Goal: Task Accomplishment & Management: Manage account settings

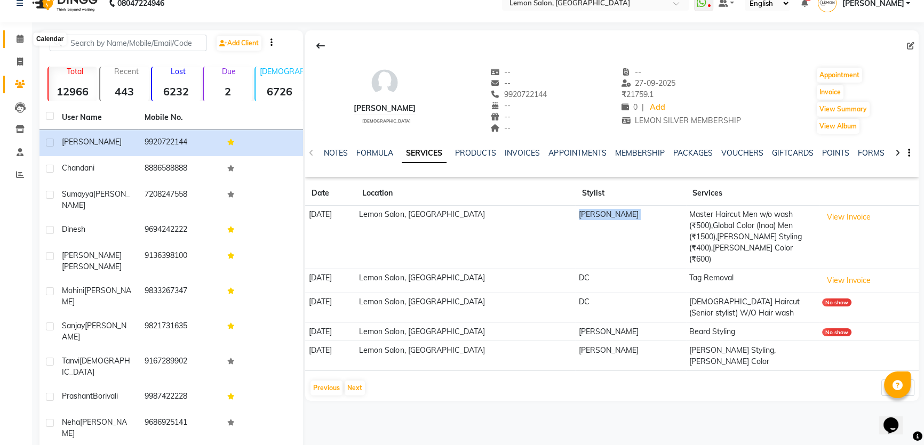
click at [26, 39] on span at bounding box center [20, 39] width 19 height 12
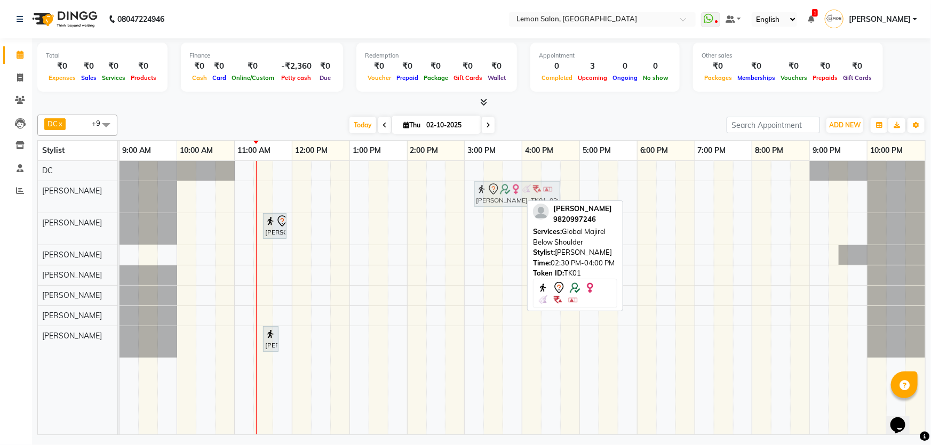
drag, startPoint x: 468, startPoint y: 195, endPoint x: 497, endPoint y: 198, distance: 28.9
click at [119, 198] on div "Priyanka Shelar, TK01, 02:30 PM-04:00 PM, Global Majirel Below Shoulder Priyank…" at bounding box center [119, 196] width 0 height 31
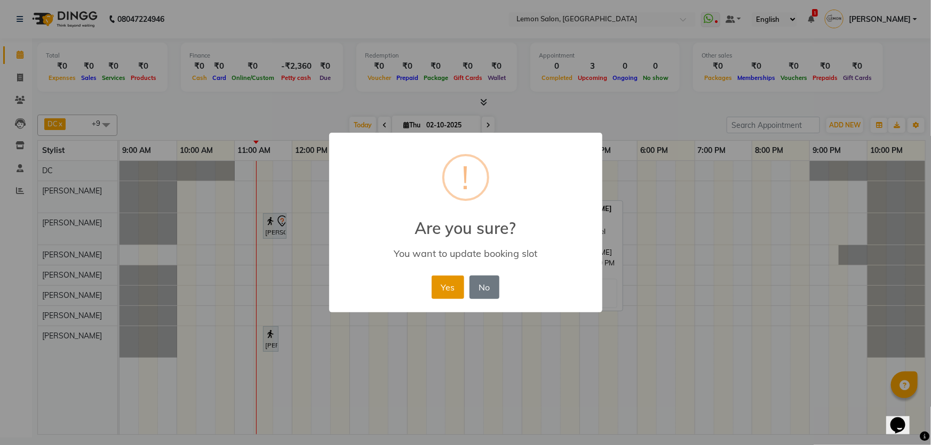
click at [443, 286] on button "Yes" at bounding box center [448, 287] width 33 height 23
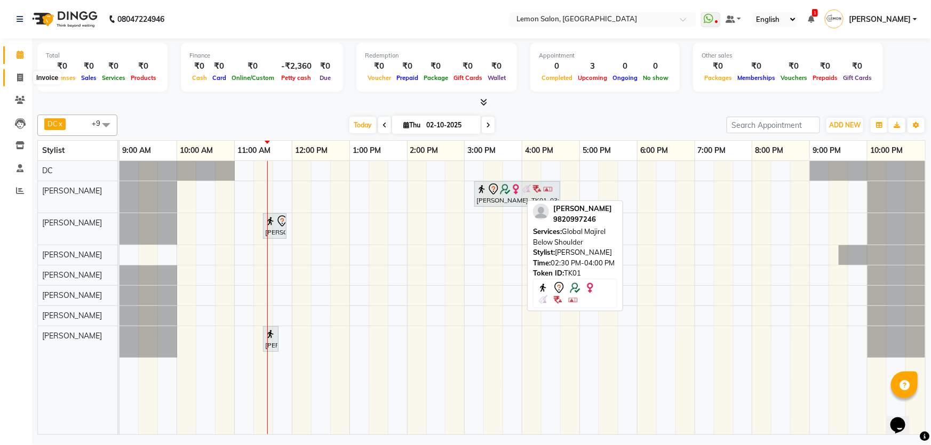
click at [22, 75] on icon at bounding box center [20, 78] width 6 height 8
select select "service"
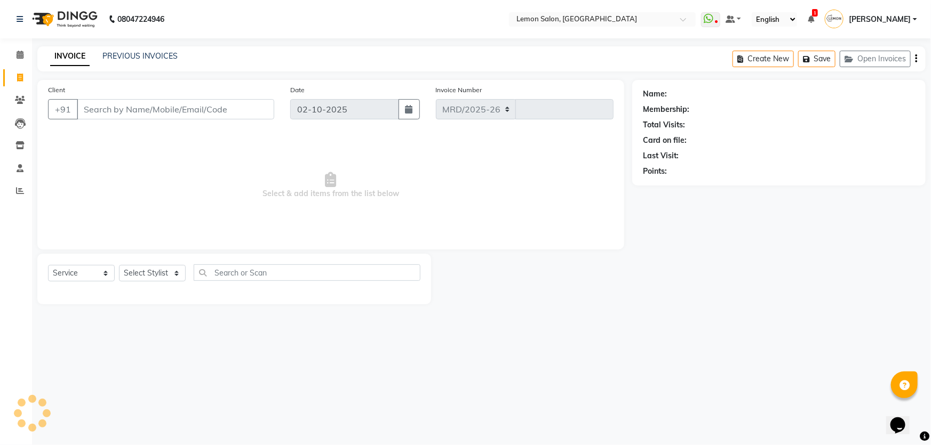
select select "568"
type input "2104"
click at [74, 276] on select "Select Service Product Membership Package Voucher Prepaid Gift Card" at bounding box center [81, 273] width 67 height 17
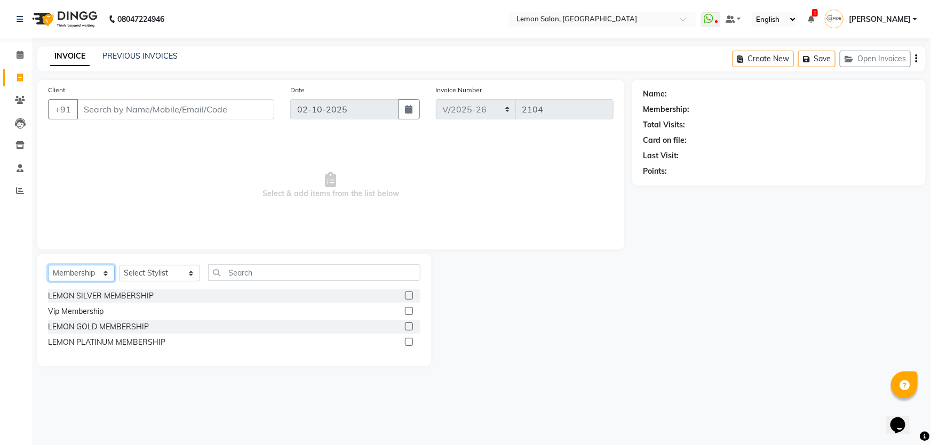
select select "service"
click at [48, 265] on select "Select Service Product Membership Package Voucher Prepaid Gift Card" at bounding box center [81, 273] width 67 height 17
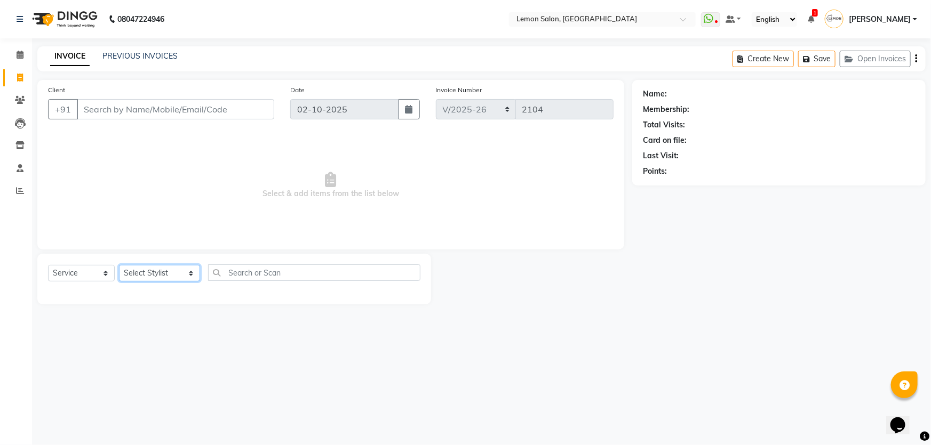
click at [146, 271] on select "Select Stylist [PERSON_NAME] [PERSON_NAME] [PERSON_NAME] DC [PERSON_NAME] [PERS…" at bounding box center [159, 273] width 81 height 17
select select "68714"
click at [119, 265] on select "Select Stylist [PERSON_NAME] [PERSON_NAME] [PERSON_NAME] DC [PERSON_NAME] [PERS…" at bounding box center [159, 273] width 81 height 17
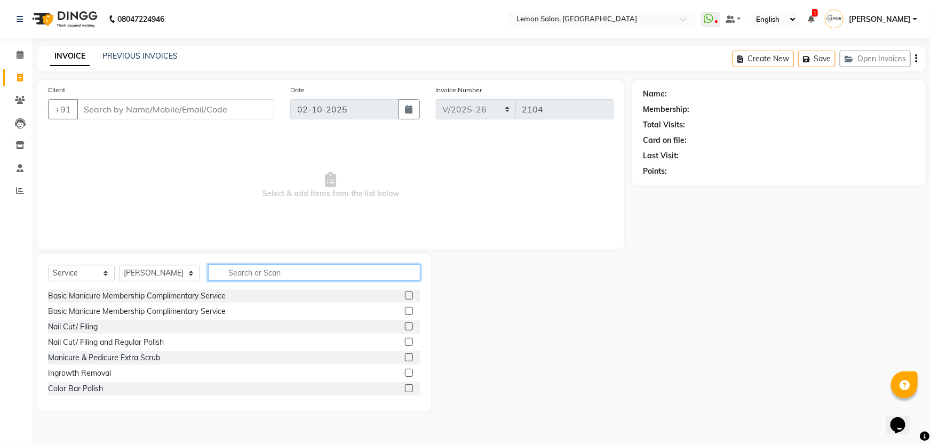
click at [261, 281] on input "text" at bounding box center [314, 273] width 213 height 17
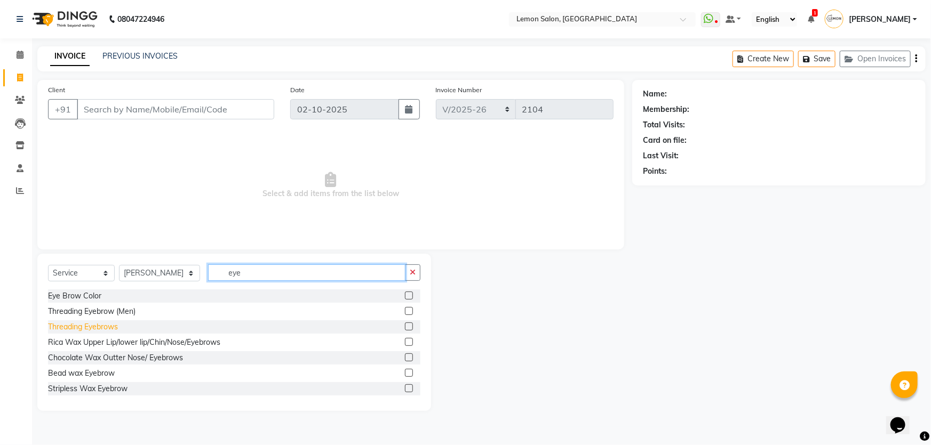
type input "eye"
click at [101, 326] on div "Threading Eyebrows" at bounding box center [83, 327] width 70 height 11
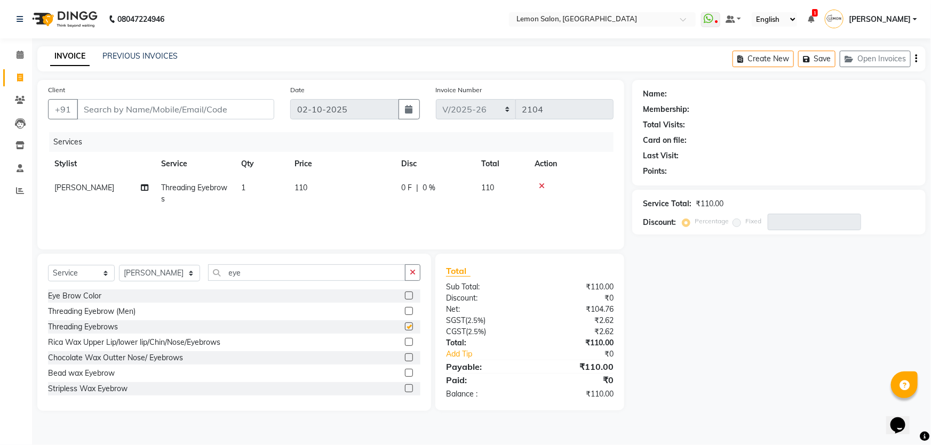
checkbox input "false"
click at [233, 268] on input "eye" at bounding box center [307, 273] width 198 height 17
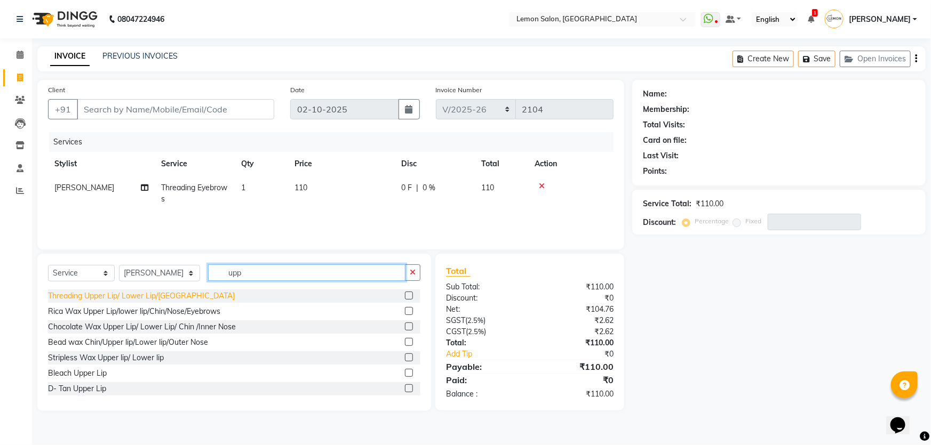
type input "upp"
click at [128, 300] on div "Threading Upper Lip/ Lower Lip/[GEOGRAPHIC_DATA]" at bounding box center [141, 296] width 187 height 11
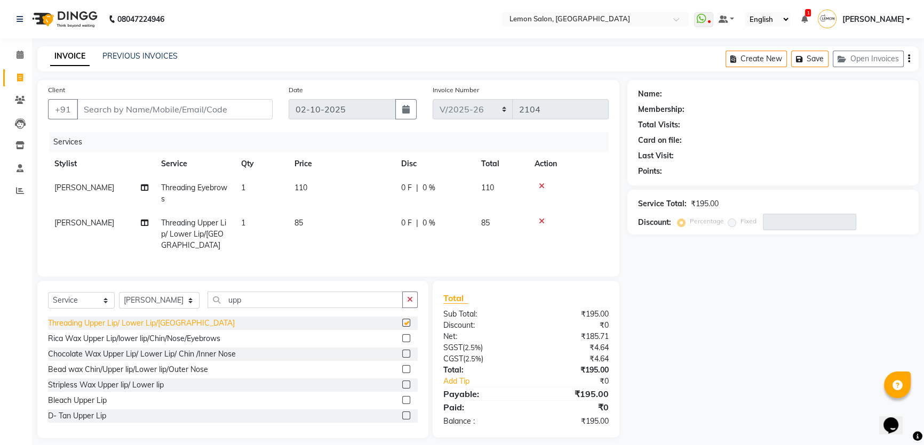
checkbox input "false"
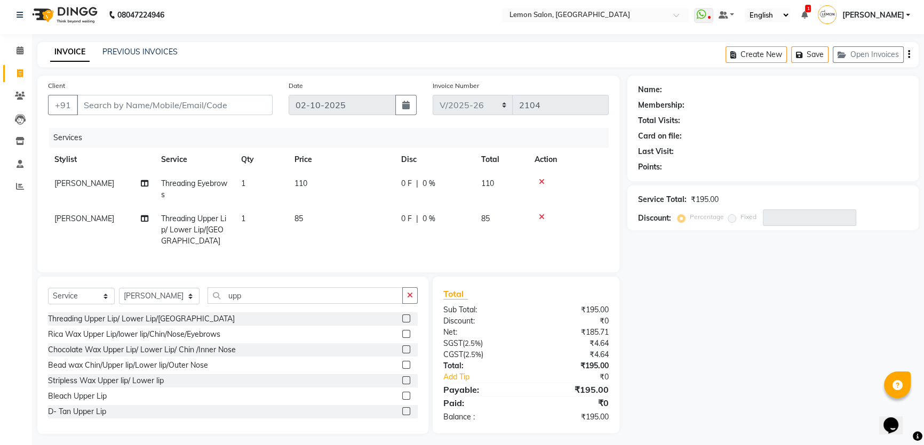
scroll to position [5, 0]
click at [160, 291] on select "Select Stylist [PERSON_NAME] [PERSON_NAME] [PERSON_NAME] DC [PERSON_NAME] [PERS…" at bounding box center [159, 295] width 81 height 17
click at [301, 302] on div "Select Service Product Membership Package Voucher Prepaid Gift Card Select Styl…" at bounding box center [233, 298] width 370 height 25
drag, startPoint x: 180, startPoint y: 297, endPoint x: 171, endPoint y: 292, distance: 11.0
click at [180, 297] on select "Select Stylist [PERSON_NAME] [PERSON_NAME] [PERSON_NAME] DC [PERSON_NAME] [PERS…" at bounding box center [159, 295] width 81 height 17
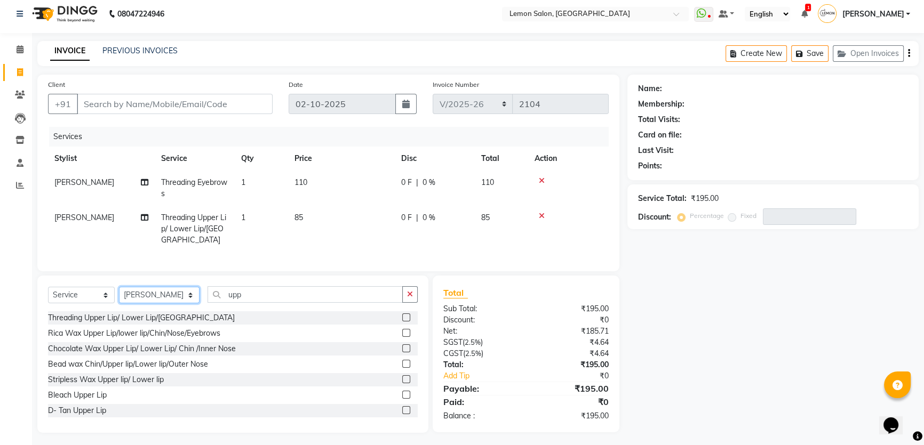
select select "70796"
click at [119, 287] on select "Select Stylist [PERSON_NAME] [PERSON_NAME] [PERSON_NAME] DC [PERSON_NAME] [PERS…" at bounding box center [159, 295] width 81 height 17
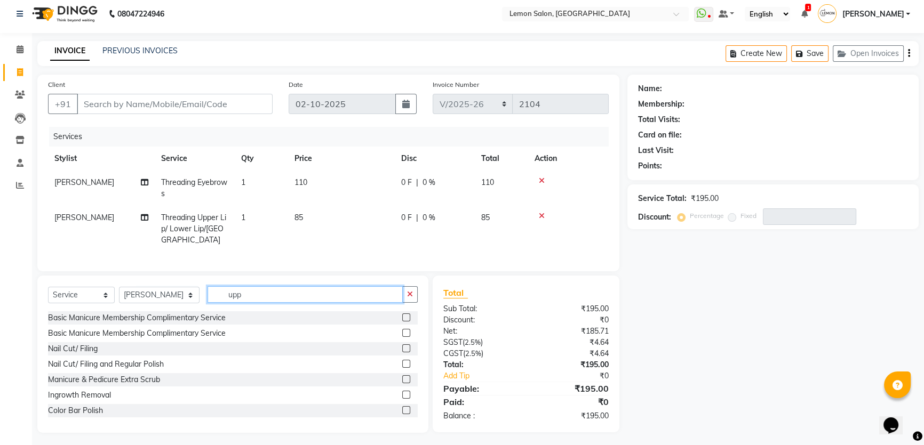
click at [231, 288] on input "upp" at bounding box center [305, 294] width 195 height 17
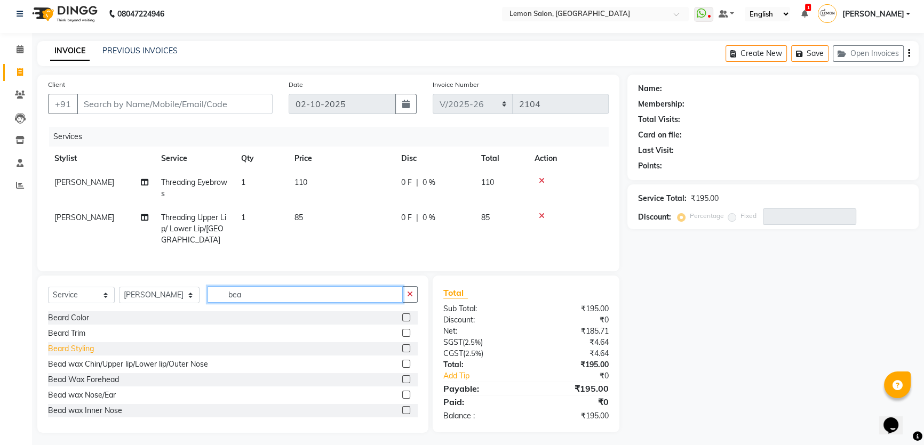
type input "bea"
click at [79, 344] on div "Beard Styling" at bounding box center [71, 349] width 46 height 11
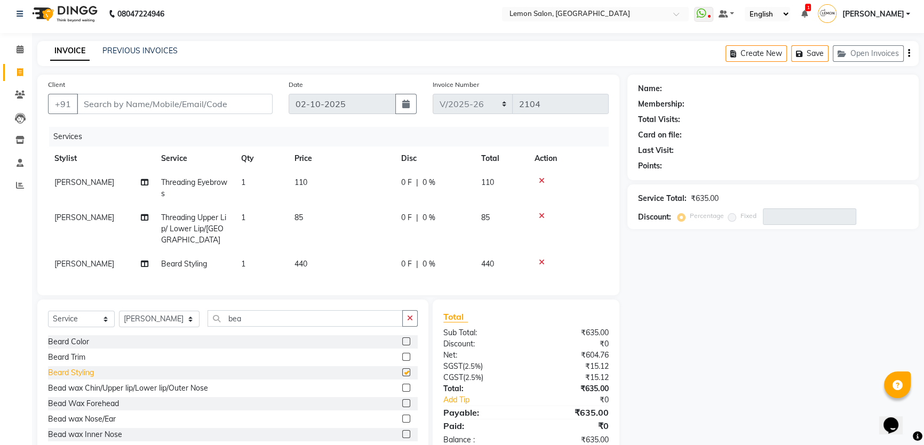
checkbox input "false"
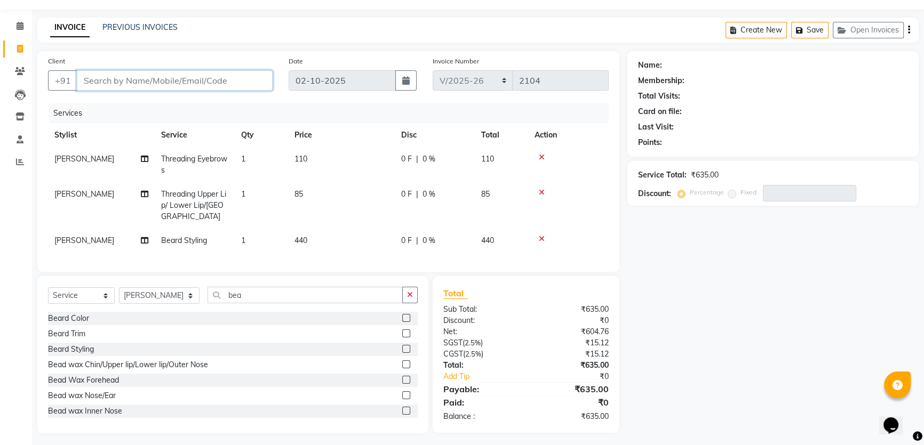
click at [119, 85] on input "Client" at bounding box center [175, 80] width 196 height 20
paste input "9920722144"
type input "9920722144"
type input "0"
type input "9920722144"
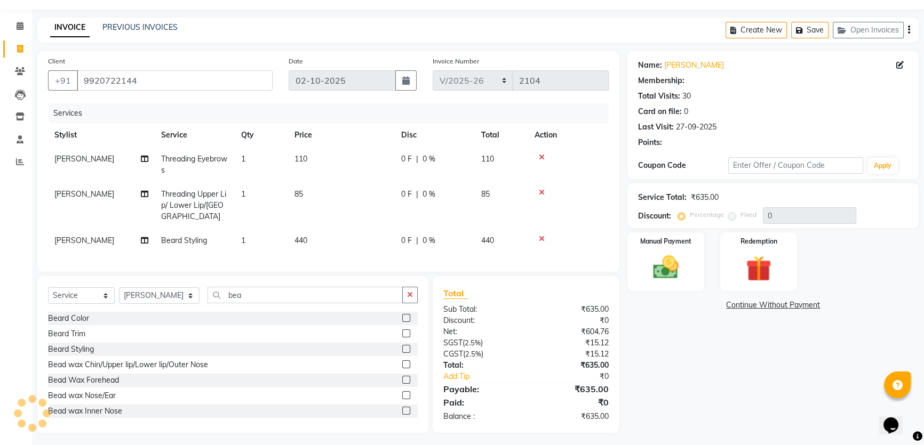
type input "20"
select select "1: Object"
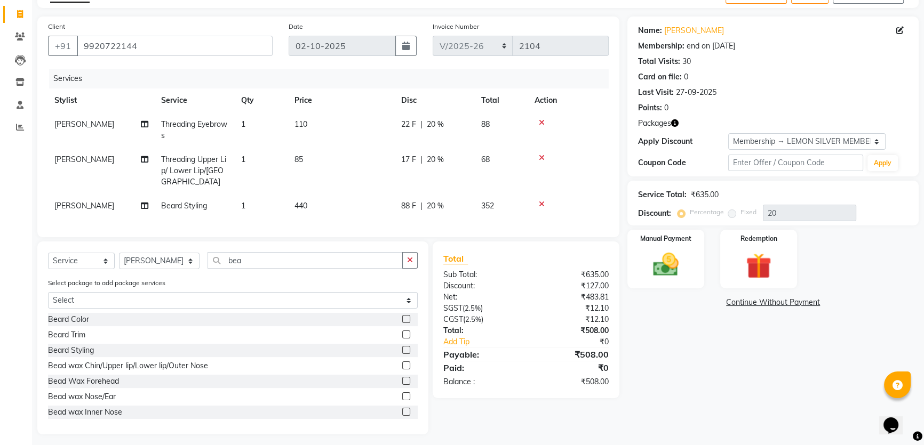
scroll to position [65, 0]
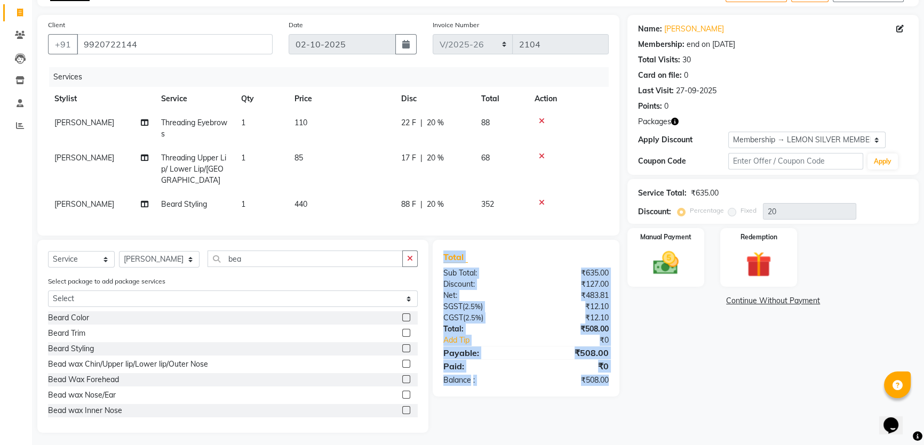
drag, startPoint x: 443, startPoint y: 248, endPoint x: 613, endPoint y: 387, distance: 219.9
click at [613, 387] on div "Total Sub Total: ₹635.00 Discount: ₹127.00 Net: ₹483.81 SGST ( 2.5% ) ₹12.10 CG…" at bounding box center [526, 318] width 187 height 157
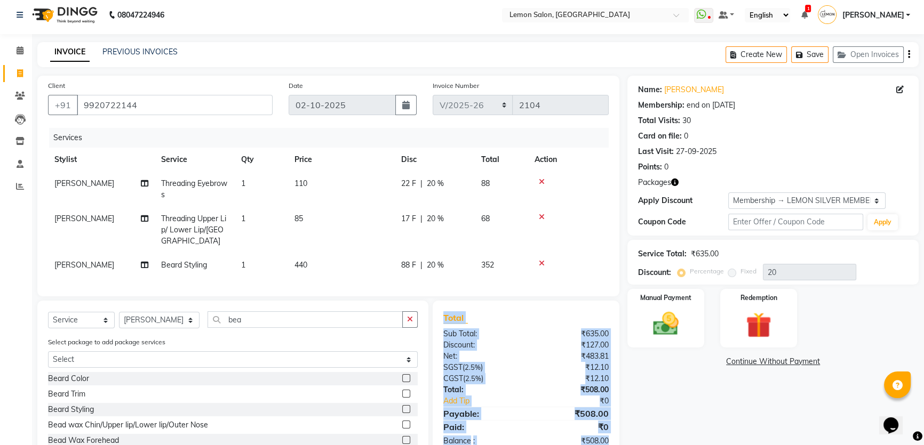
scroll to position [0, 0]
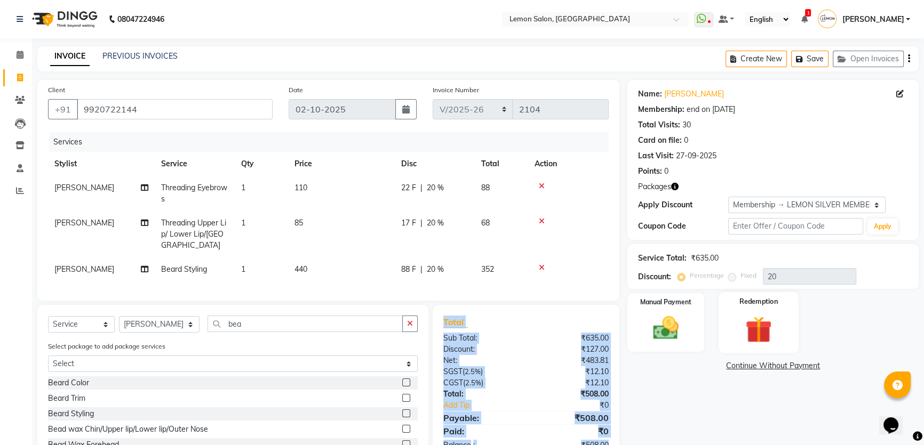
click at [738, 320] on img at bounding box center [758, 329] width 43 height 33
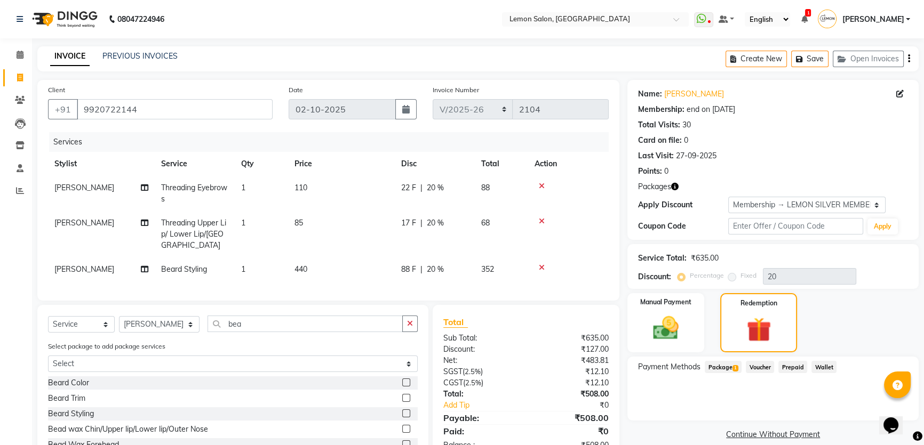
click at [724, 368] on span "Package 1" at bounding box center [723, 367] width 37 height 12
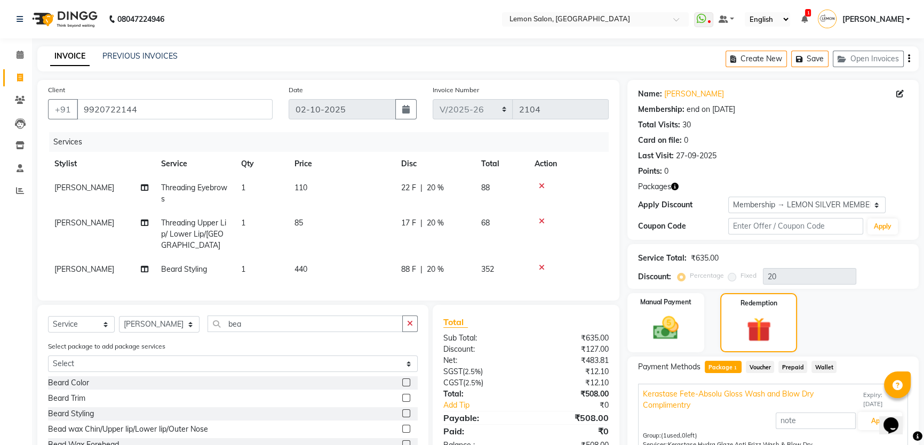
click at [695, 259] on div "₹635.00" at bounding box center [705, 258] width 28 height 11
click at [659, 305] on label "Manual Payment" at bounding box center [665, 302] width 53 height 10
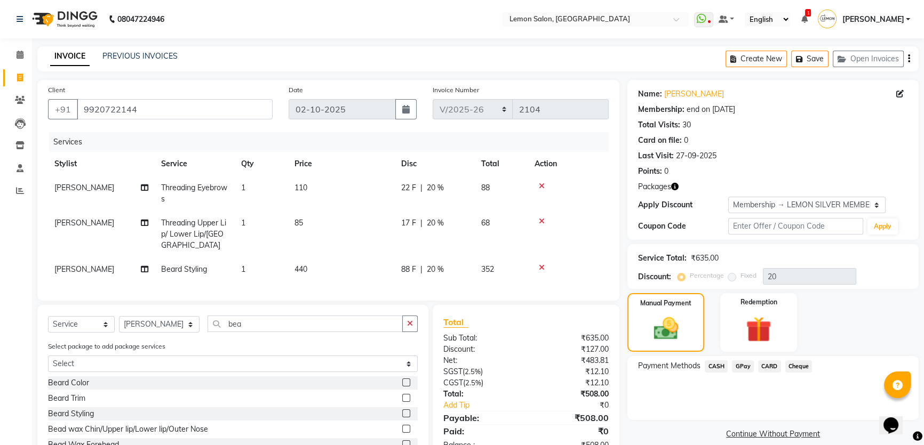
click at [741, 366] on span "GPay" at bounding box center [743, 367] width 22 height 12
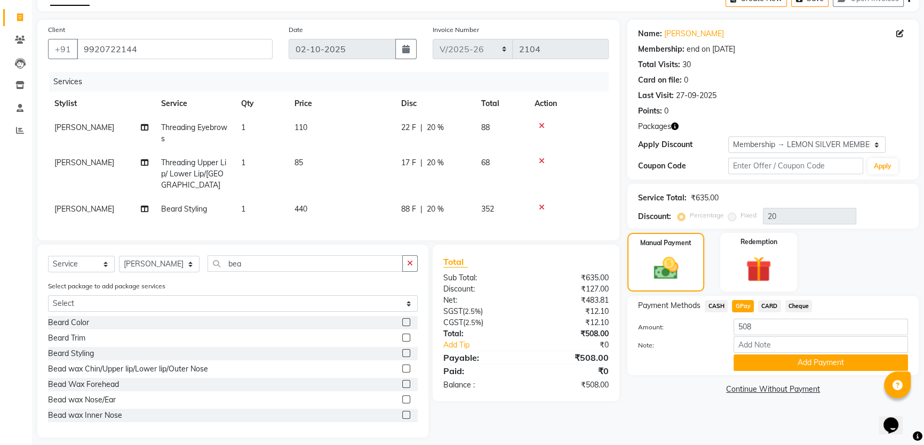
scroll to position [65, 0]
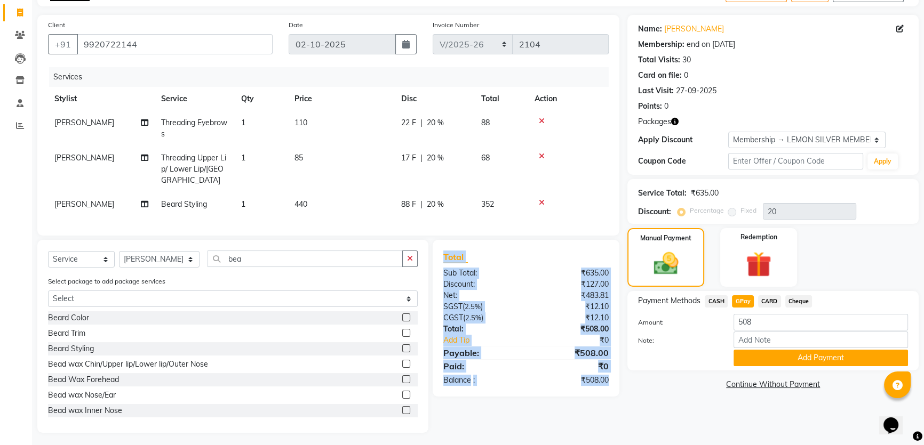
drag, startPoint x: 444, startPoint y: 253, endPoint x: 618, endPoint y: 381, distance: 216.4
click at [618, 381] on div "Total Sub Total: ₹635.00 Discount: ₹127.00 Net: ₹483.81 SGST ( 2.5% ) ₹12.10 CG…" at bounding box center [526, 318] width 187 height 157
click at [497, 291] on div "Net:" at bounding box center [480, 295] width 91 height 11
drag, startPoint x: 436, startPoint y: 250, endPoint x: 615, endPoint y: 393, distance: 229.3
click at [615, 393] on div "Total Sub Total: ₹635.00 Discount: ₹127.00 Net: ₹483.81 SGST ( 2.5% ) ₹12.10 CG…" at bounding box center [528, 336] width 200 height 193
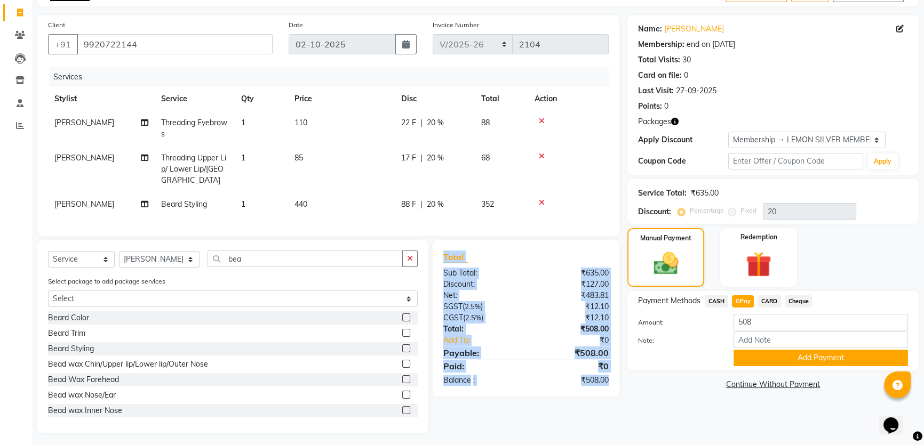
drag, startPoint x: 635, startPoint y: 91, endPoint x: 779, endPoint y: 445, distance: 382.4
click at [779, 445] on main "INVOICE PREVIOUS INVOICES Create New Save Open Invoices Client +91 9920722144 D…" at bounding box center [478, 215] width 892 height 468
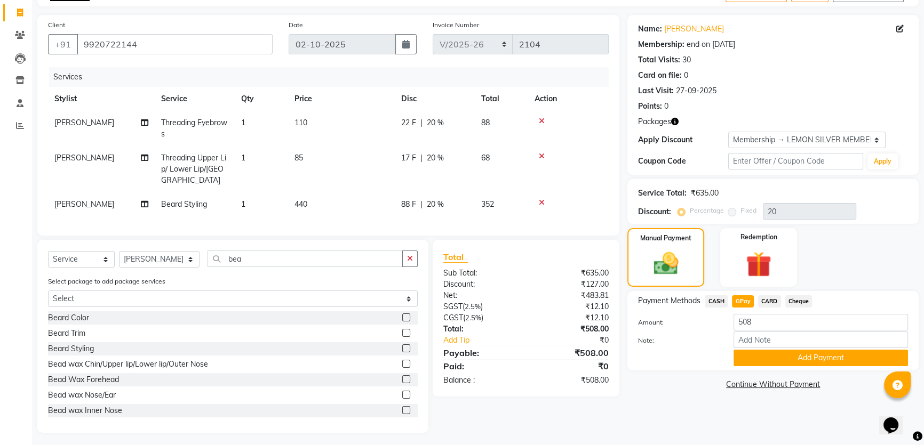
click at [587, 325] on div "₹508.00" at bounding box center [571, 329] width 91 height 11
click at [597, 327] on div "₹508.00" at bounding box center [571, 329] width 91 height 11
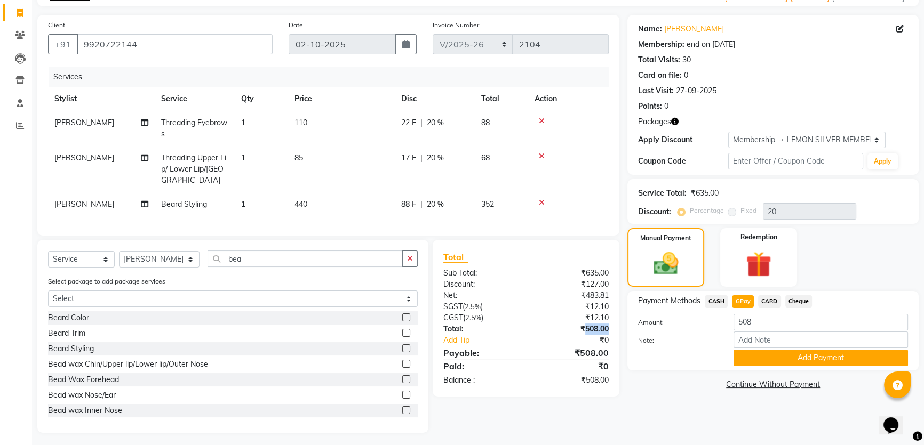
click at [597, 327] on div "₹508.00" at bounding box center [571, 329] width 91 height 11
drag, startPoint x: 463, startPoint y: 255, endPoint x: 492, endPoint y: 288, distance: 44.2
click at [508, 314] on div "Total Sub Total: ₹635.00 Discount: ₹127.00 Net: ₹483.81 SGST ( 2.5% ) ₹12.10 CG…" at bounding box center [526, 318] width 166 height 135
click at [492, 290] on div "Net:" at bounding box center [480, 295] width 91 height 11
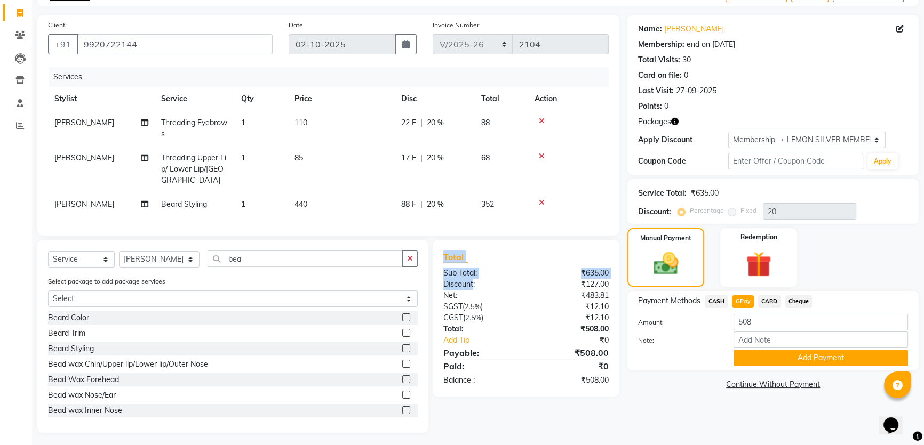
drag, startPoint x: 442, startPoint y: 248, endPoint x: 473, endPoint y: 283, distance: 47.3
click at [473, 283] on div "Total Sub Total: ₹635.00 Discount: ₹127.00 Net: ₹483.81 SGST ( 2.5% ) ₹12.10 CG…" at bounding box center [526, 318] width 187 height 157
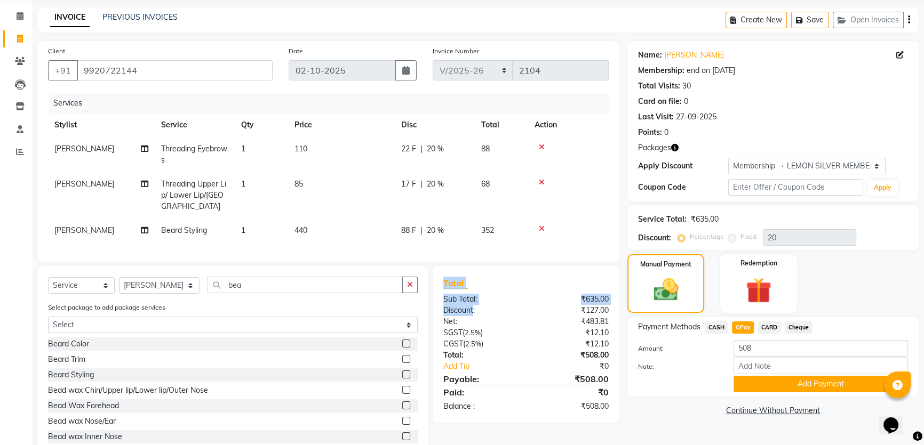
scroll to position [17, 0]
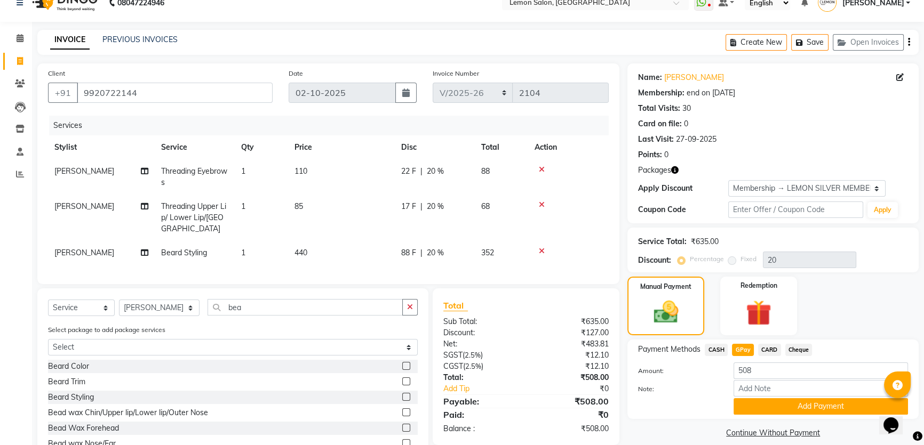
click at [772, 349] on span "CARD" at bounding box center [769, 350] width 23 height 12
click at [809, 409] on button "Add Payment" at bounding box center [820, 406] width 174 height 17
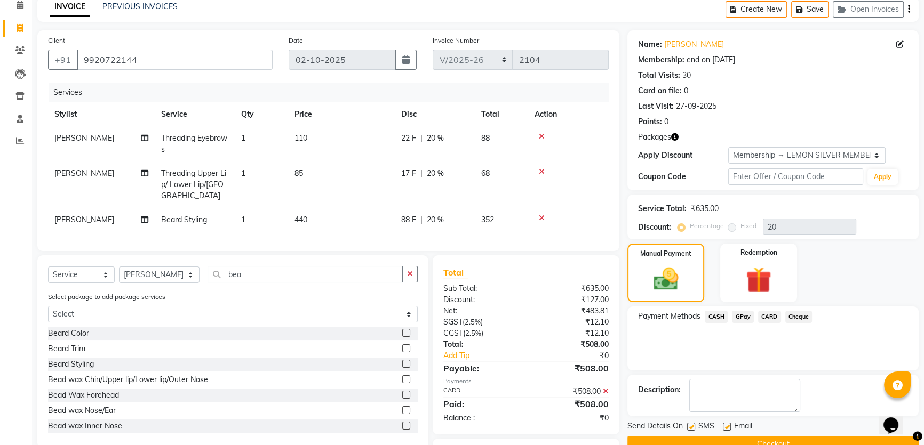
scroll to position [104, 0]
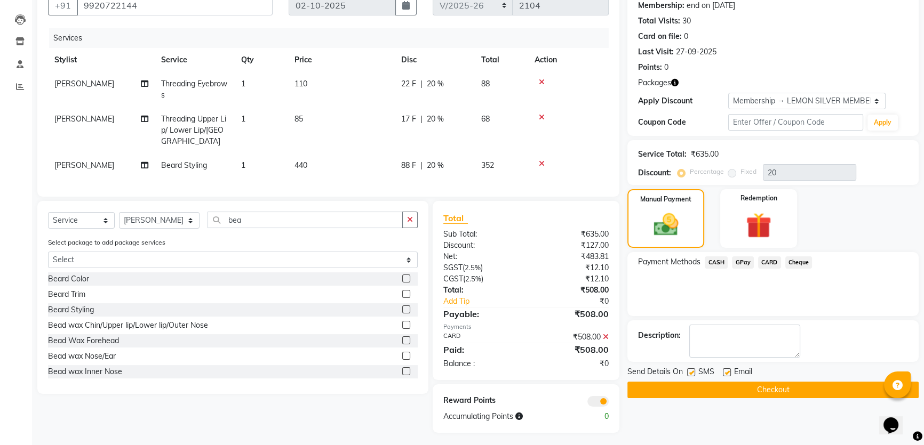
click at [186, 161] on span "Beard Styling" at bounding box center [184, 166] width 46 height 10
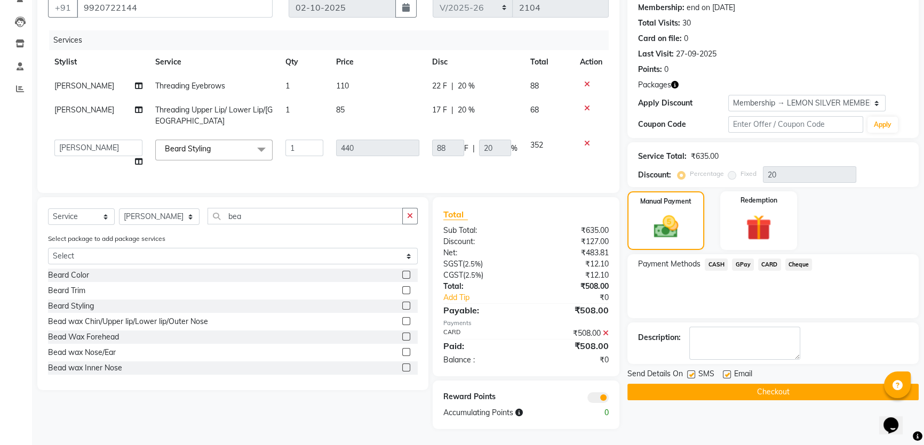
click at [186, 149] on span "Beard Styling" at bounding box center [188, 149] width 46 height 10
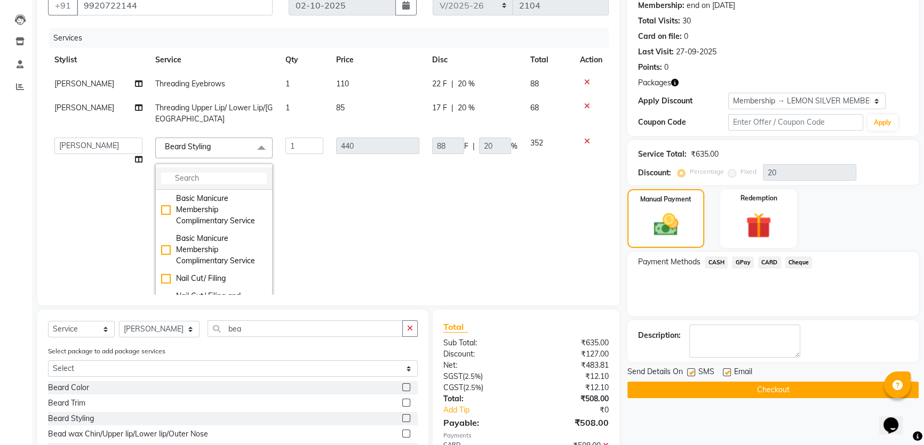
click at [209, 177] on input "multiselect-search" at bounding box center [214, 178] width 106 height 11
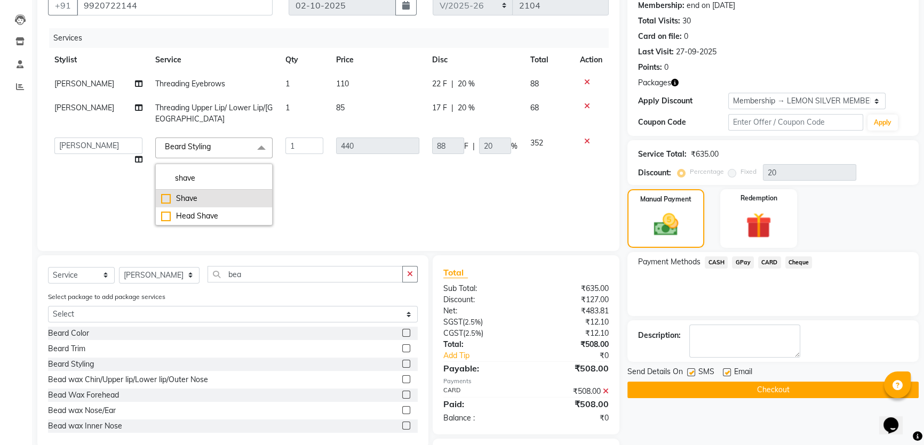
type input "shave"
click at [173, 196] on div "Shave" at bounding box center [214, 198] width 106 height 11
checkbox input "true"
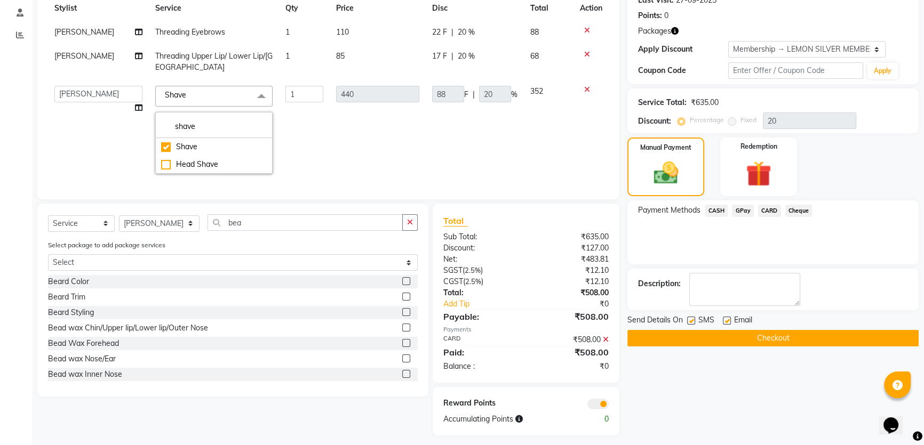
scroll to position [170, 0]
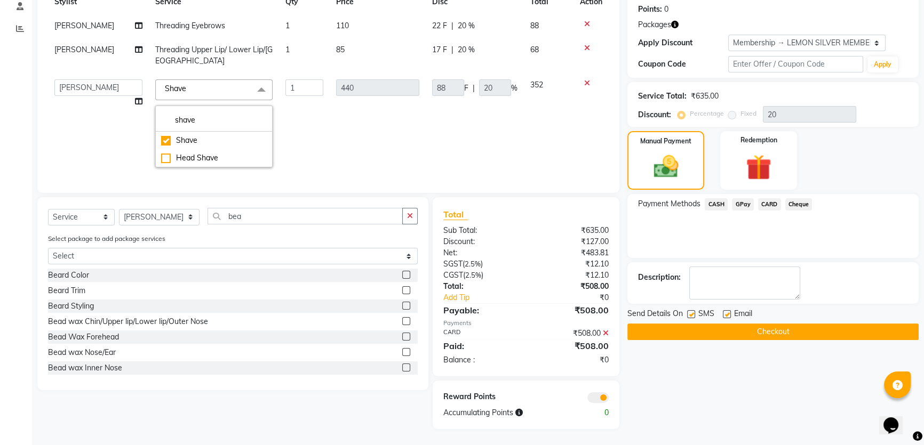
click at [712, 325] on button "Checkout" at bounding box center [772, 332] width 291 height 17
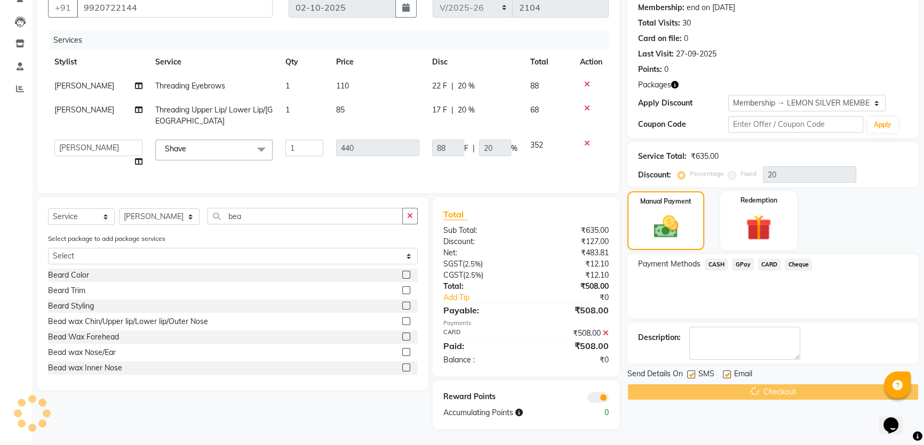
scroll to position [109, 0]
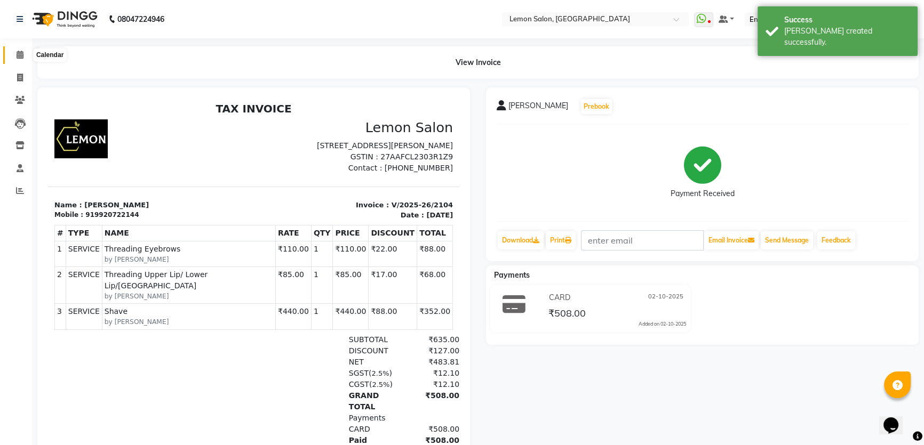
click at [15, 53] on span at bounding box center [20, 55] width 19 height 12
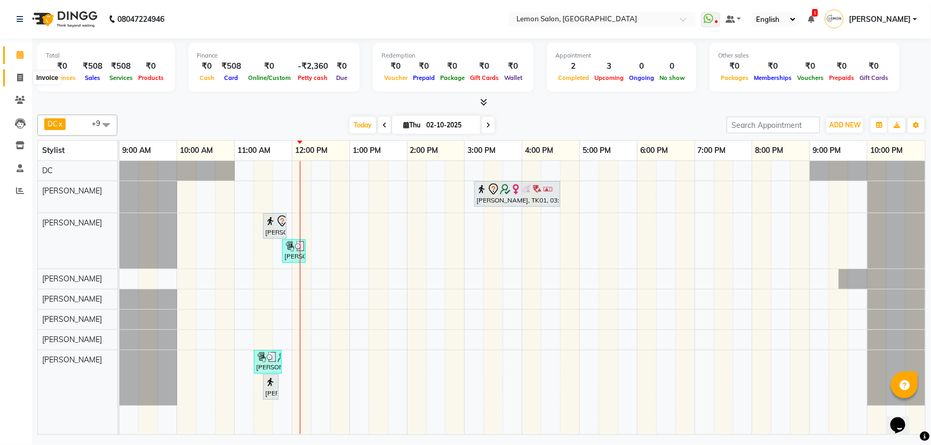
click at [23, 78] on span at bounding box center [20, 78] width 19 height 12
select select "service"
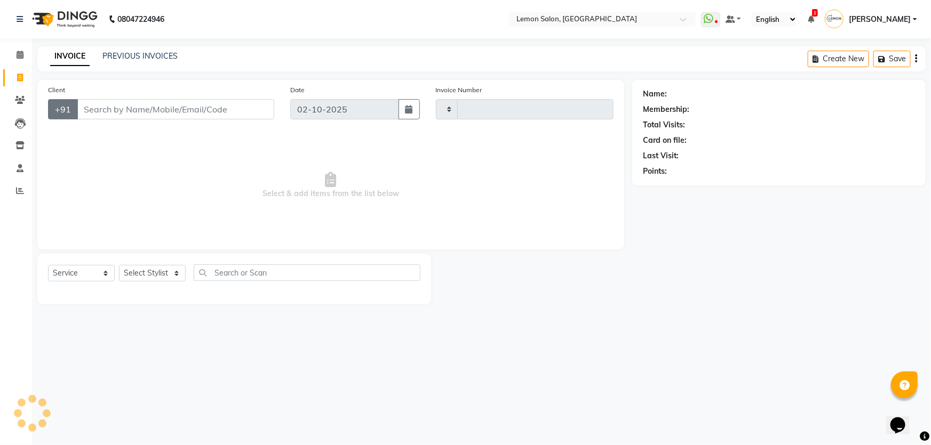
type input "2105"
select select "568"
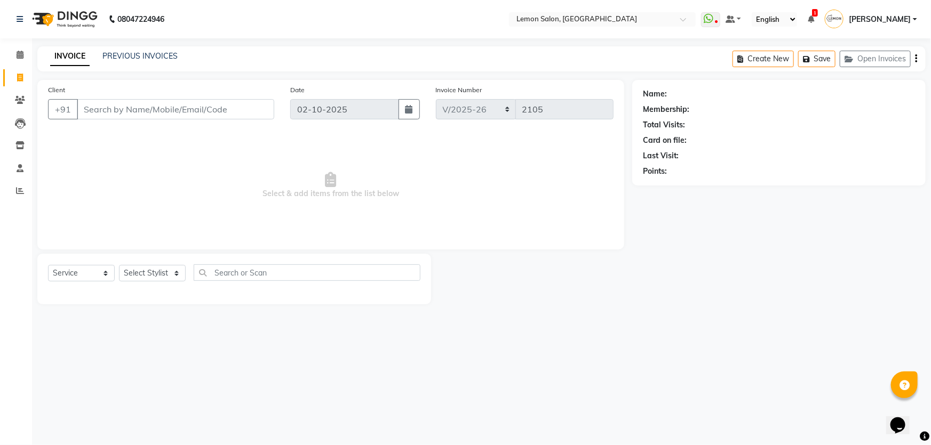
click at [155, 121] on div "Client +91" at bounding box center [161, 106] width 242 height 44
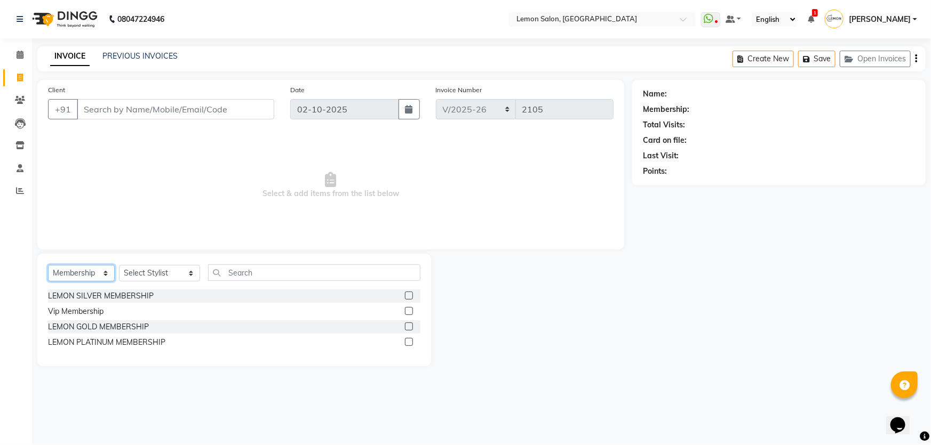
click at [85, 278] on select "Select Service Product Membership Package Voucher Prepaid Gift Card" at bounding box center [81, 273] width 67 height 17
select select "service"
click at [48, 265] on select "Select Service Product Membership Package Voucher Prepaid Gift Card" at bounding box center [81, 273] width 67 height 17
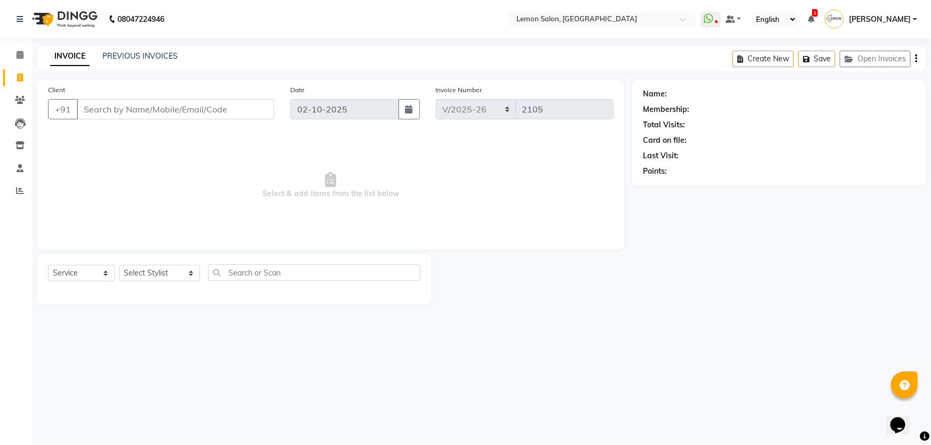
click at [224, 282] on div "Select Service Product Membership Package Voucher Prepaid Gift Card Select Styl…" at bounding box center [234, 277] width 372 height 25
click at [230, 274] on input "text" at bounding box center [314, 273] width 213 height 17
type input "nan"
click at [148, 277] on select "Select Stylist Adnan Shaikh Anamta Sayyed Apoorva Ssankar Arshad Shaikh DC Imra…" at bounding box center [159, 273] width 81 height 17
select select "7891"
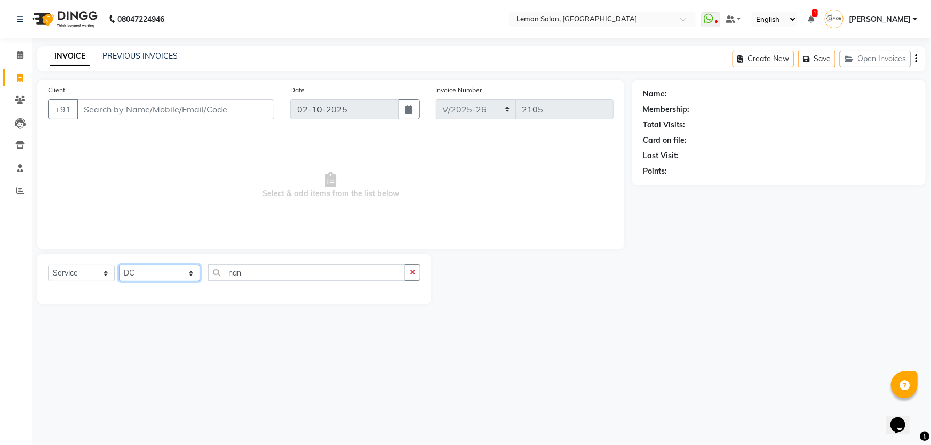
click at [119, 265] on select "Select Stylist Adnan Shaikh Anamta Sayyed Apoorva Ssankar Arshad Shaikh DC Imra…" at bounding box center [159, 273] width 81 height 17
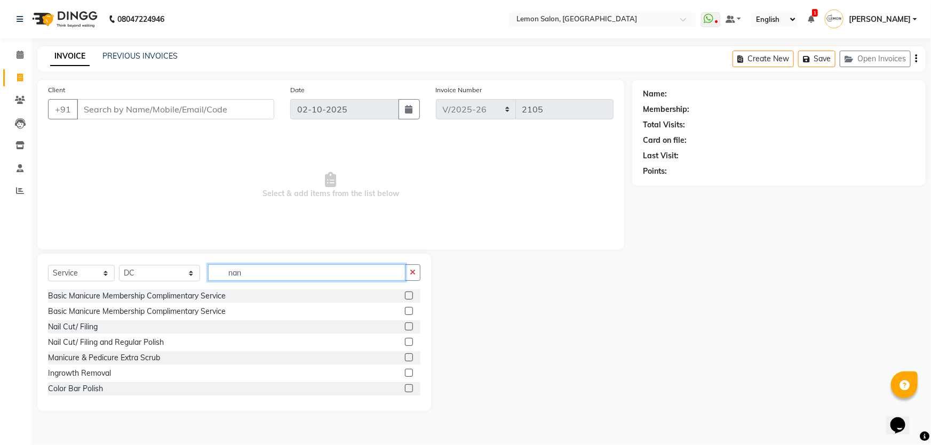
click at [260, 271] on input "nan" at bounding box center [307, 273] width 198 height 17
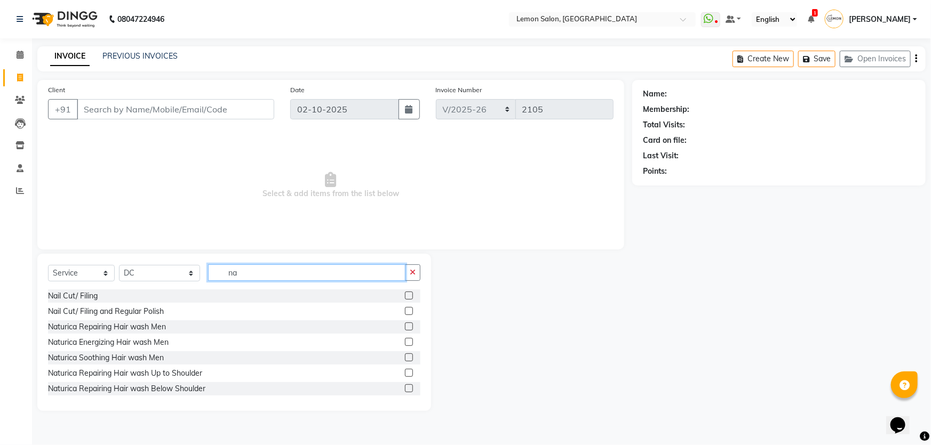
type input "nan"
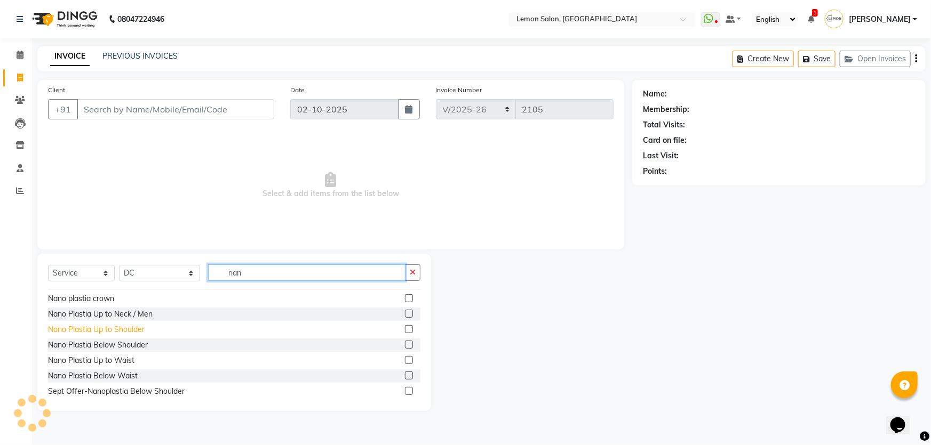
scroll to position [17, 0]
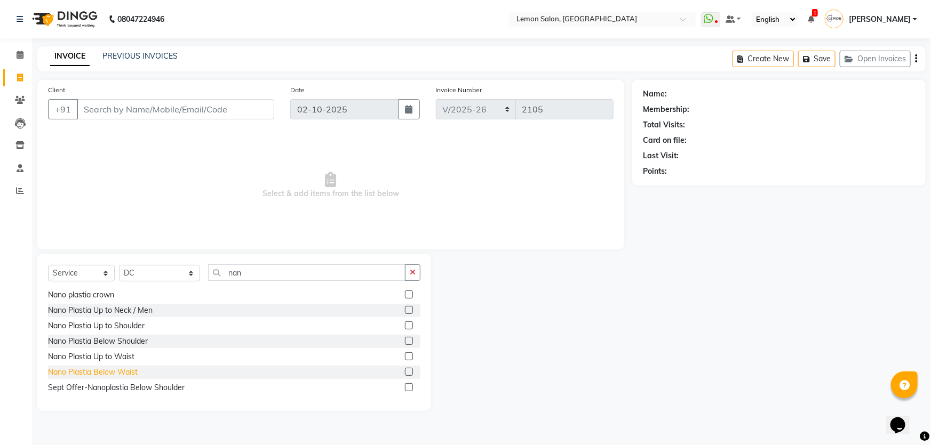
click at [133, 377] on div "Nano Plastia Below Waist" at bounding box center [93, 372] width 90 height 11
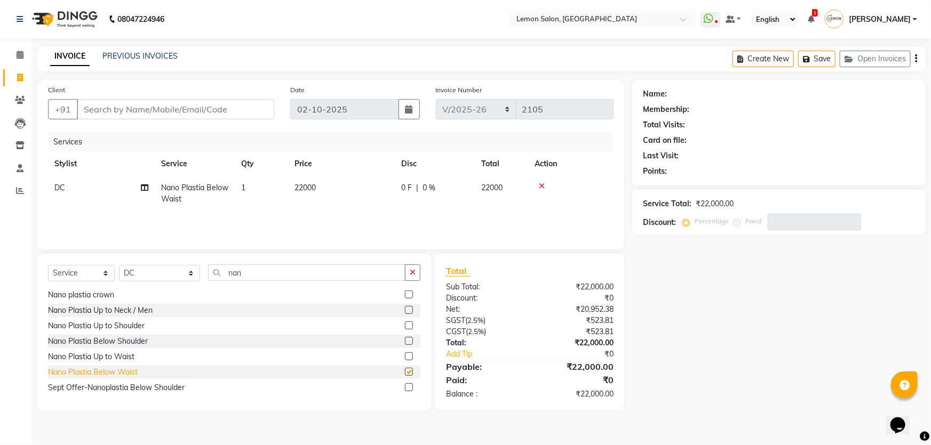
checkbox input "false"
click at [230, 275] on input "nan" at bounding box center [307, 273] width 198 height 17
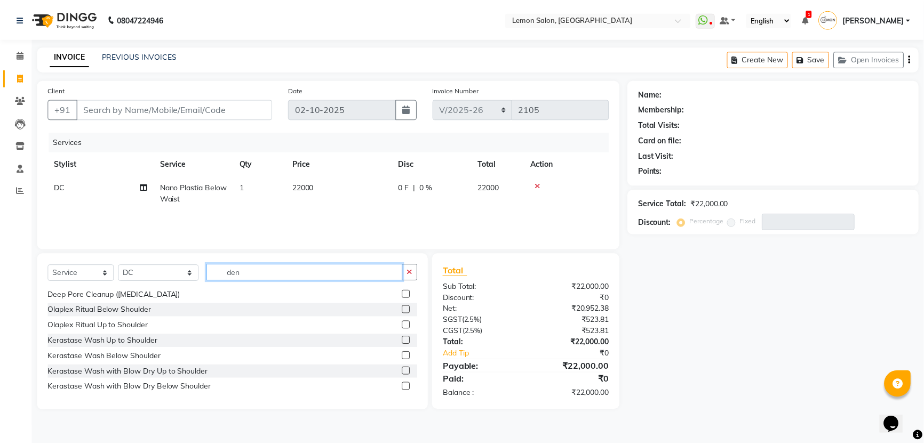
scroll to position [0, 0]
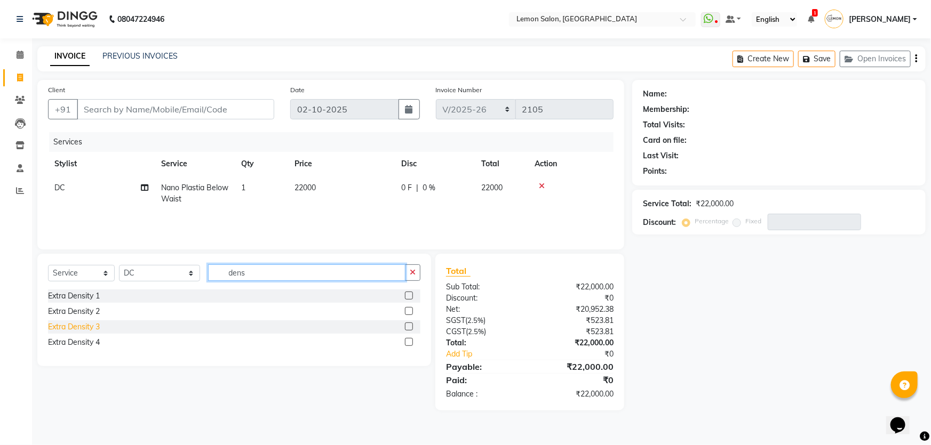
type input "dens"
click at [97, 331] on div "Extra Density 3" at bounding box center [74, 327] width 52 height 11
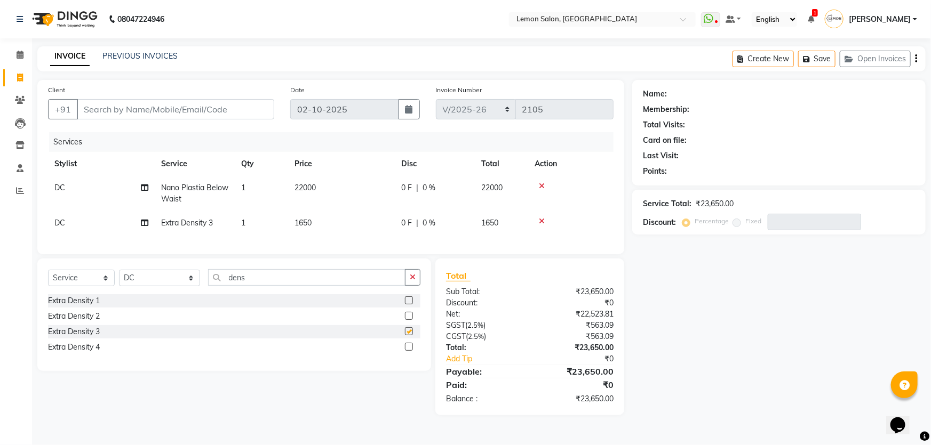
checkbox input "false"
click at [193, 109] on input "Client" at bounding box center [175, 109] width 197 height 20
type input "7"
type input "0"
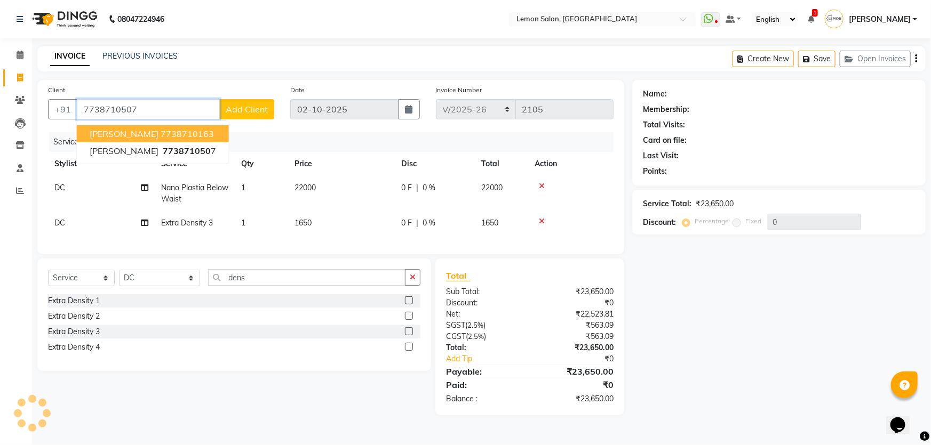
type input "7738710507"
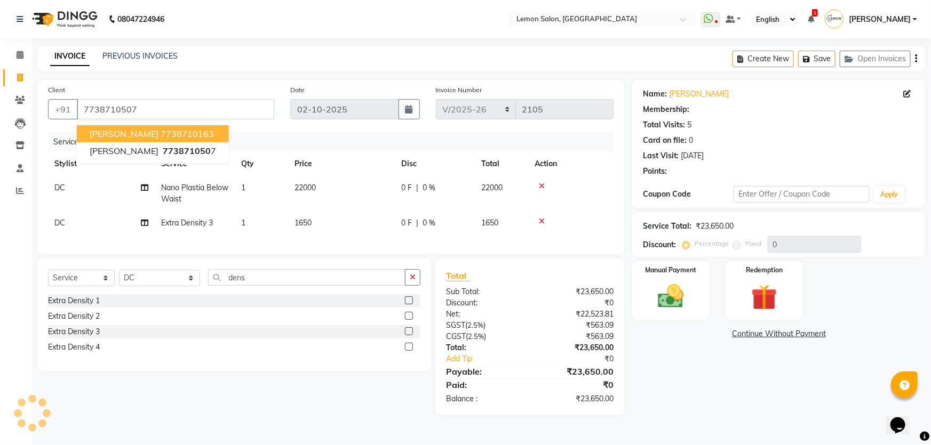
type input "20"
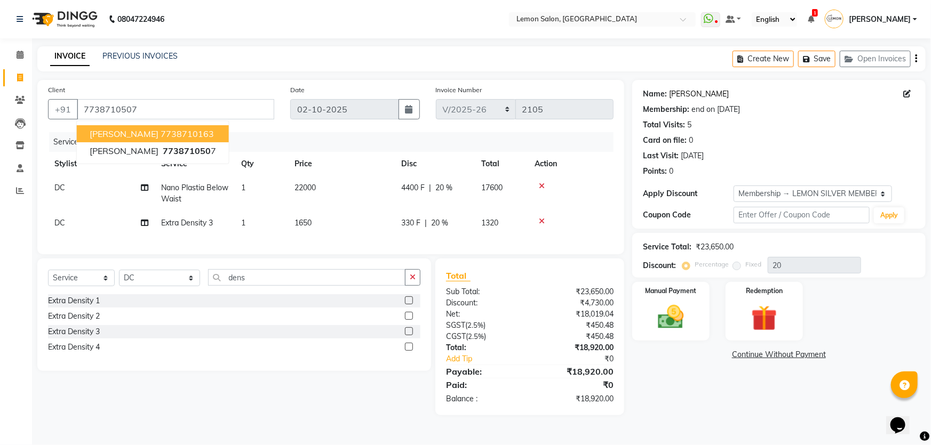
click at [704, 91] on link "Mickey Mistry" at bounding box center [699, 94] width 60 height 11
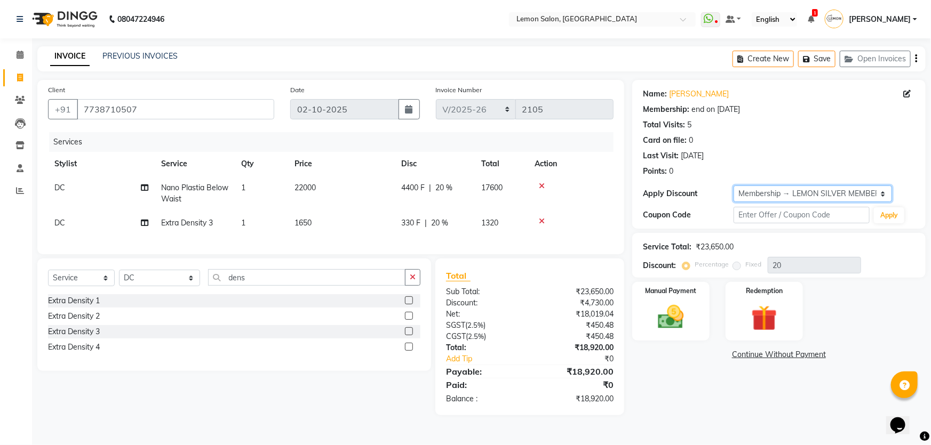
click at [860, 190] on select "Select Membership → LEMON SILVER MEMBERSHIP Coupon → Abc" at bounding box center [812, 194] width 158 height 17
select select "0:"
click at [733, 186] on select "Select Membership → LEMON SILVER MEMBERSHIP Coupon → Abc" at bounding box center [812, 194] width 158 height 17
type input "0"
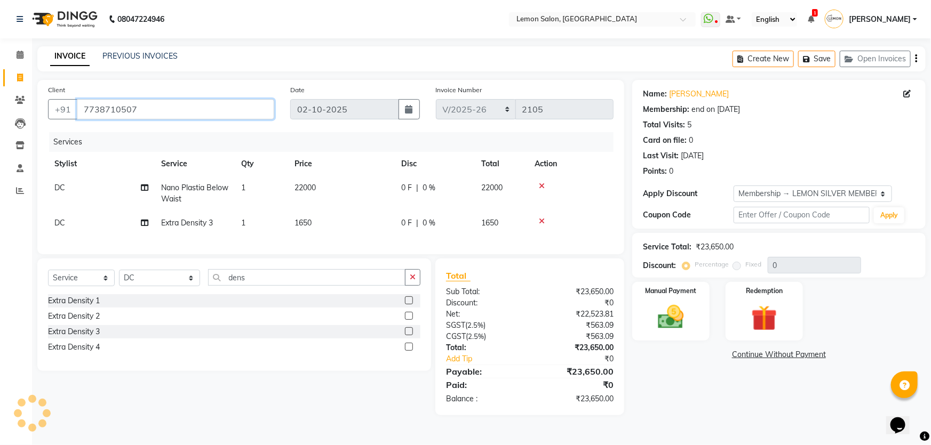
click at [124, 107] on input "7738710507" at bounding box center [175, 109] width 197 height 20
click at [540, 222] on icon at bounding box center [542, 221] width 6 height 7
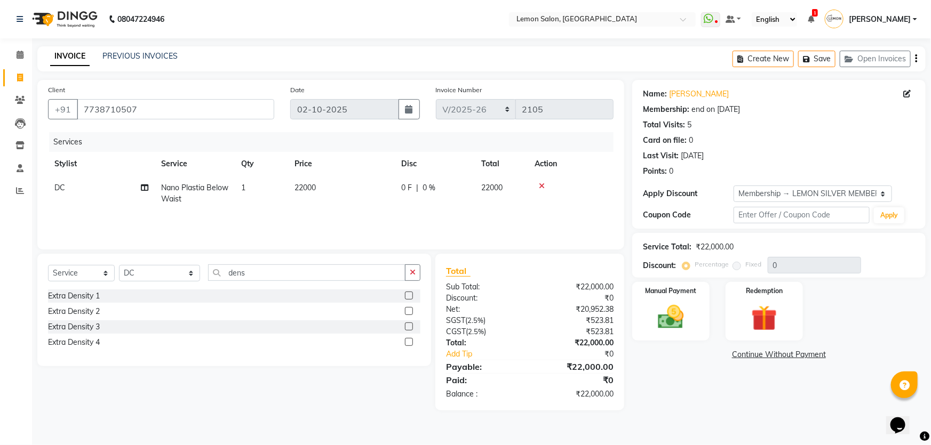
click at [541, 182] on icon at bounding box center [542, 185] width 6 height 7
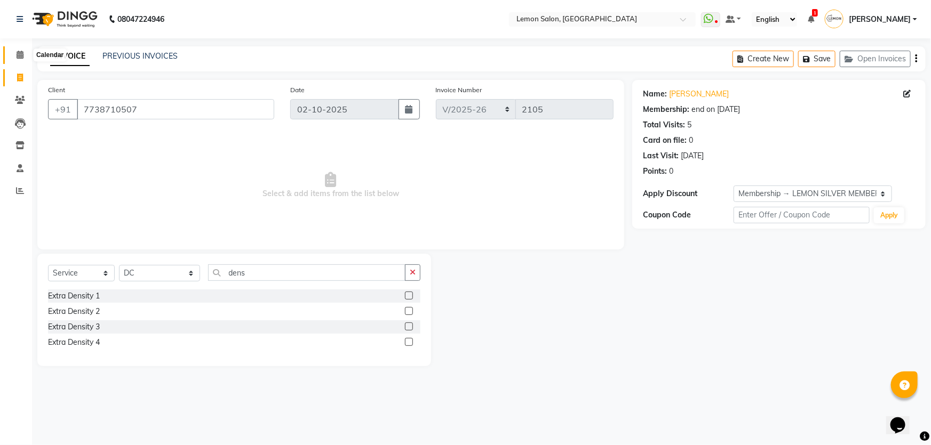
click at [18, 57] on icon at bounding box center [20, 55] width 7 height 8
click at [84, 277] on select "Select Service Product Membership Package Voucher Prepaid Gift Card" at bounding box center [81, 273] width 67 height 17
click at [48, 265] on select "Select Service Product Membership Package Voucher Prepaid Gift Card" at bounding box center [81, 273] width 67 height 17
click at [161, 277] on select "Select Stylist Adnan Shaikh Anamta Sayyed Apoorva Ssankar Arshad Shaikh DC Imra…" at bounding box center [159, 273] width 81 height 17
click at [244, 263] on div "Select Service Product Membership Package Voucher Prepaid Gift Card Select Styl…" at bounding box center [234, 310] width 394 height 113
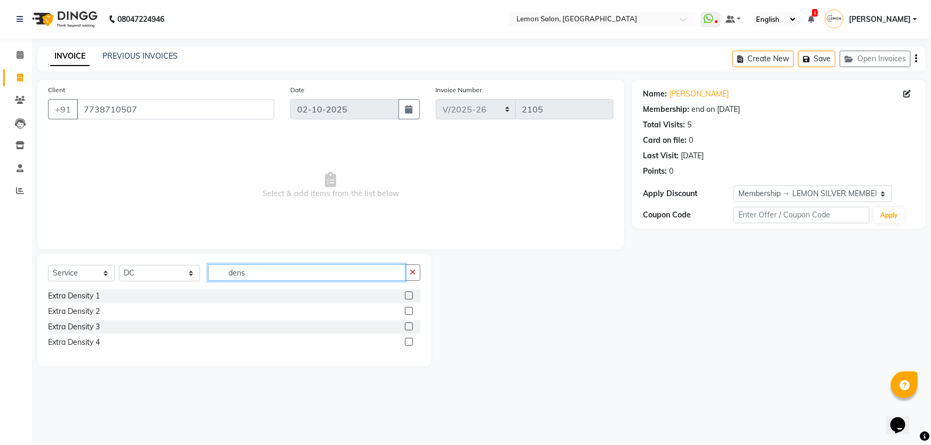
click at [244, 266] on input "dens" at bounding box center [307, 273] width 198 height 17
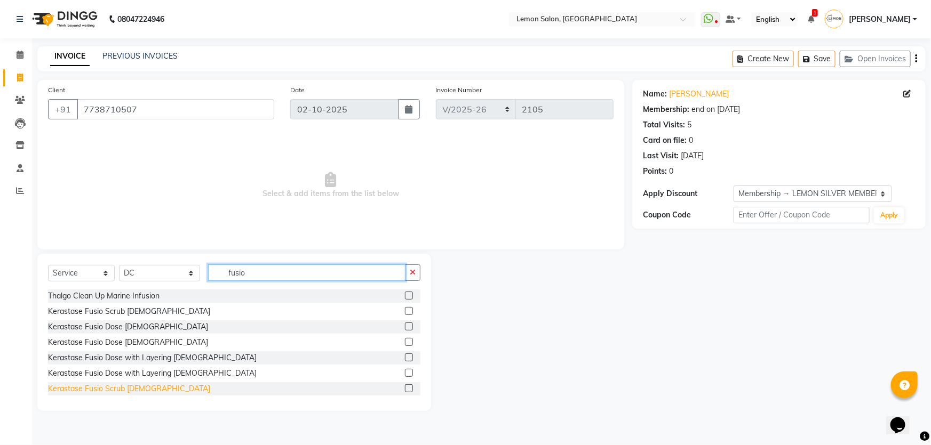
type input "fusio"
click at [104, 387] on div "Kerastase Fusio Scrub [DEMOGRAPHIC_DATA]" at bounding box center [129, 389] width 162 height 11
checkbox input "false"
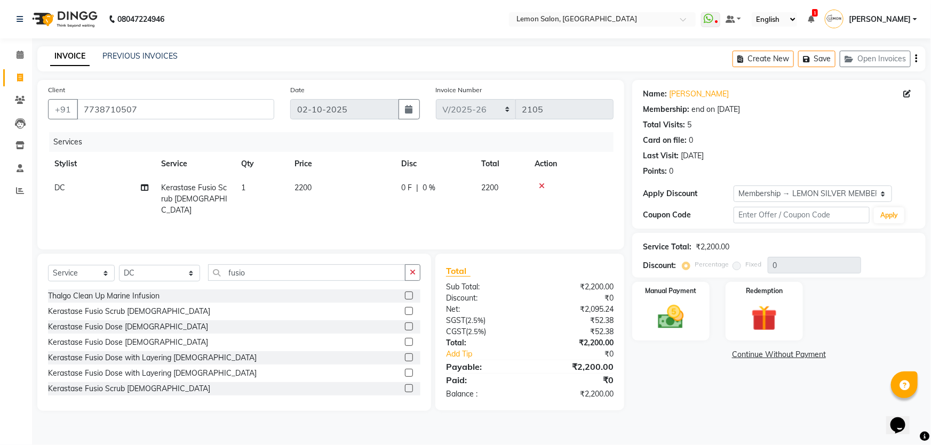
click at [51, 197] on td "DC" at bounding box center [101, 199] width 107 height 46
select select "7891"
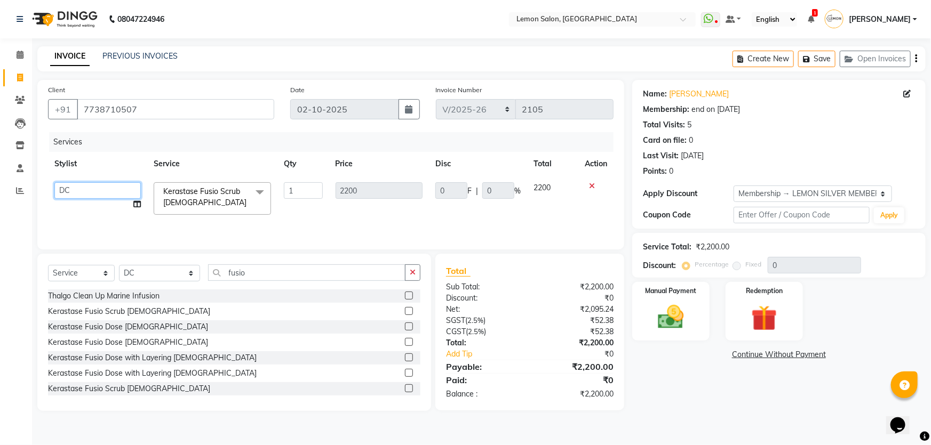
click at [63, 192] on select "Adnan Shaikh Anamta Sayyed Apoorva Ssankar Arshad Shaikh DC Imran shaikh Javed …" at bounding box center [97, 190] width 86 height 17
select select "13136"
click at [84, 275] on select "Select Service Product Membership Package Voucher Prepaid Gift Card" at bounding box center [81, 273] width 67 height 17
select select "product"
click at [48, 265] on select "Select Service Product Membership Package Voucher Prepaid Gift Card" at bounding box center [81, 273] width 67 height 17
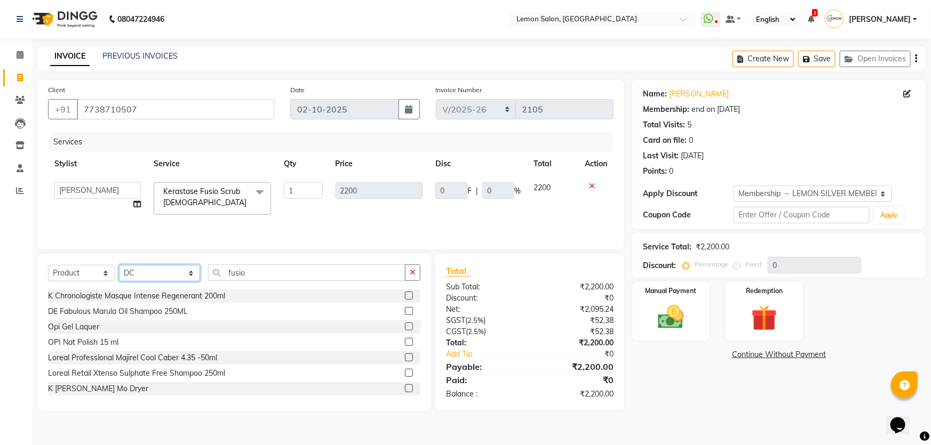
click at [150, 277] on select "Select Stylist Adnan Shaikh Anamta Sayyed Apoorva Ssankar Arshad Shaikh DC Imra…" at bounding box center [159, 273] width 81 height 17
select select "13136"
click at [119, 265] on select "Select Stylist Adnan Shaikh Anamta Sayyed Apoorva Ssankar Arshad Shaikh DC Imra…" at bounding box center [159, 273] width 81 height 17
click at [259, 277] on input "fusio" at bounding box center [307, 273] width 198 height 17
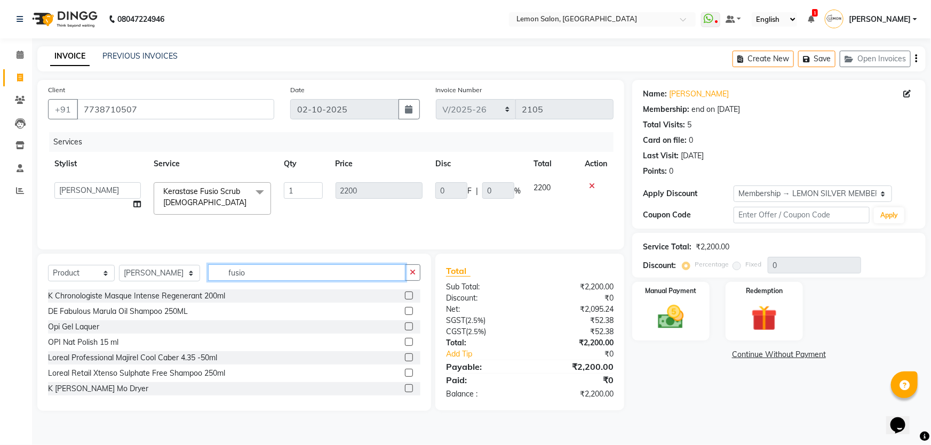
click at [259, 277] on input "fusio" at bounding box center [307, 273] width 198 height 17
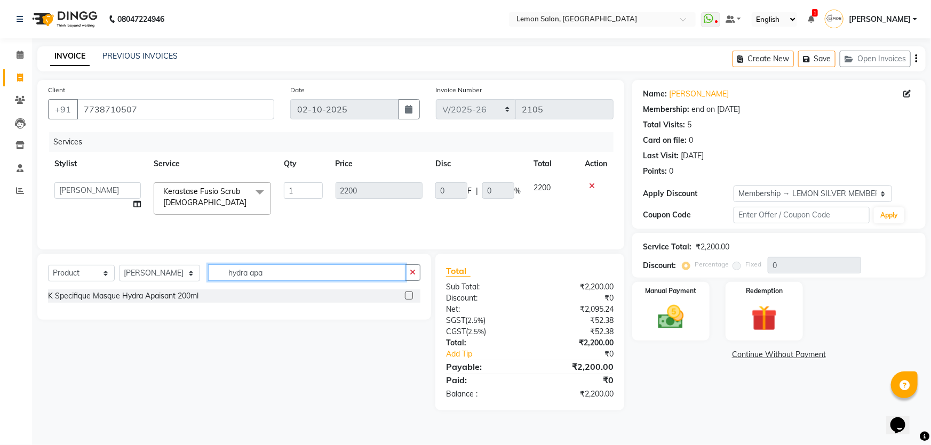
type input "hydra apa"
click at [201, 299] on div "K Specifique Masque Hydra Apaisant 200ml" at bounding box center [234, 296] width 372 height 13
click at [187, 293] on div "K Specifique Masque Hydra Apaisant 200ml" at bounding box center [123, 296] width 150 height 11
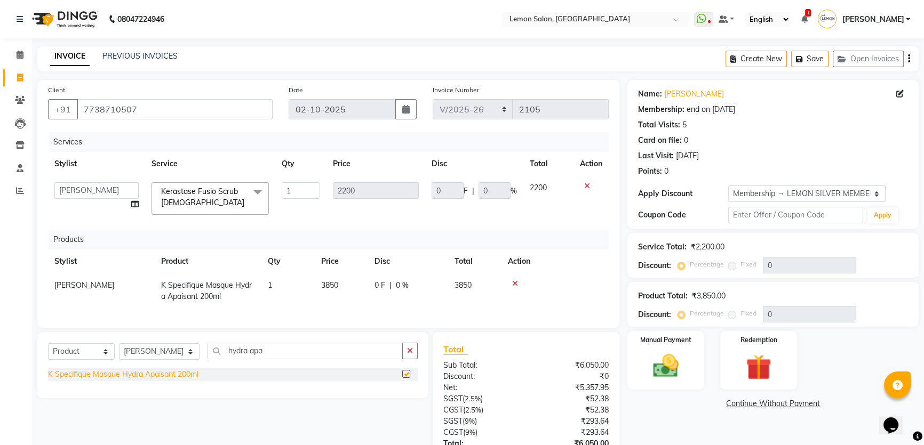
checkbox input "false"
click at [112, 108] on input "7738710507" at bounding box center [175, 109] width 196 height 20
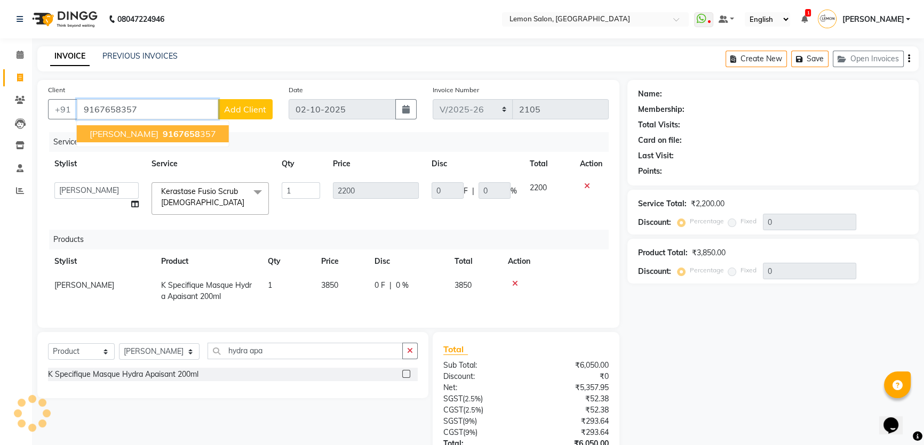
type input "9167658357"
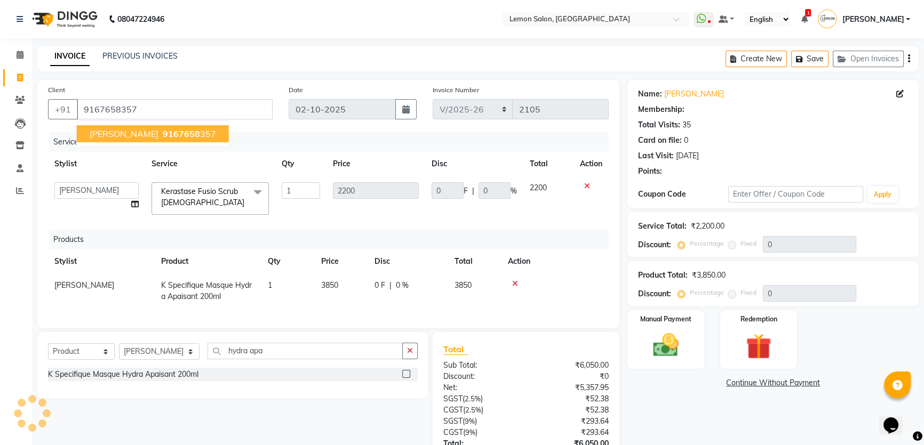
type input "440"
type input "20"
select select "1: Object"
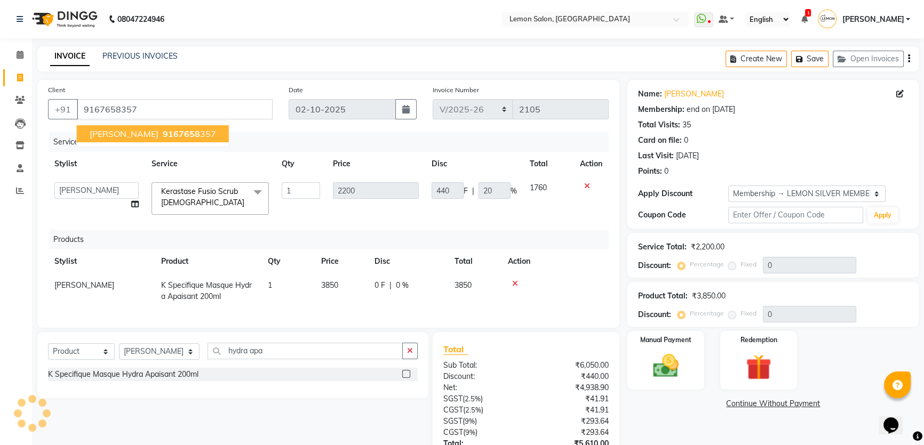
type input "20"
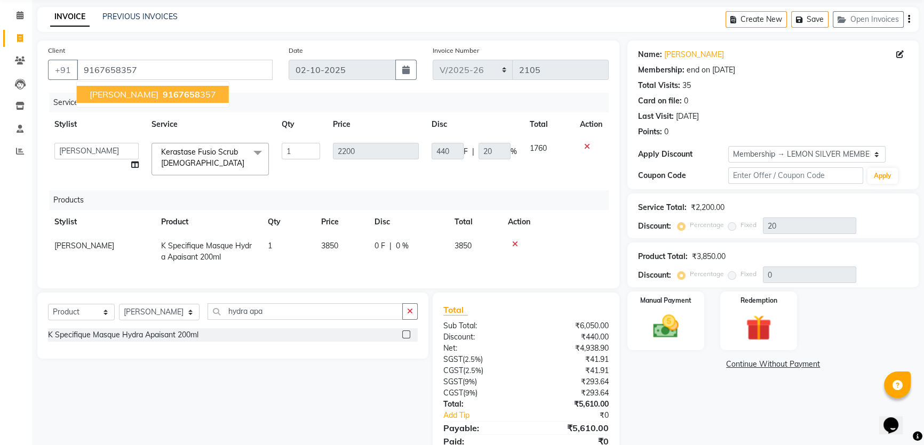
scroll to position [90, 0]
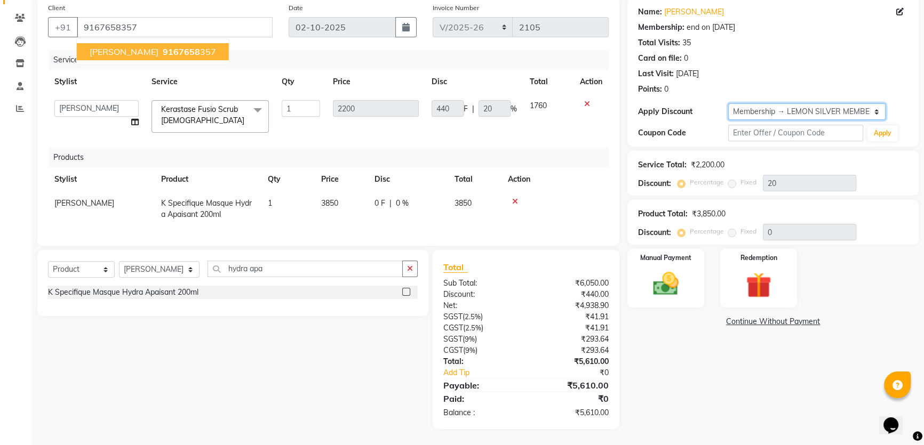
click at [792, 106] on select "Select Membership → LEMON SILVER MEMBERSHIP Coupon → Abc" at bounding box center [806, 111] width 157 height 17
select select "0:"
click at [728, 103] on select "Select Membership → LEMON SILVER MEMBERSHIP Coupon → Abc" at bounding box center [806, 111] width 157 height 17
type input "0"
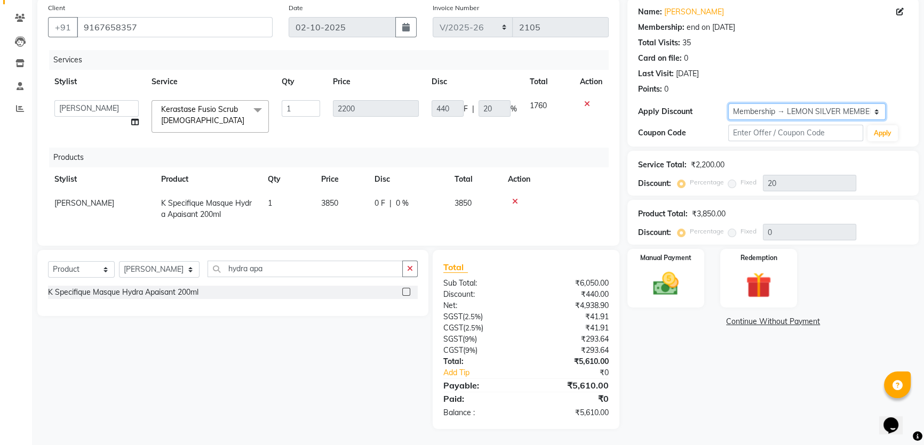
type input "0"
click at [593, 416] on div "₹6,050.00" at bounding box center [571, 413] width 91 height 11
click at [667, 284] on img at bounding box center [665, 284] width 43 height 30
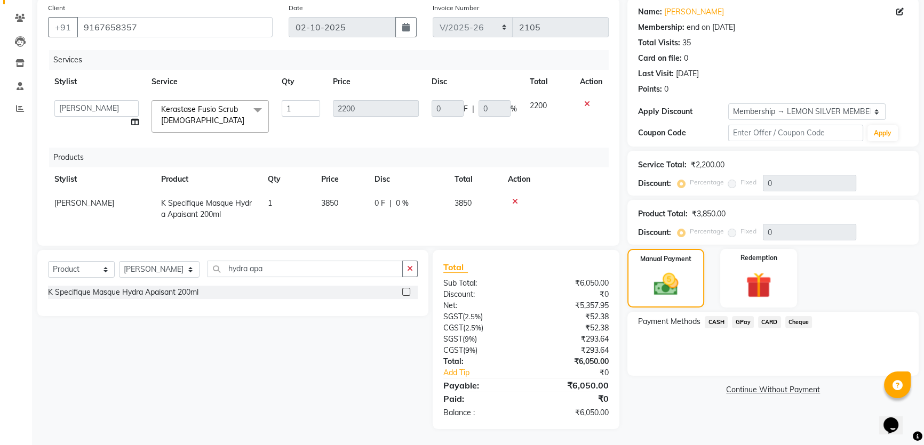
click at [745, 318] on span "GPay" at bounding box center [743, 322] width 22 height 12
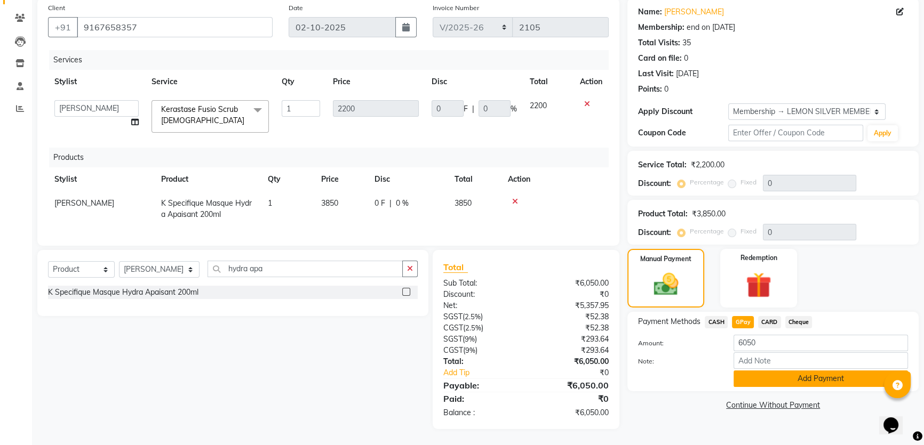
click at [780, 371] on button "Add Payment" at bounding box center [820, 379] width 174 height 17
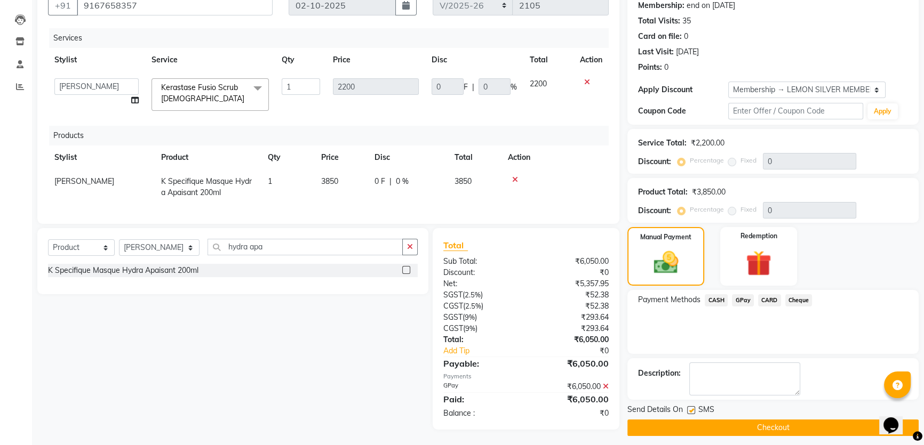
scroll to position [112, 0]
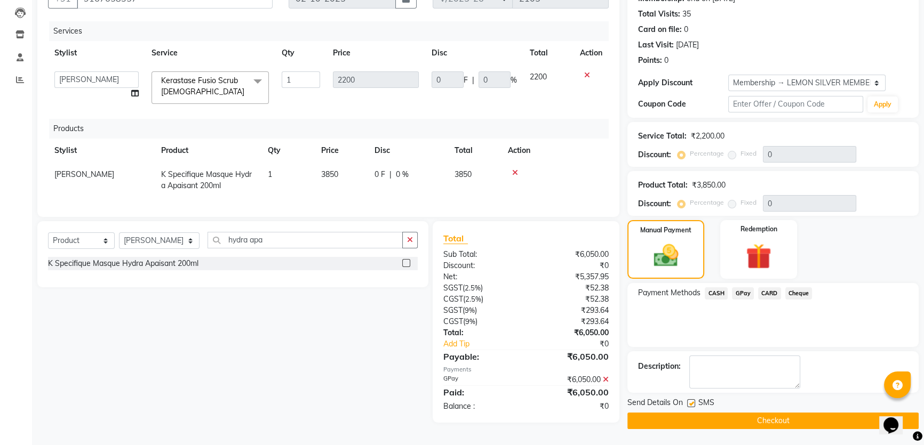
click at [691, 403] on label at bounding box center [691, 404] width 8 height 8
click at [691, 403] on input "checkbox" at bounding box center [690, 404] width 7 height 7
checkbox input "false"
click at [715, 421] on button "Checkout" at bounding box center [772, 421] width 291 height 17
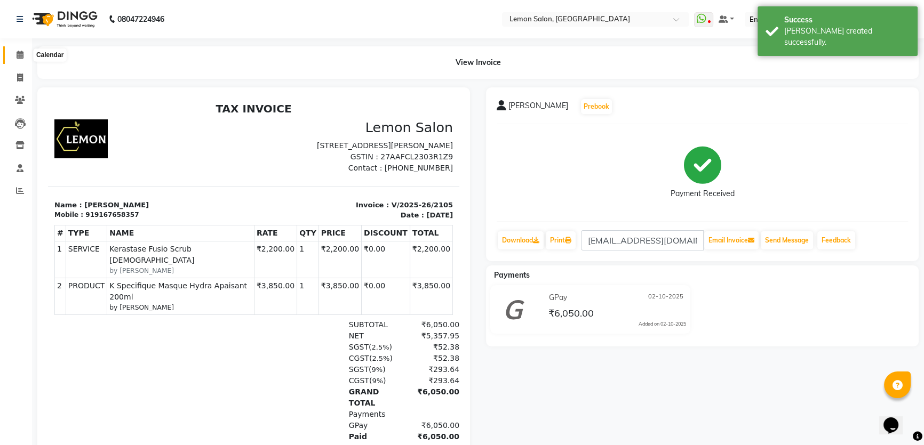
click at [21, 51] on icon at bounding box center [20, 55] width 7 height 8
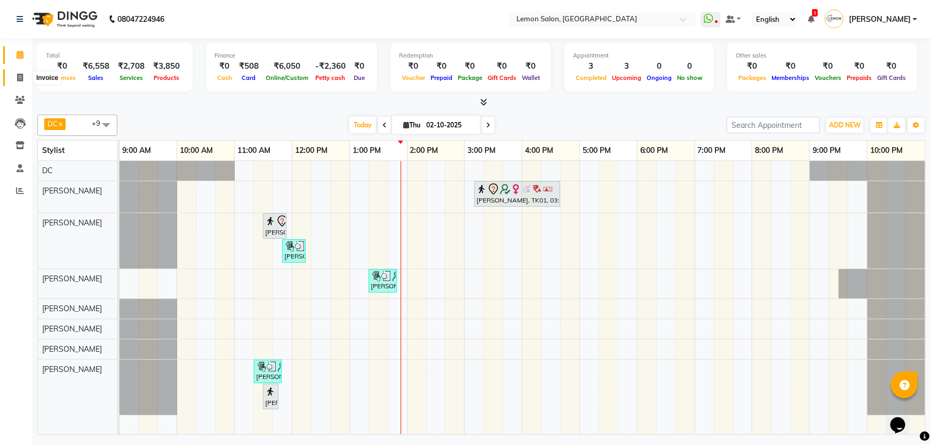
click at [19, 78] on icon at bounding box center [20, 78] width 6 height 8
select select "568"
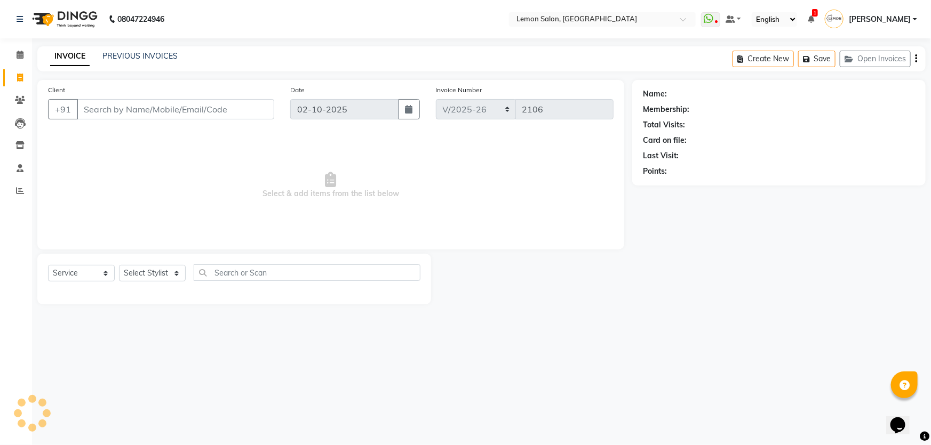
select select "membership"
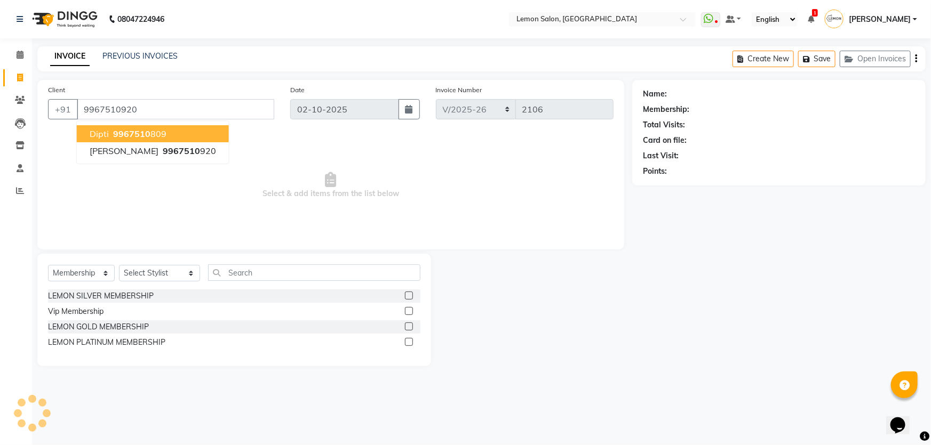
type input "9967510920"
select select "1: Object"
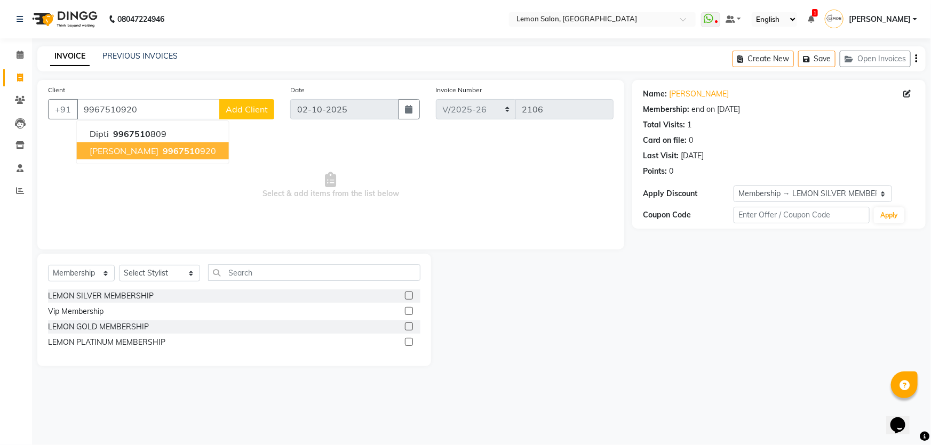
click at [144, 156] on button "Zoya Shaikh 9967510 920" at bounding box center [153, 150] width 152 height 17
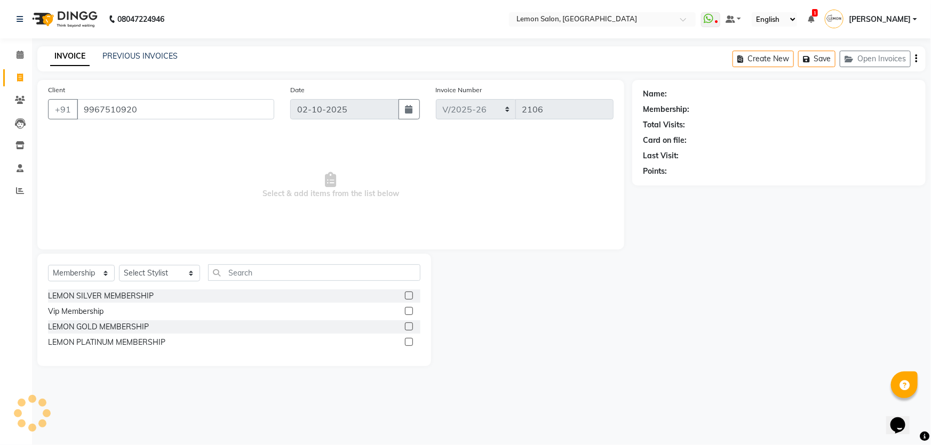
select select "1: Object"
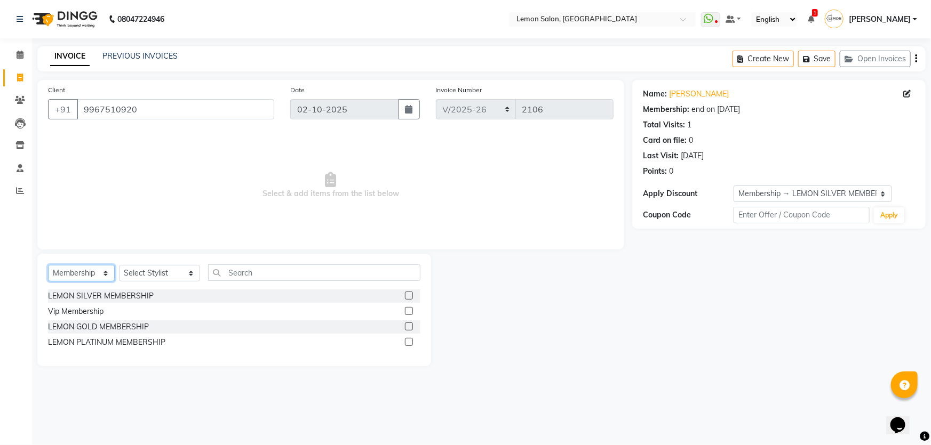
click at [78, 277] on select "Select Service Product Membership Package Voucher Prepaid Gift Card" at bounding box center [81, 273] width 67 height 17
select select "service"
click at [48, 265] on select "Select Service Product Membership Package Voucher Prepaid Gift Card" at bounding box center [81, 273] width 67 height 17
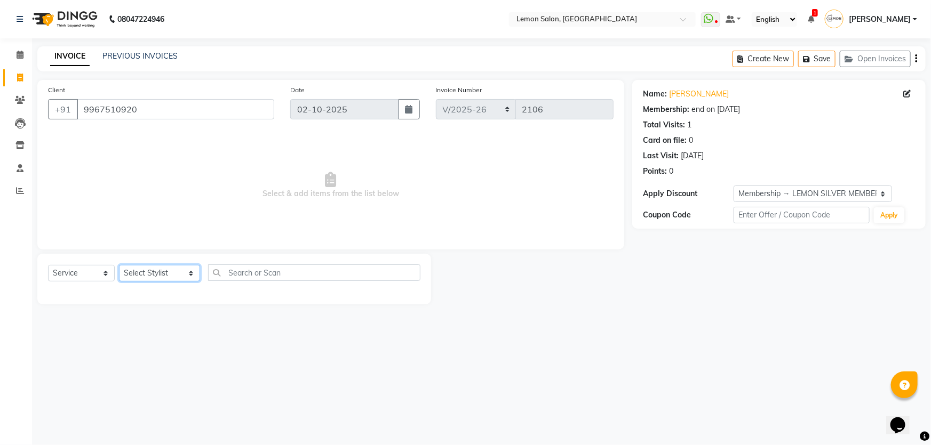
click at [148, 274] on select "Select Stylist Adnan Shaikh Anamta Sayyed Apoorva Ssankar Arshad Shaikh DC Imra…" at bounding box center [159, 273] width 81 height 17
select select "7891"
click at [119, 265] on select "Select Stylist Adnan Shaikh Anamta Sayyed Apoorva Ssankar Arshad Shaikh DC Imra…" at bounding box center [159, 273] width 81 height 17
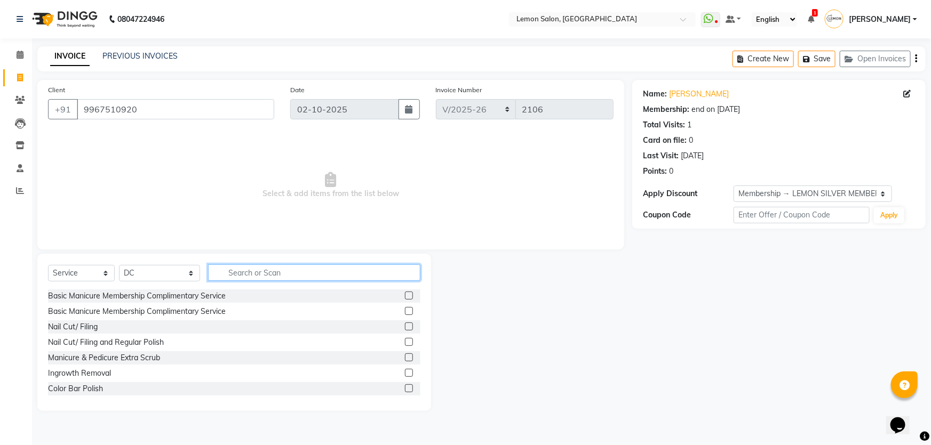
click at [288, 280] on input "text" at bounding box center [314, 273] width 213 height 17
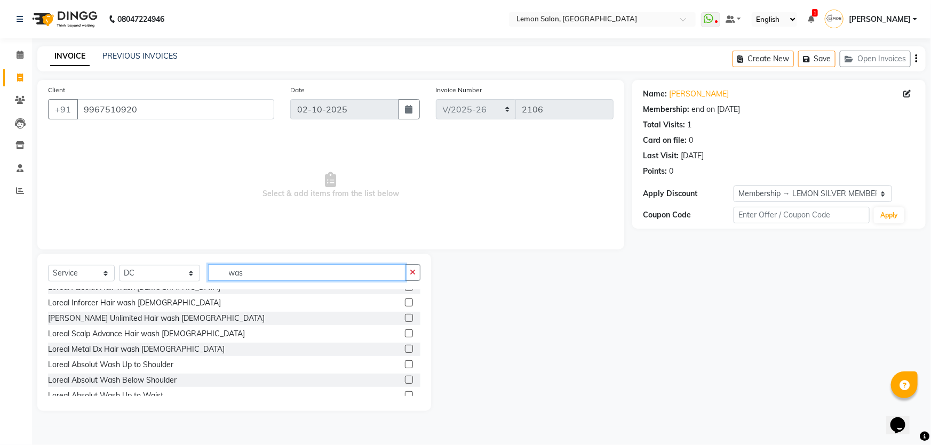
scroll to position [291, 0]
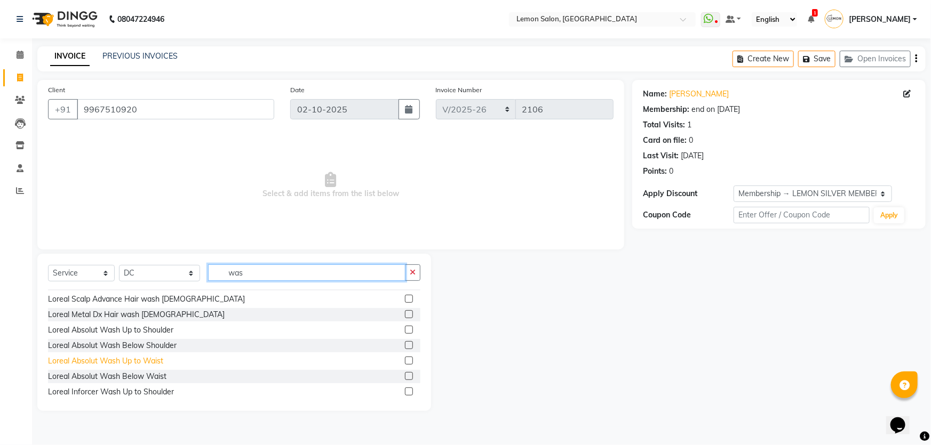
type input "was"
click at [153, 363] on div "Loreal Absolut Wash Up to Waist" at bounding box center [105, 361] width 115 height 11
checkbox input "false"
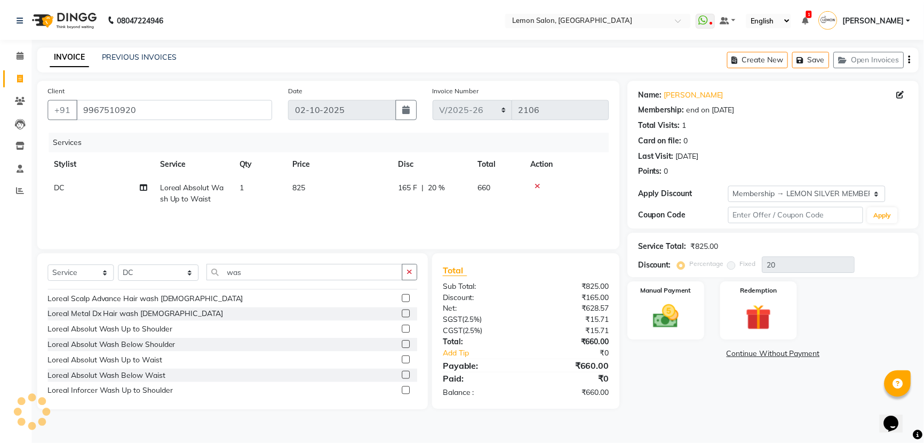
scroll to position [339, 0]
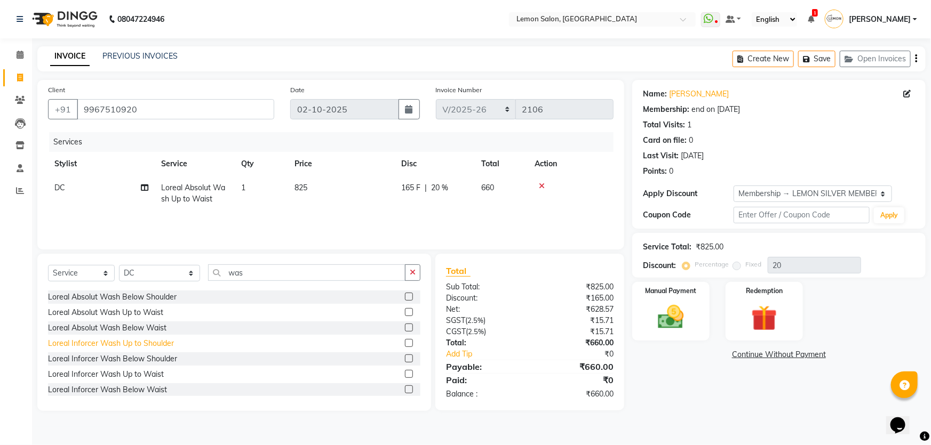
click at [144, 344] on div "Loreal Inforcer Wash Up to Shoulder" at bounding box center [111, 343] width 126 height 11
checkbox input "false"
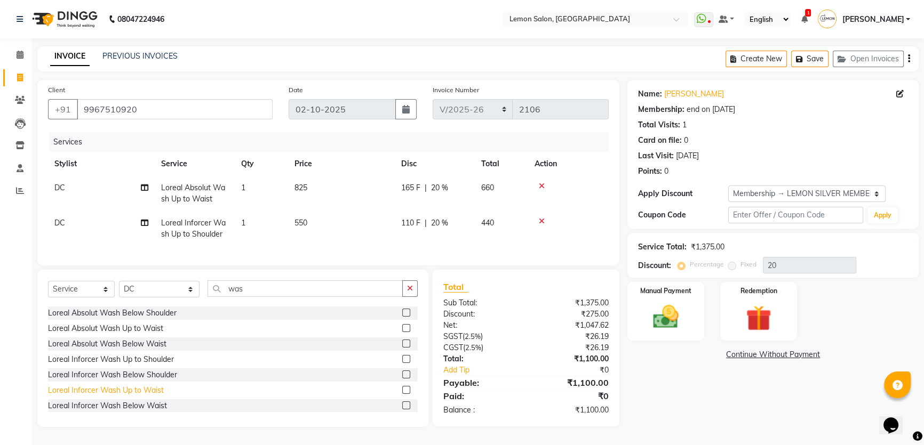
click at [142, 395] on div "Loreal Inforcer Wash Up to Waist" at bounding box center [106, 390] width 116 height 11
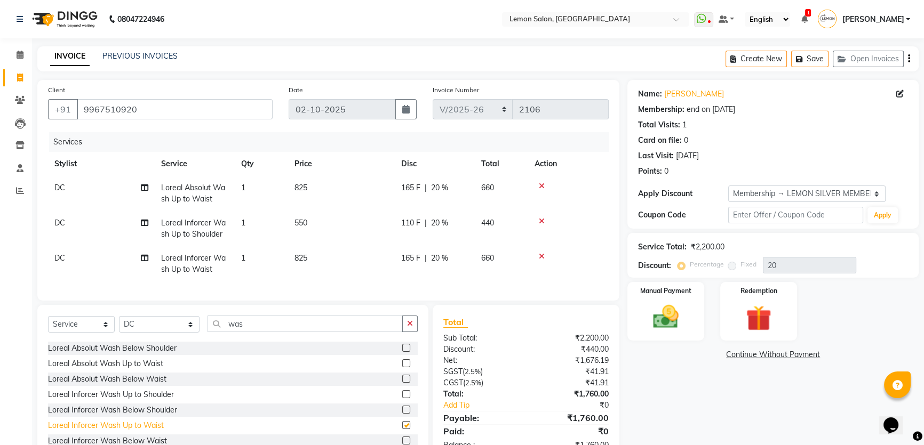
checkbox input "false"
click at [543, 224] on icon at bounding box center [542, 221] width 6 height 7
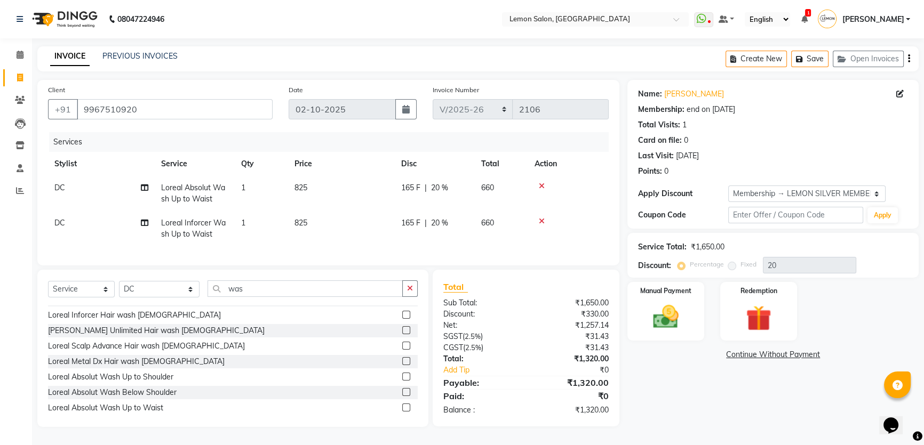
scroll to position [242, 0]
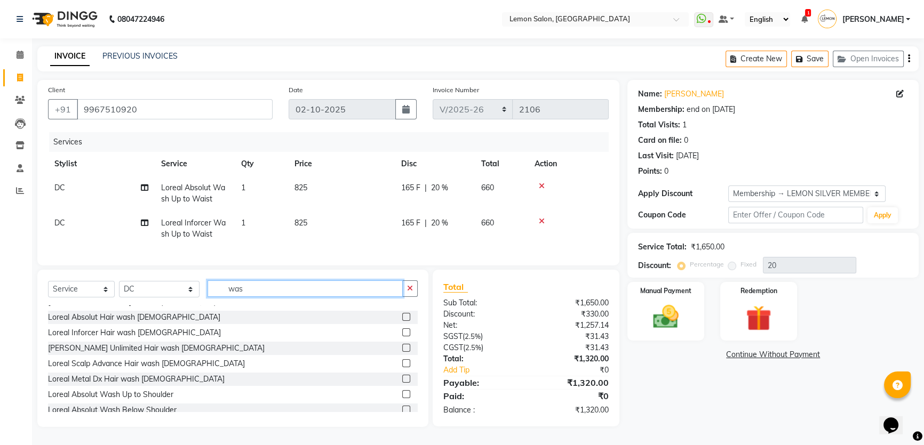
click at [254, 293] on input "was" at bounding box center [305, 289] width 195 height 17
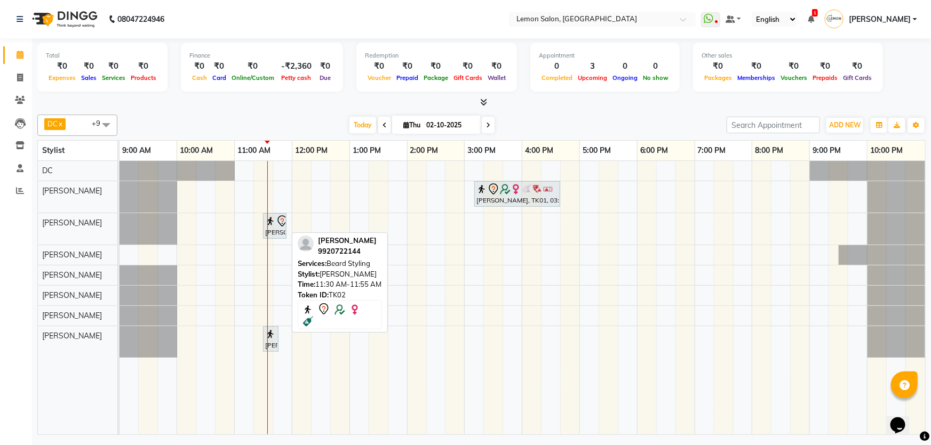
click at [280, 221] on icon at bounding box center [282, 221] width 13 height 13
select select "7"
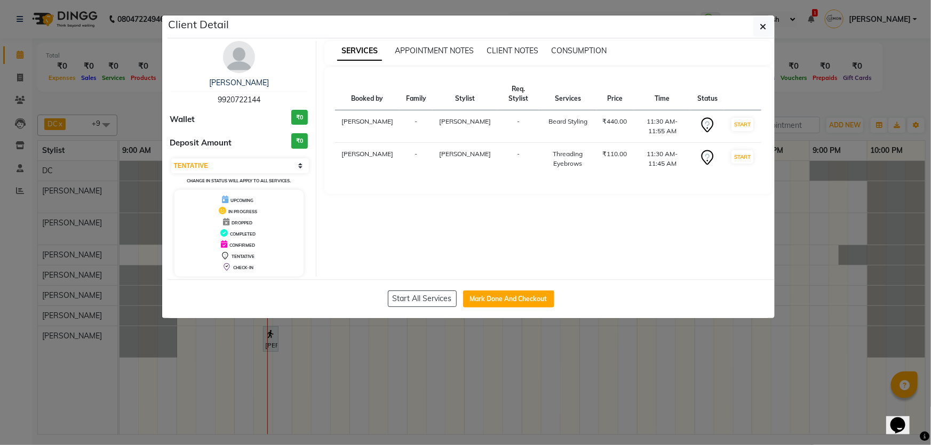
click at [245, 96] on span "9920722144" at bounding box center [239, 100] width 43 height 10
copy span "9920722144"
click at [765, 30] on icon "button" at bounding box center [763, 26] width 6 height 9
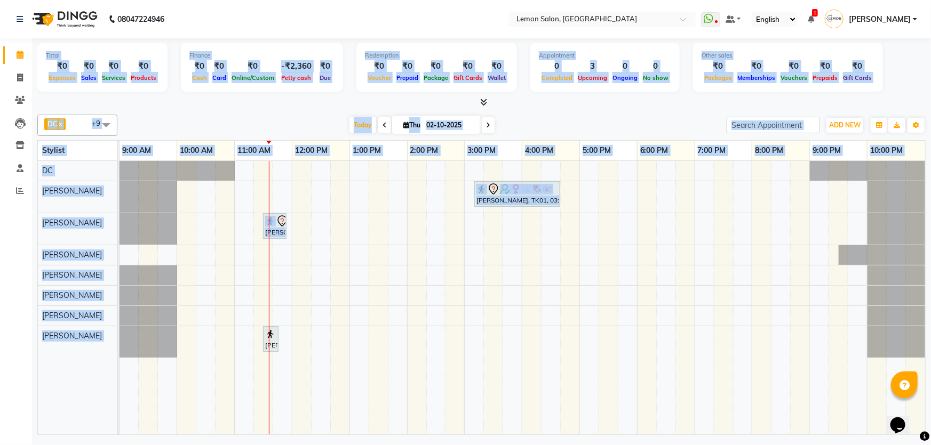
drag, startPoint x: 46, startPoint y: 57, endPoint x: 164, endPoint y: 336, distance: 302.7
click at [164, 336] on div "Total ₹0 Expenses ₹0 Sales ₹0 Services ₹0 Products Finance ₹0 Cash ₹0 Card ₹0 O…" at bounding box center [481, 238] width 899 height 400
click at [148, 80] on span "Products" at bounding box center [143, 77] width 31 height 7
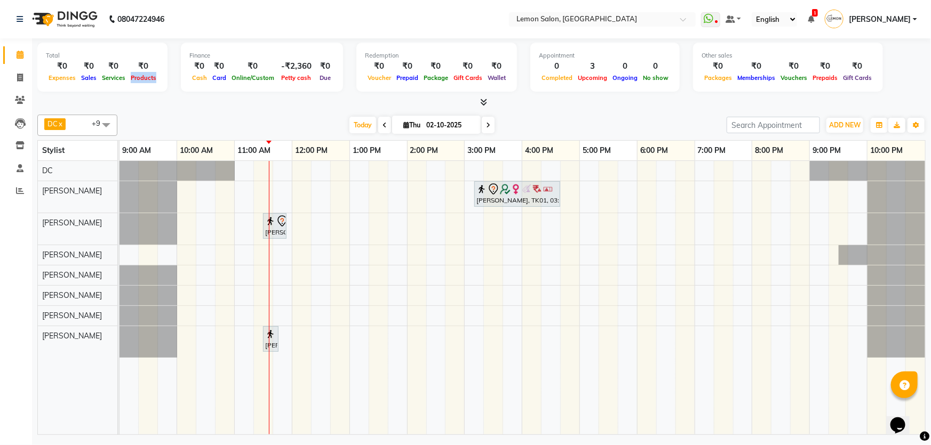
click at [148, 80] on span "Products" at bounding box center [143, 77] width 31 height 7
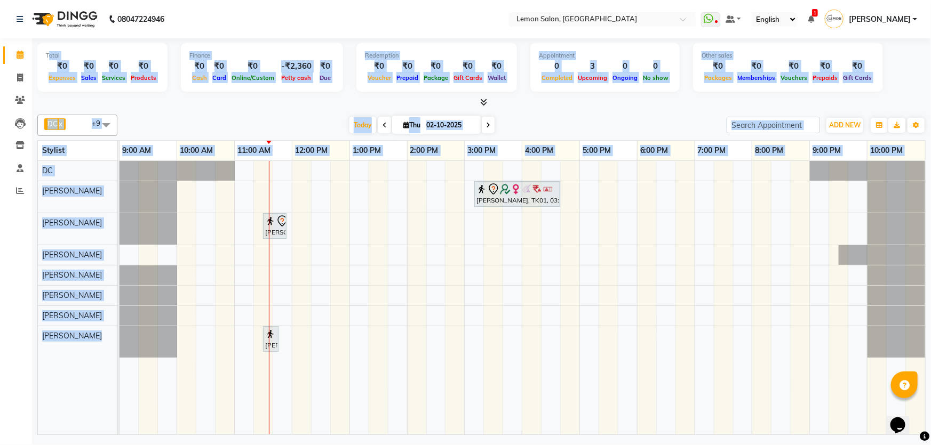
drag, startPoint x: 50, startPoint y: 45, endPoint x: 185, endPoint y: 259, distance: 252.6
click at [185, 259] on div "Total ₹0 Expenses ₹0 Sales ₹0 Services ₹0 Products Finance ₹0 Cash ₹0 Card ₹0 O…" at bounding box center [481, 238] width 899 height 400
drag, startPoint x: 171, startPoint y: 126, endPoint x: 144, endPoint y: 107, distance: 33.2
click at [171, 126] on div "Today Thu 02-10-2025" at bounding box center [422, 125] width 599 height 16
click at [55, 60] on div "₹0" at bounding box center [62, 66] width 33 height 12
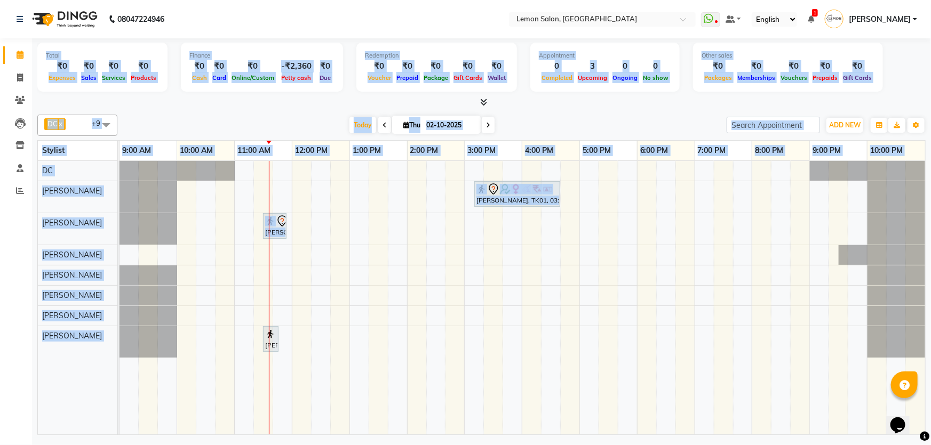
drag, startPoint x: 47, startPoint y: 47, endPoint x: 172, endPoint y: 282, distance: 265.8
click at [172, 282] on div "Total ₹0 Expenses ₹0 Sales ₹0 Services ₹0 Products Finance ₹0 Cash ₹0 Card ₹0 O…" at bounding box center [481, 238] width 899 height 400
click at [161, 104] on div at bounding box center [481, 102] width 888 height 11
drag, startPoint x: 60, startPoint y: 59, endPoint x: 495, endPoint y: 327, distance: 510.6
click at [495, 327] on div "Total ₹0 Expenses ₹0 Sales ₹0 Services ₹0 Products Finance ₹0 Cash ₹0 Card ₹0 O…" at bounding box center [481, 238] width 899 height 400
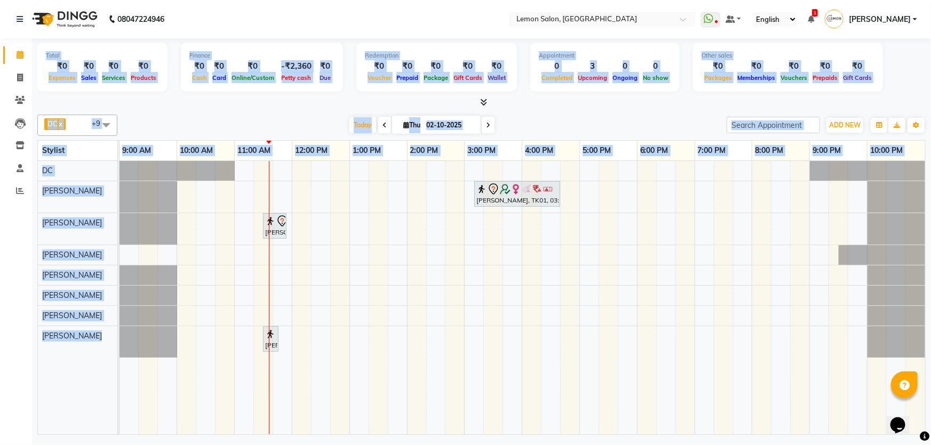
click at [277, 107] on div at bounding box center [481, 102] width 888 height 11
click at [53, 70] on div "₹0" at bounding box center [62, 66] width 33 height 12
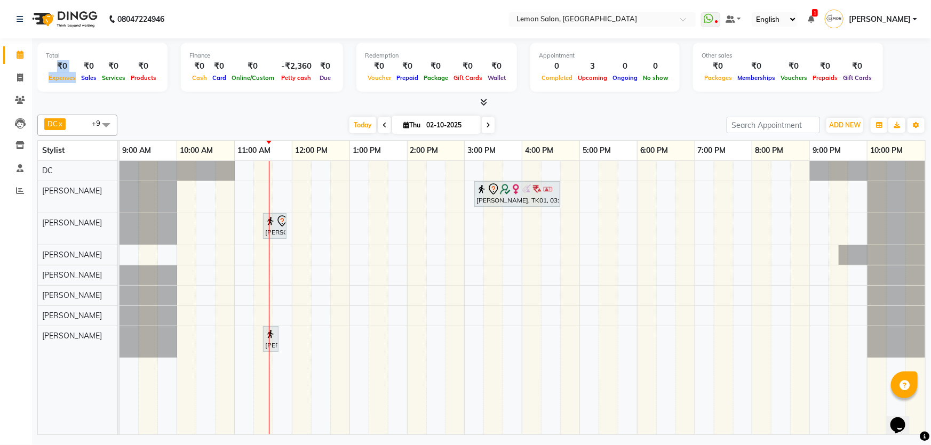
click at [55, 75] on div "₹0 Expenses" at bounding box center [62, 71] width 33 height 23
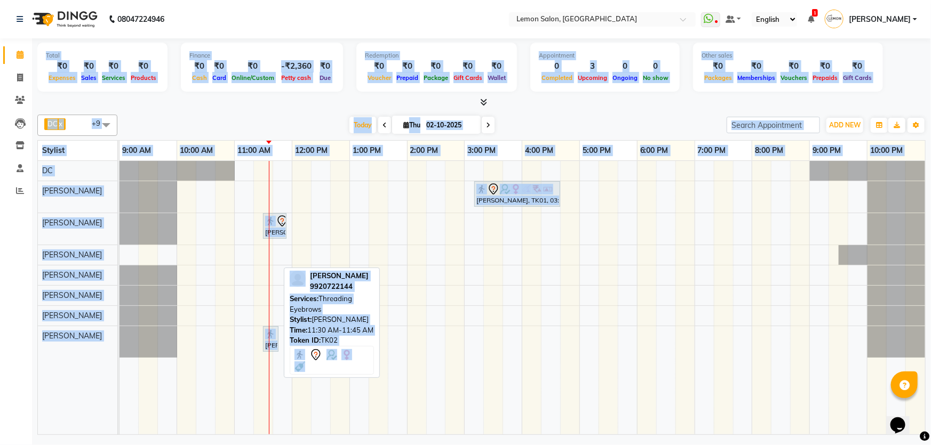
drag, startPoint x: 47, startPoint y: 68, endPoint x: 228, endPoint y: 331, distance: 318.9
click at [265, 344] on div "Total ₹0 Expenses ₹0 Sales ₹0 Services ₹0 Products Finance ₹0 Cash ₹0 Card ₹0 O…" at bounding box center [481, 238] width 899 height 400
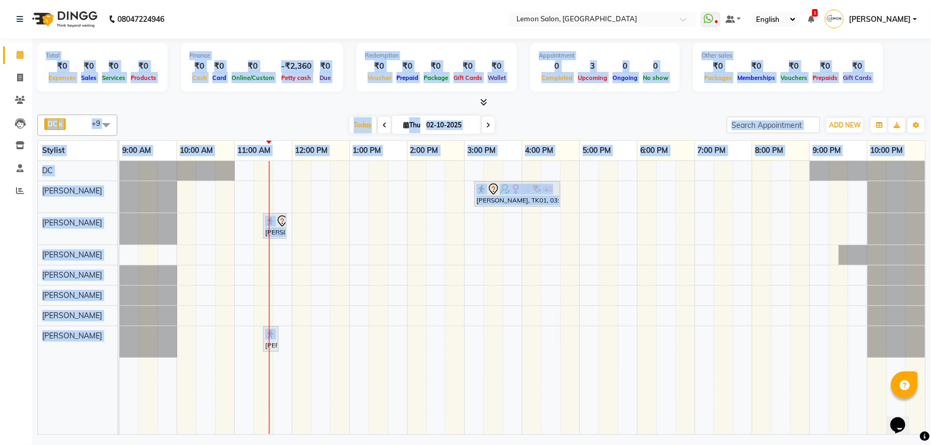
click at [51, 54] on div "Total" at bounding box center [102, 55] width 113 height 9
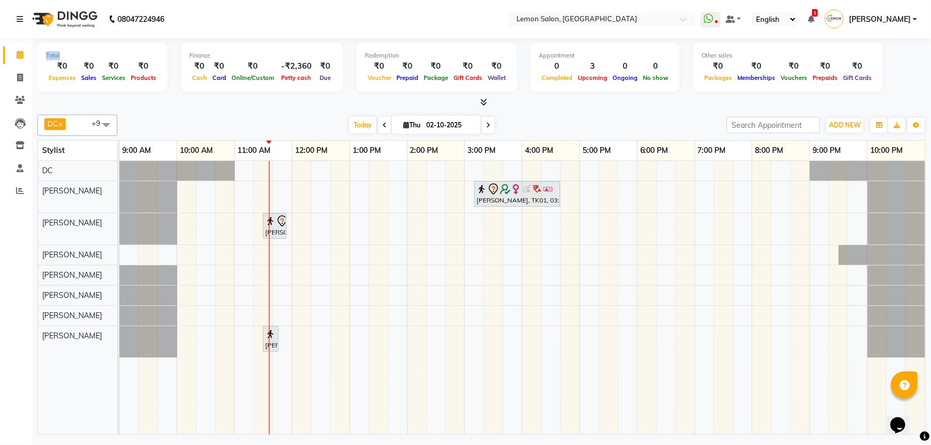
click at [51, 54] on div "Total" at bounding box center [102, 55] width 113 height 9
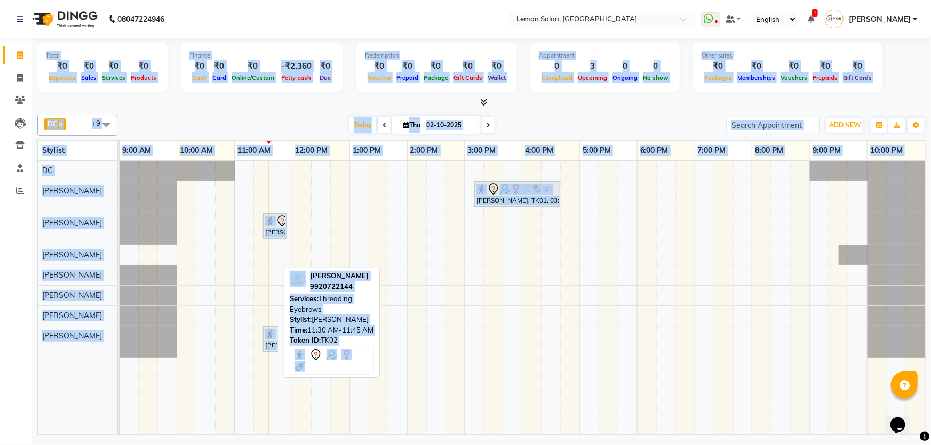
drag, startPoint x: 51, startPoint y: 54, endPoint x: 265, endPoint y: 348, distance: 363.5
click at [265, 348] on div "Total ₹0 Expenses ₹0 Sales ₹0 Services ₹0 Products Finance ₹0 Cash ₹0 Card ₹0 O…" at bounding box center [481, 238] width 899 height 400
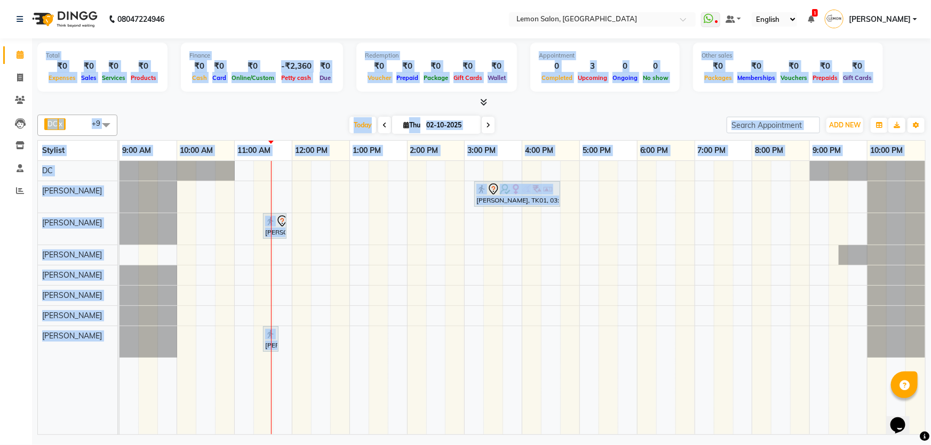
click at [379, 60] on div "₹0" at bounding box center [379, 66] width 29 height 12
drag, startPoint x: 46, startPoint y: 59, endPoint x: 80, endPoint y: 131, distance: 79.2
click at [134, 225] on div "Total ₹0 Expenses ₹0 Sales ₹0 Services ₹0 Products Finance ₹0 Cash ₹0 Card ₹0 O…" at bounding box center [481, 238] width 899 height 400
drag, startPoint x: 47, startPoint y: 53, endPoint x: 171, endPoint y: 181, distance: 178.1
click at [169, 198] on div "Total ₹0 Expenses ₹0 Sales ₹0 Services ₹0 Products Finance ₹0 Cash ₹0 Card ₹0 O…" at bounding box center [481, 238] width 899 height 400
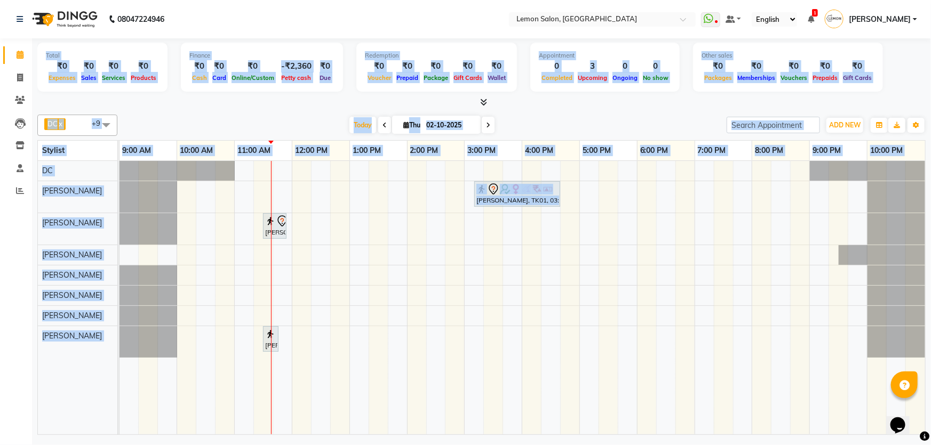
drag, startPoint x: 46, startPoint y: 55, endPoint x: 130, endPoint y: 228, distance: 192.8
click at [130, 228] on div "Total ₹0 Expenses ₹0 Sales ₹0 Services ₹0 Products Finance ₹0 Cash ₹0 Card ₹0 O…" at bounding box center [481, 238] width 899 height 400
click at [168, 90] on div "Total ₹0 Expenses ₹0 Sales ₹0 Services ₹0 Products Finance ₹0 Cash ₹0 Card ₹0 O…" at bounding box center [481, 69] width 888 height 52
drag, startPoint x: 42, startPoint y: 55, endPoint x: 126, endPoint y: 261, distance: 221.8
click at [130, 270] on div "Total ₹0 Expenses ₹0 Sales ₹0 Services ₹0 Products Finance ₹0 Cash ₹0 Card ₹0 O…" at bounding box center [481, 238] width 899 height 400
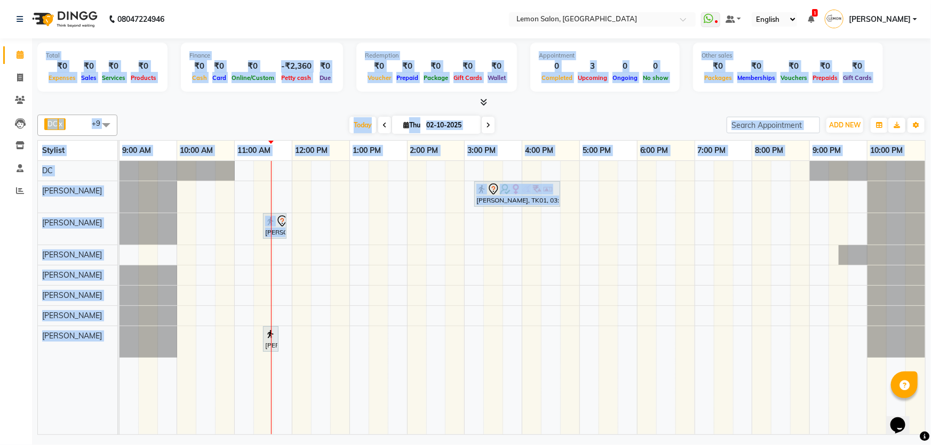
click at [289, 122] on div "Today Thu 02-10-2025" at bounding box center [422, 125] width 599 height 16
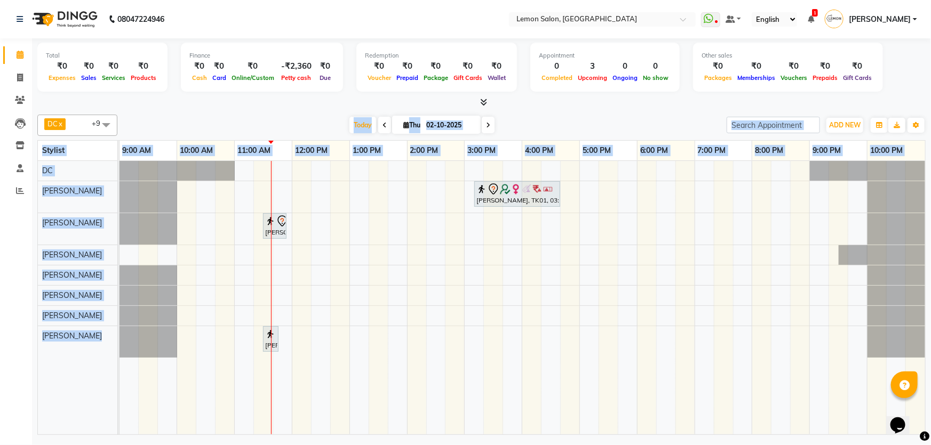
drag, startPoint x: 293, startPoint y: 133, endPoint x: 488, endPoint y: 176, distance: 198.9
click at [488, 176] on div "DC x Prashant Chavan x Arshad Shaikh x Adnan Shaikh x DC x Nilofar Shaikh x Son…" at bounding box center [481, 272] width 888 height 325
click at [540, 113] on div "DC x Prashant Chavan x Arshad Shaikh x Adnan Shaikh x DC x Nilofar Shaikh x Son…" at bounding box center [481, 272] width 888 height 325
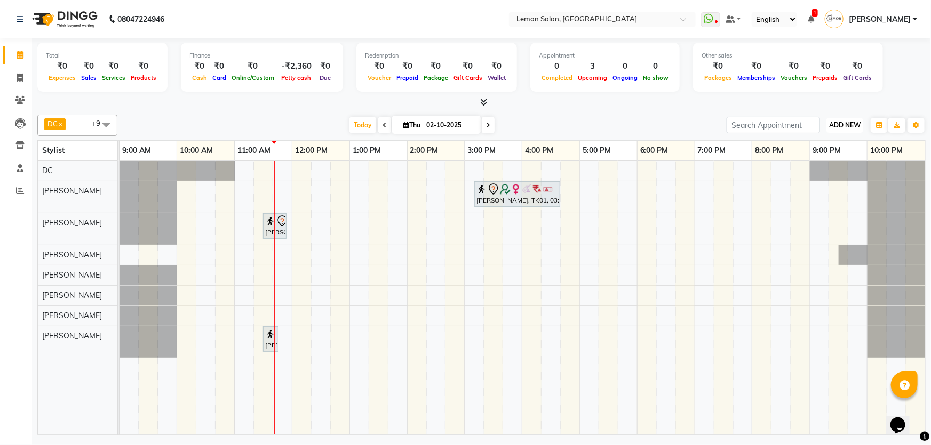
click at [860, 126] on span "ADD NEW" at bounding box center [844, 125] width 31 height 8
click at [838, 144] on button "Add Appointment" at bounding box center [821, 145] width 84 height 14
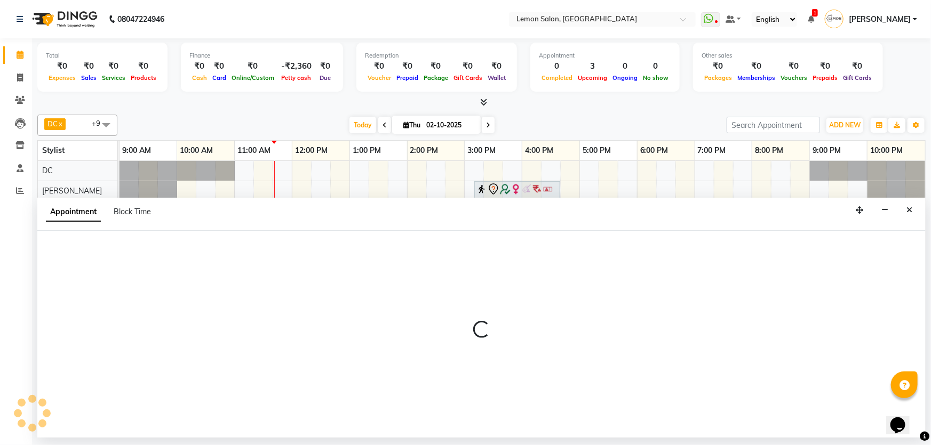
select select "tentative"
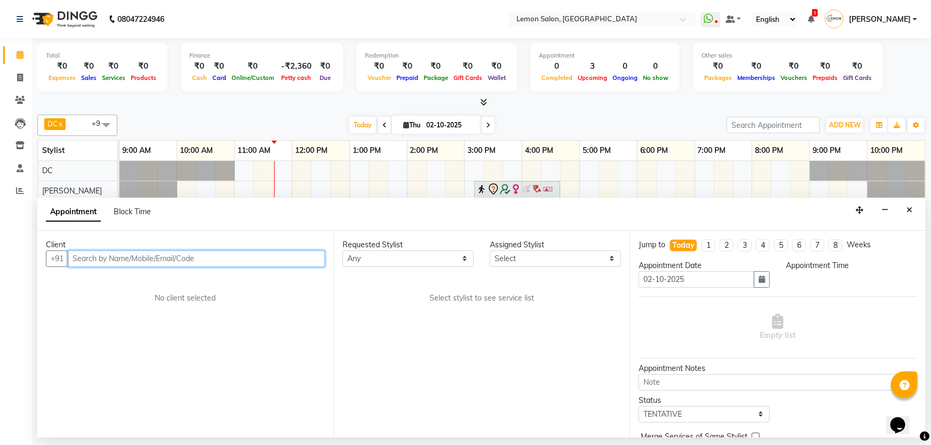
select select "600"
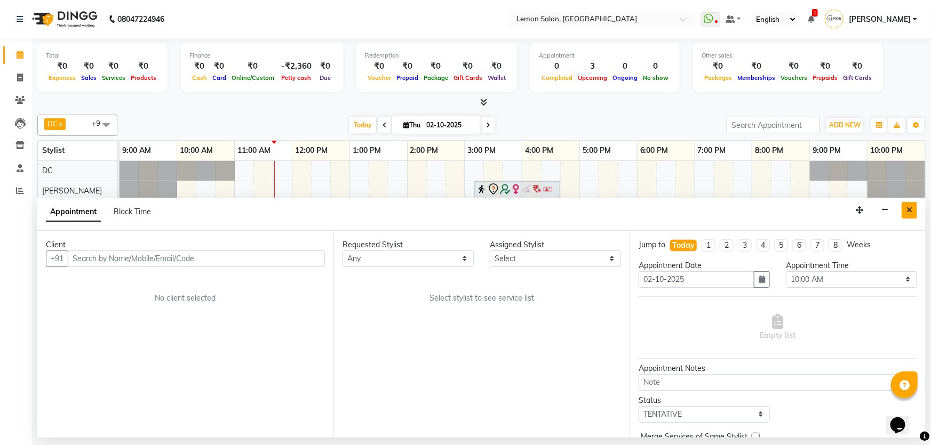
click at [905, 205] on button "Close" at bounding box center [909, 210] width 15 height 17
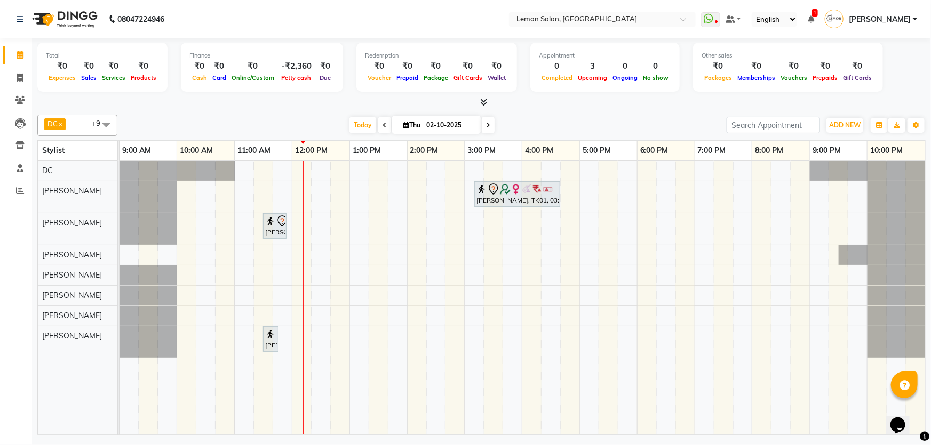
click at [436, 122] on input "02-10-2025" at bounding box center [449, 125] width 53 height 16
select select "10"
select select "2025"
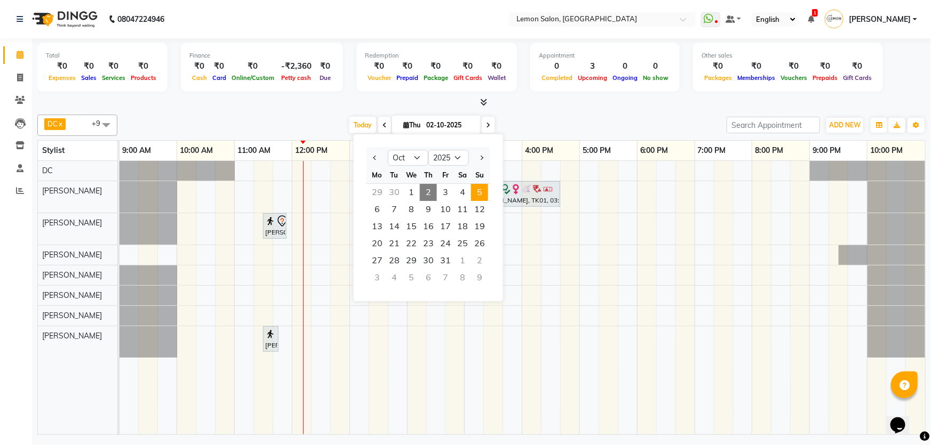
click at [478, 194] on span "5" at bounding box center [479, 192] width 17 height 17
type input "05-10-2025"
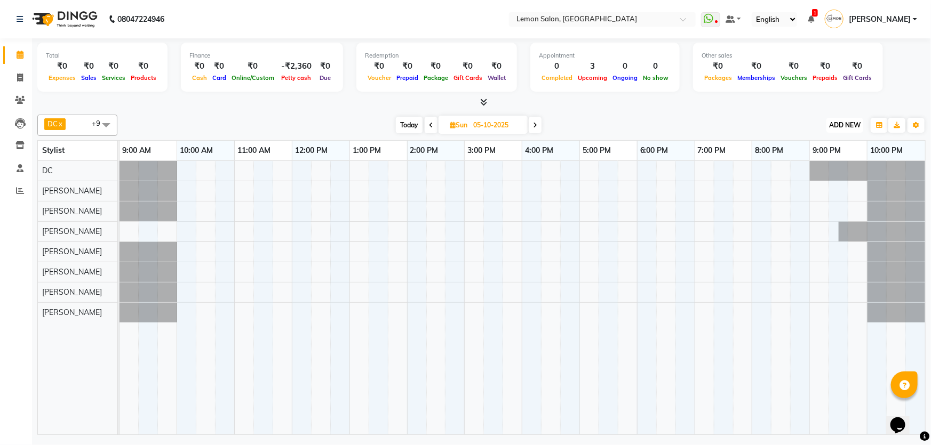
click at [835, 121] on span "ADD NEW" at bounding box center [844, 125] width 31 height 8
click at [819, 145] on button "Add Appointment" at bounding box center [821, 145] width 84 height 14
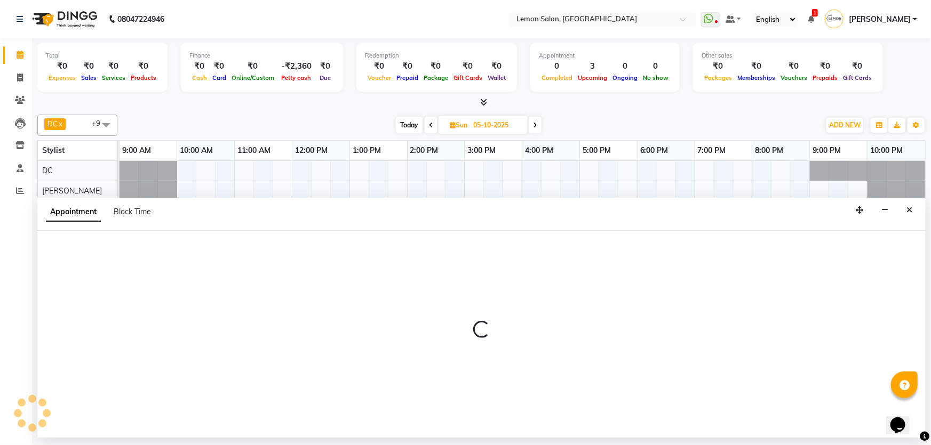
select select "600"
select select "tentative"
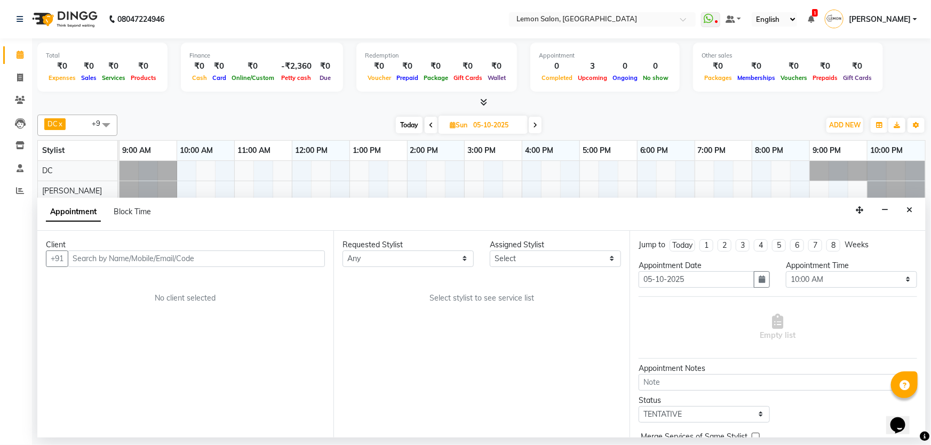
click at [189, 253] on input "text" at bounding box center [196, 259] width 257 height 17
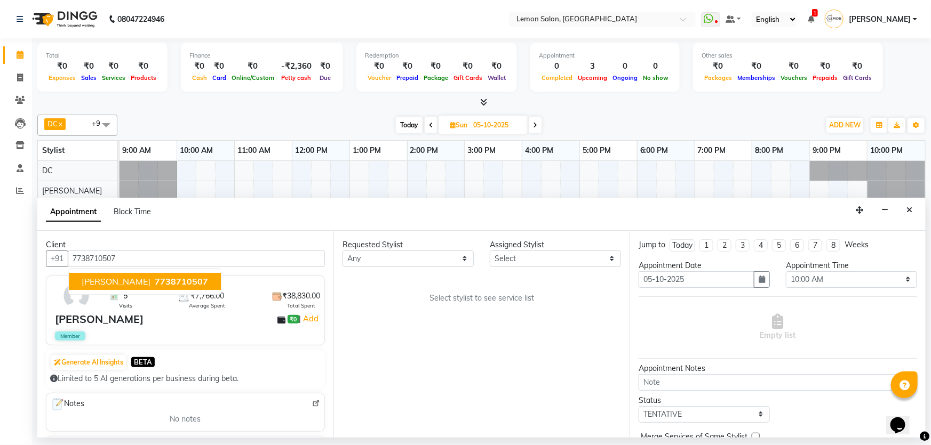
click at [95, 270] on ngb-typeahead-window "Mickey Mistry 7738710507" at bounding box center [144, 281] width 153 height 27
click at [97, 277] on span "Mickey Mistry" at bounding box center [116, 281] width 69 height 11
type input "7738710507"
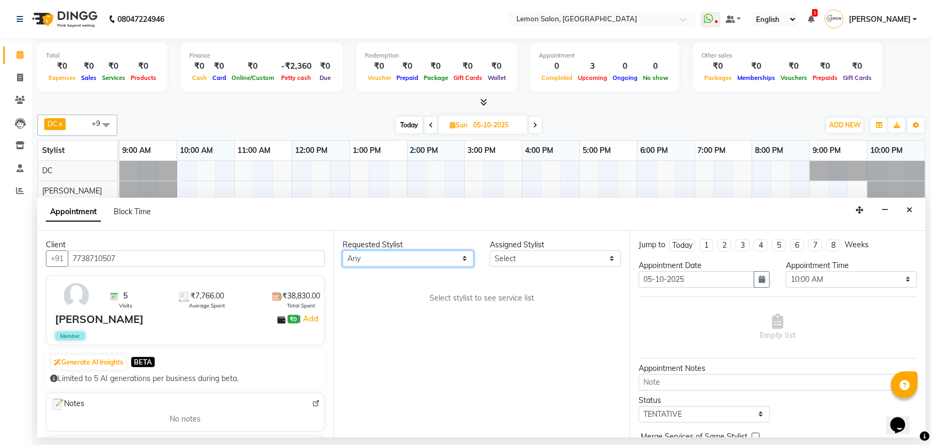
click at [447, 251] on select "Any Adnan Shaikh Anamta Sayyed Apoorva Ssankar Arshad Shaikh DC Imran shaikh Ja…" at bounding box center [407, 259] width 131 height 17
select select "30692"
click at [342, 251] on select "Any Adnan Shaikh Anamta Sayyed Apoorva Ssankar Arshad Shaikh DC Imran shaikh Ja…" at bounding box center [407, 259] width 131 height 17
select select "30692"
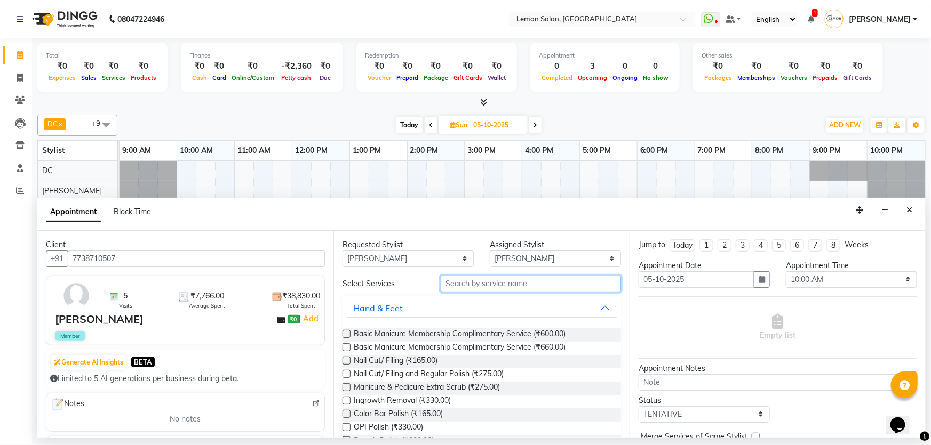
click at [524, 287] on input "text" at bounding box center [531, 284] width 180 height 17
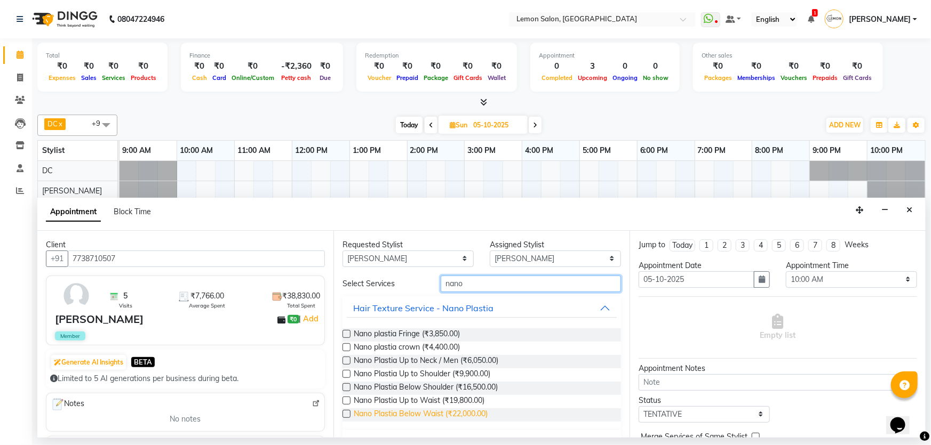
type input "nano"
click at [420, 416] on span "Nano Plastia Below Waist (₹22,000.00)" at bounding box center [421, 415] width 134 height 13
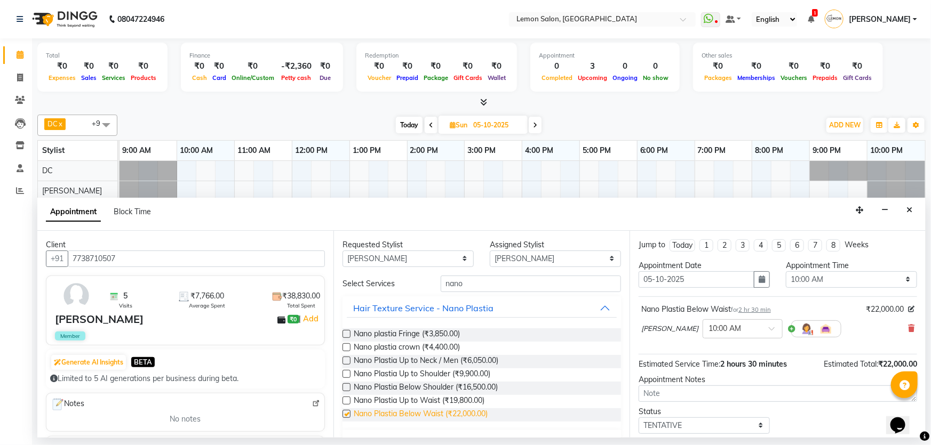
checkbox input "false"
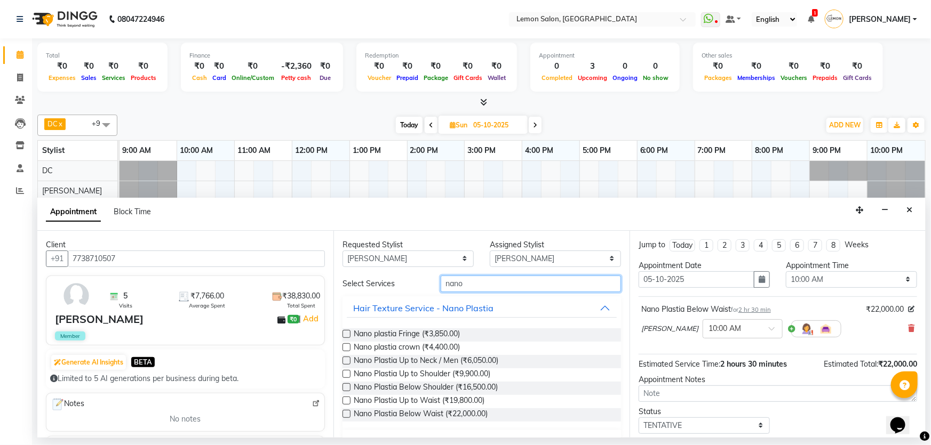
click at [508, 284] on input "nano" at bounding box center [531, 284] width 180 height 17
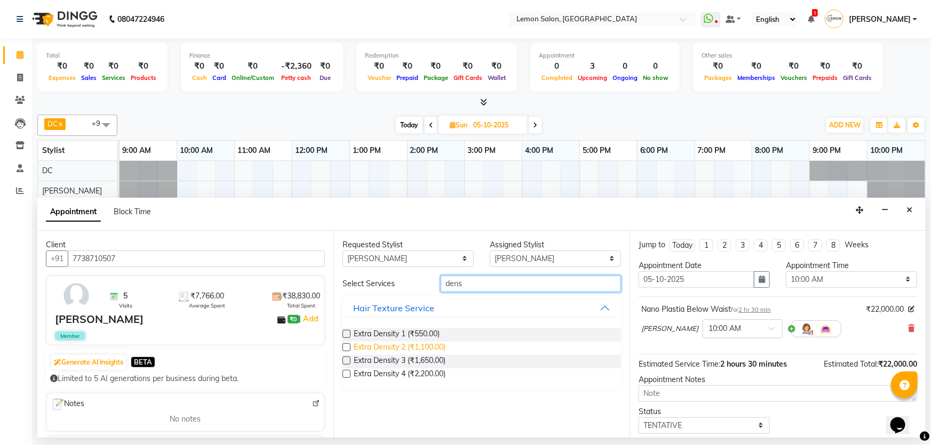
type input "dens"
click at [400, 347] on span "Extra Density 2 (₹1,100.00)" at bounding box center [400, 348] width 92 height 13
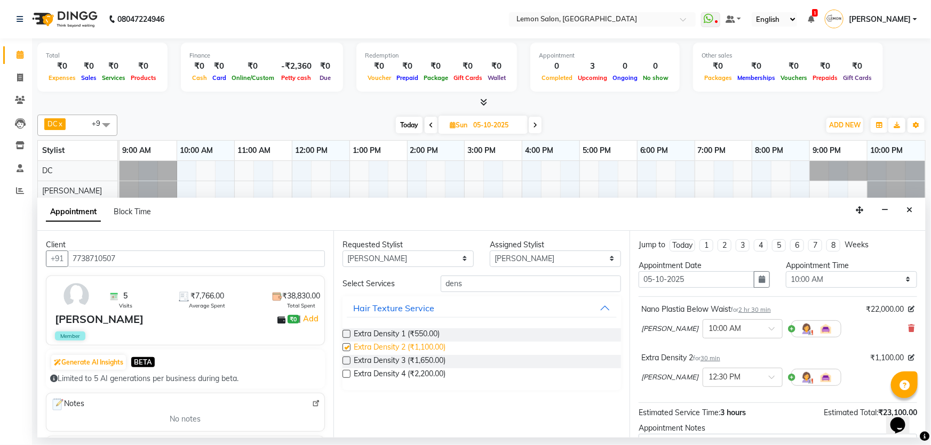
checkbox input "false"
click at [846, 279] on select "Select 10:00 AM 10:15 AM 10:30 AM 10:45 AM 11:00 AM 11:15 AM 11:30 AM 11:45 AM …" at bounding box center [851, 280] width 131 height 17
select select "720"
click at [786, 272] on select "Select 10:00 AM 10:15 AM 10:30 AM 10:45 AM 11:00 AM 11:15 AM 11:30 AM 11:45 AM …" at bounding box center [851, 280] width 131 height 17
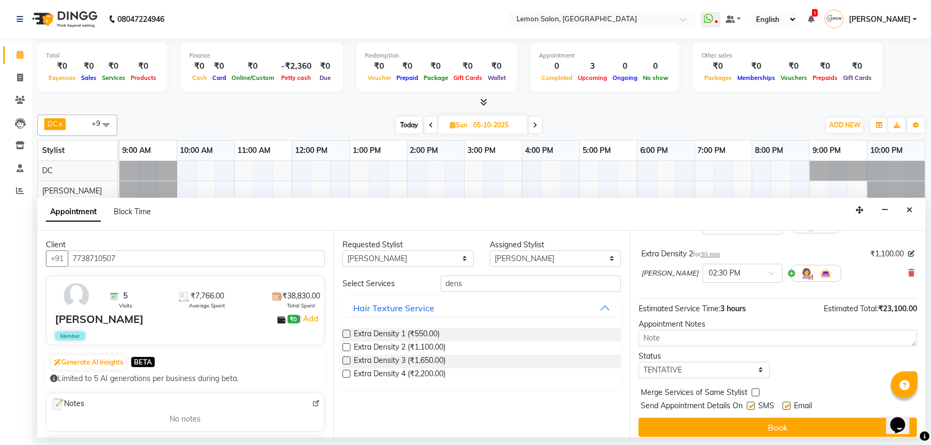
scroll to position [111, 0]
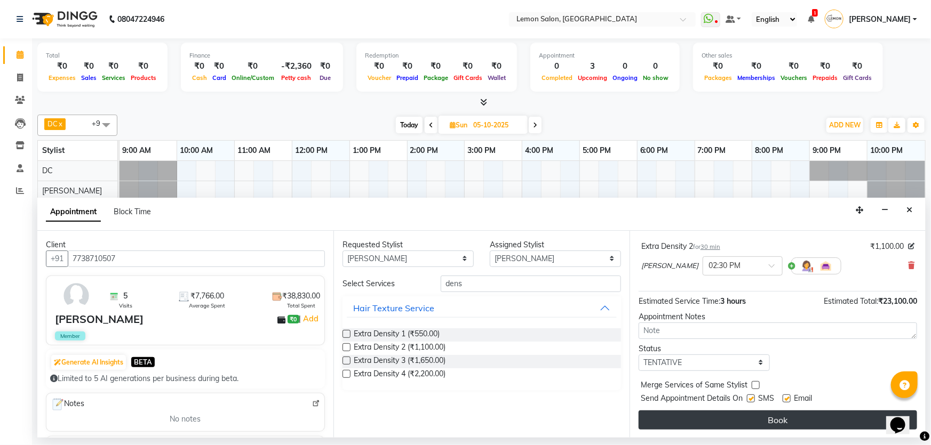
click at [776, 425] on button "Book" at bounding box center [778, 420] width 278 height 19
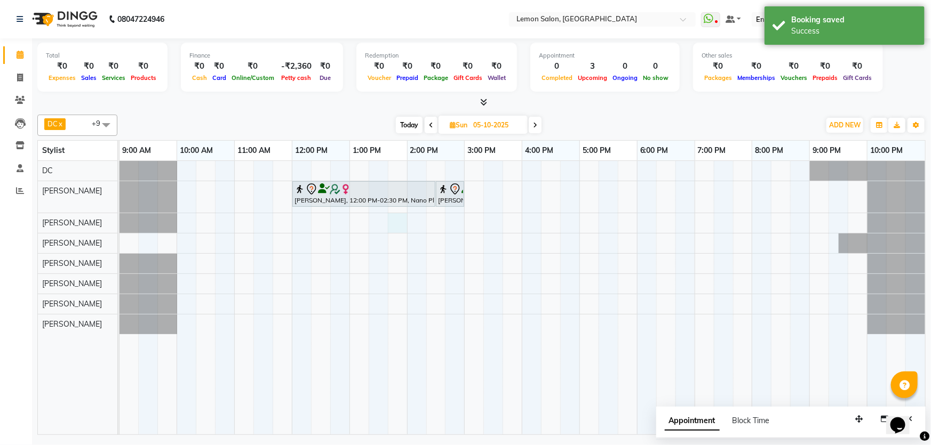
click at [399, 213] on div "Mickey Mistry, 12:00 PM-02:30 PM, Nano Plastia Below Waist Mickey Mistry, 02:30…" at bounding box center [522, 298] width 806 height 274
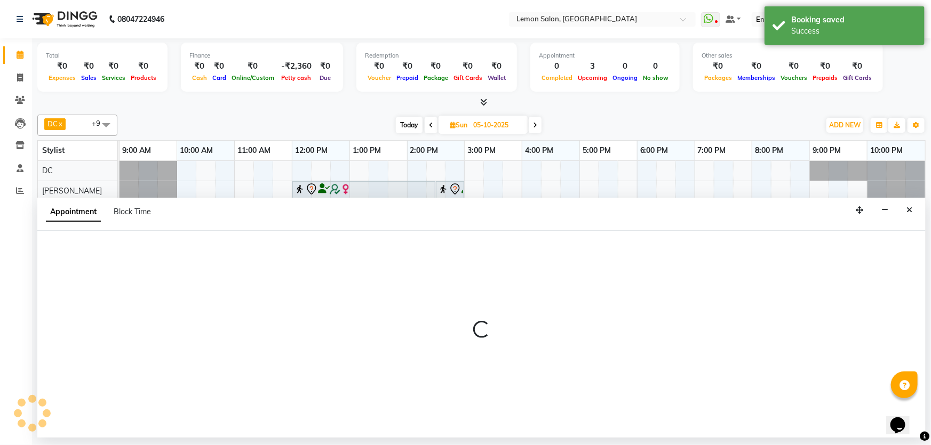
click at [396, 208] on div "Appointment Block Time" at bounding box center [481, 214] width 888 height 33
select select "70796"
select select "825"
select select "tentative"
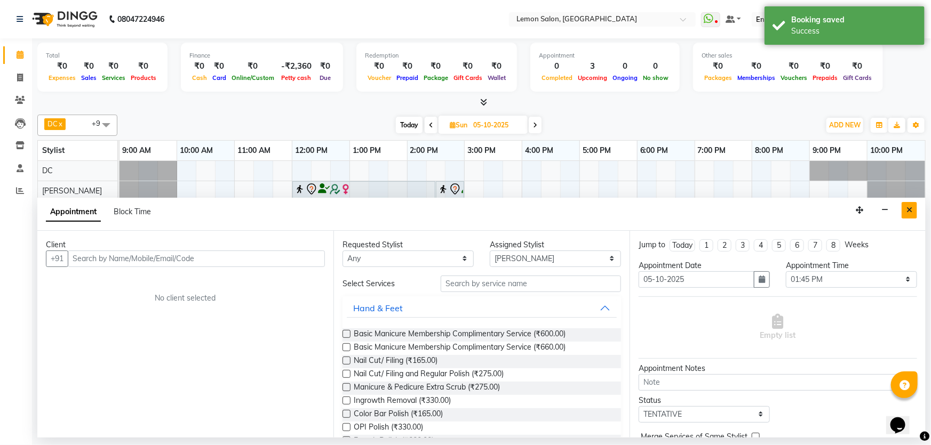
click at [915, 208] on button "Close" at bounding box center [909, 210] width 15 height 17
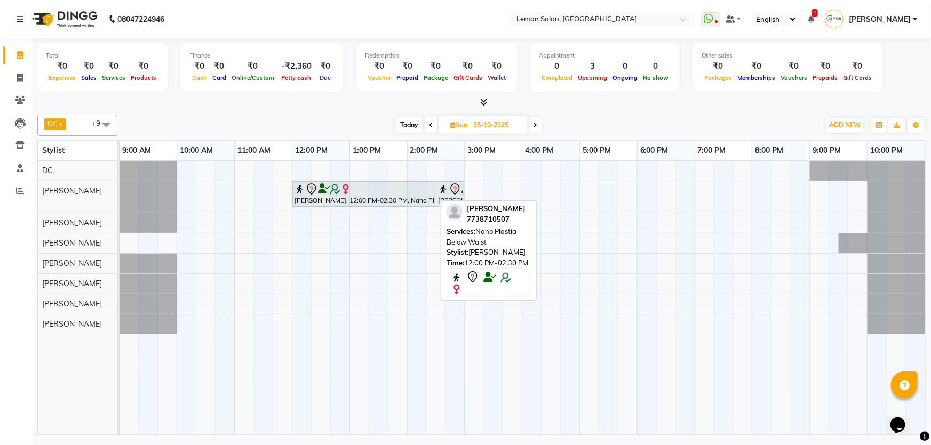
click at [416, 199] on div "Mickey Mistry, 12:00 PM-02:30 PM, Nano Plastia Below Waist" at bounding box center [363, 194] width 141 height 22
select select "7"
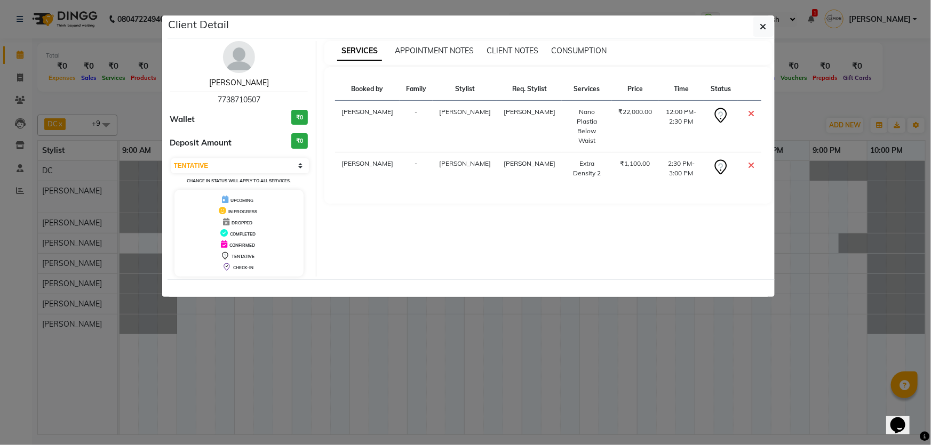
click at [249, 80] on link "Mickey Mistry" at bounding box center [239, 83] width 60 height 10
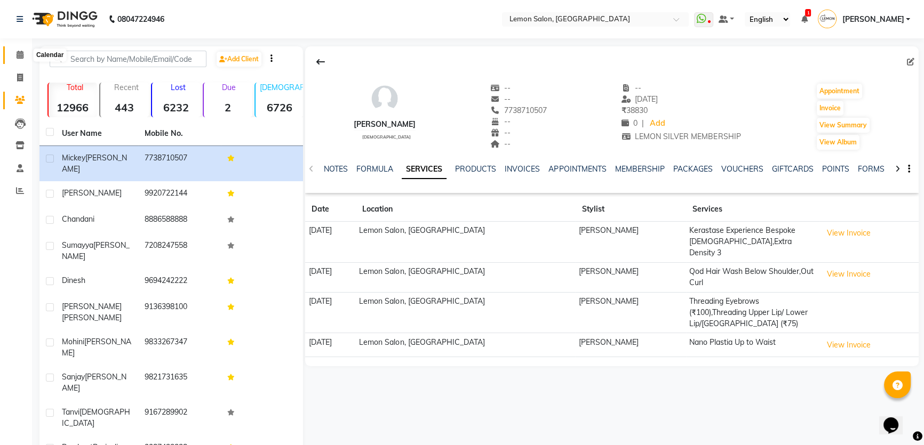
click at [21, 58] on icon at bounding box center [20, 55] width 7 height 8
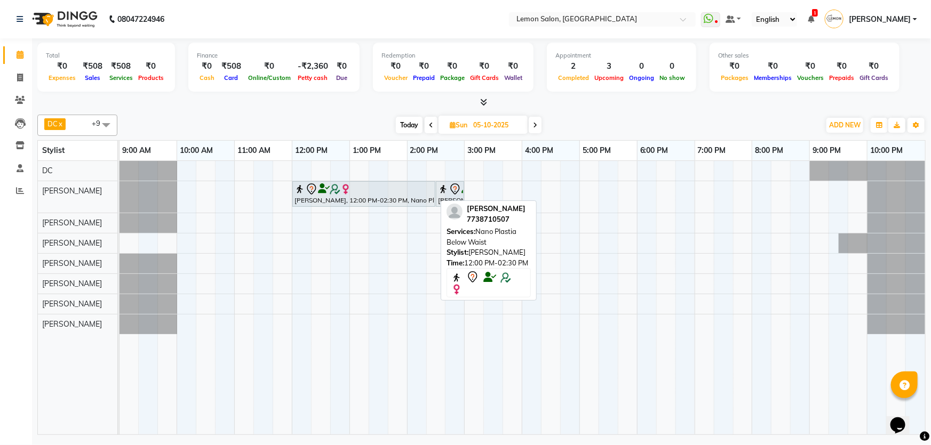
click at [390, 198] on div "Mickey Mistry, 12:00 PM-02:30 PM, Nano Plastia Below Waist" at bounding box center [363, 194] width 141 height 22
select select "7"
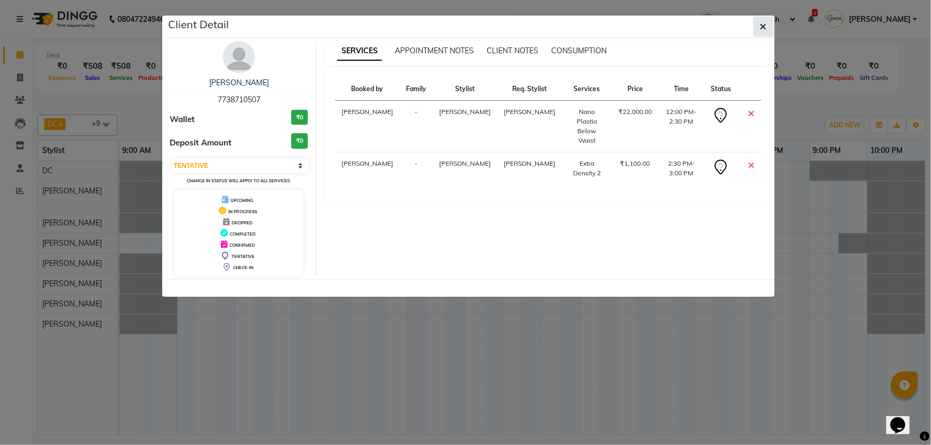
click at [759, 24] on button "button" at bounding box center [763, 27] width 20 height 20
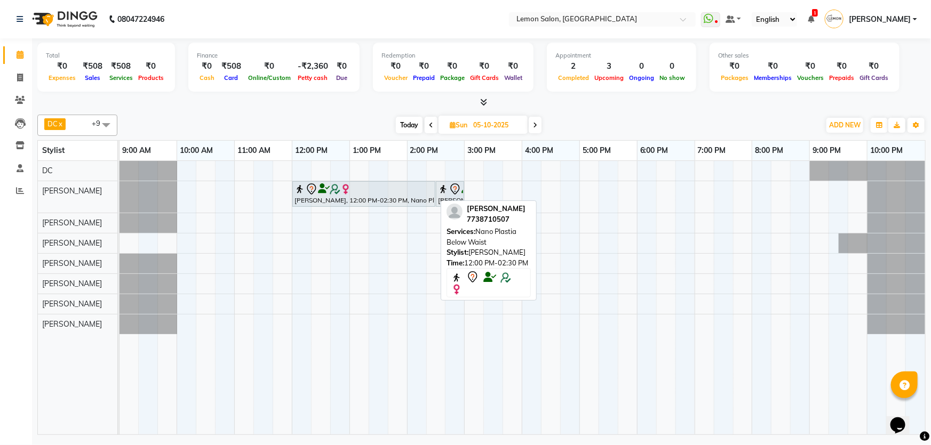
click at [398, 201] on div "Mickey Mistry, 12:00 PM-02:30 PM, Nano Plastia Below Waist" at bounding box center [363, 194] width 141 height 22
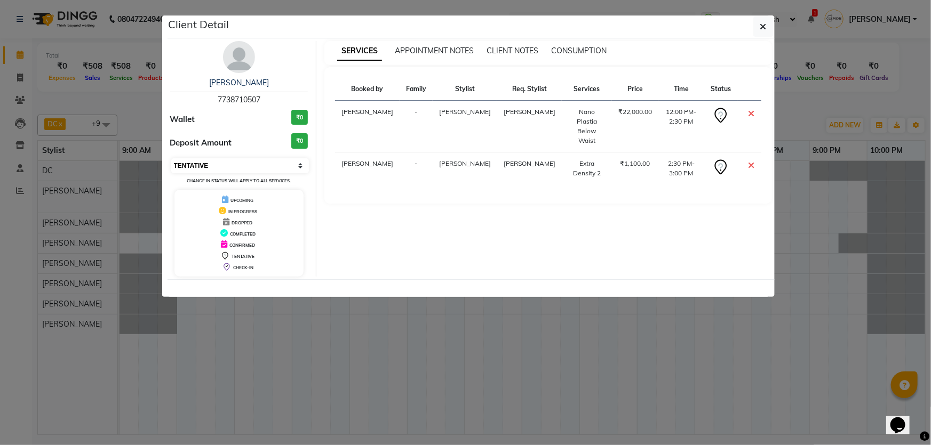
click at [229, 168] on select "Select CONFIRMED TENTATIVE" at bounding box center [240, 165] width 138 height 15
click at [171, 158] on select "Select CONFIRMED TENTATIVE" at bounding box center [240, 165] width 138 height 15
click at [283, 164] on select "Select CONFIRMED TENTATIVE" at bounding box center [240, 165] width 138 height 15
select select "6"
click at [171, 158] on select "Select CONFIRMED TENTATIVE" at bounding box center [240, 165] width 138 height 15
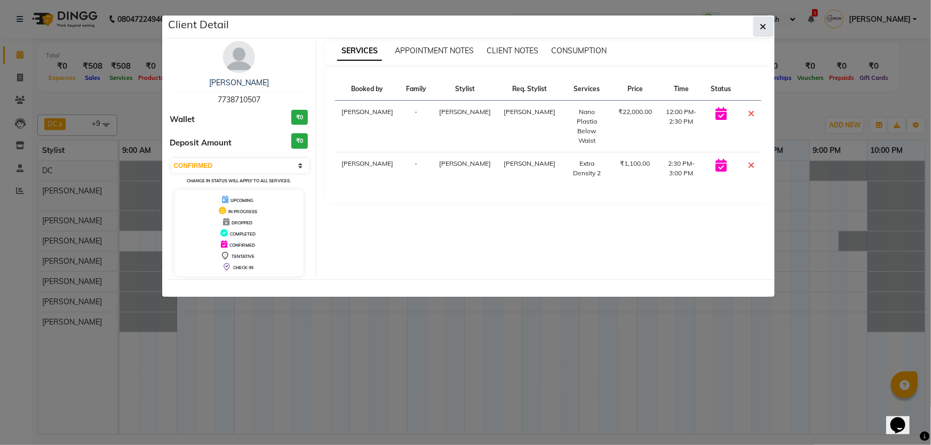
click at [767, 29] on button "button" at bounding box center [763, 27] width 20 height 20
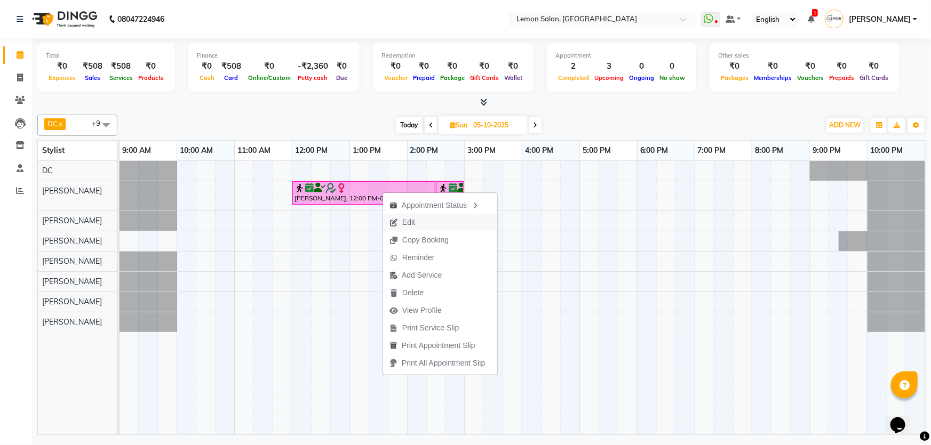
click at [409, 221] on span "Edit" at bounding box center [408, 222] width 13 height 11
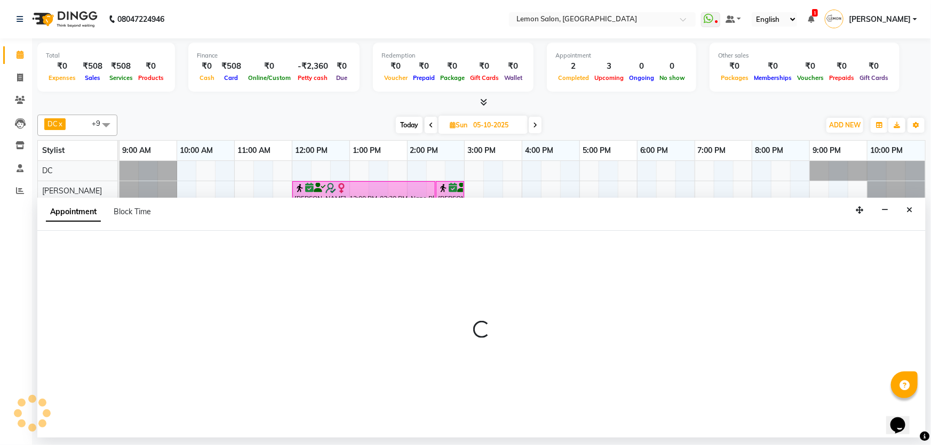
select select "720"
select select "confirm booking"
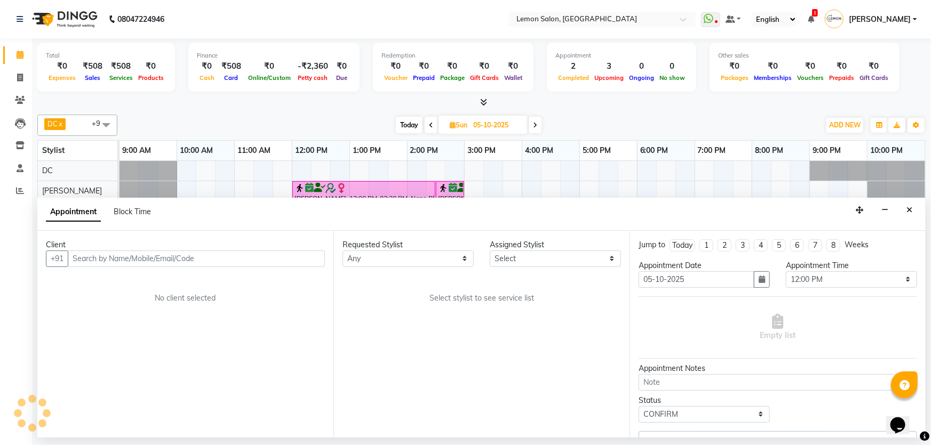
select select "30692"
select select "676"
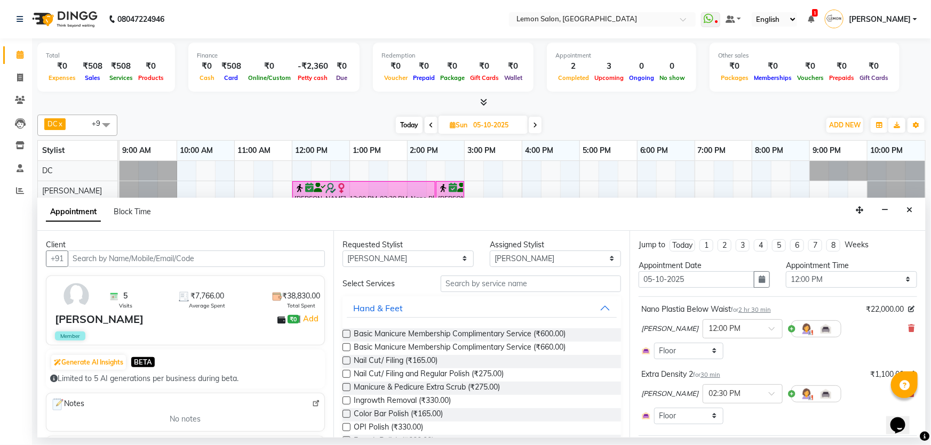
scroll to position [114, 0]
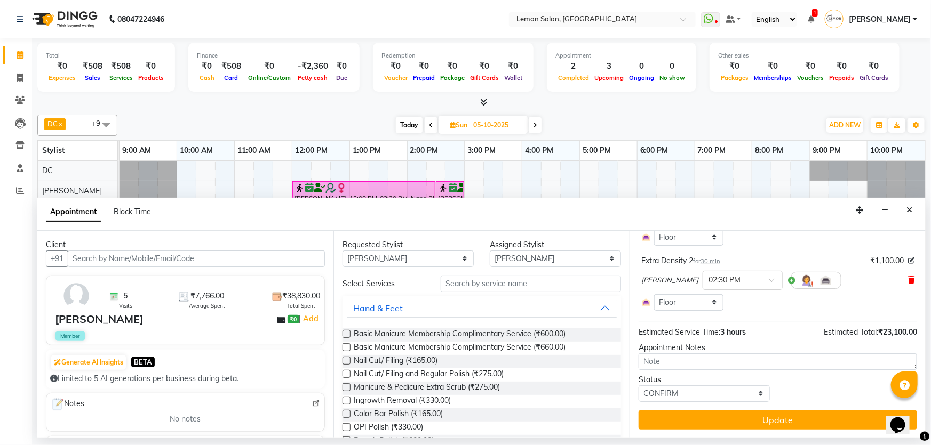
click at [908, 280] on icon at bounding box center [911, 279] width 6 height 7
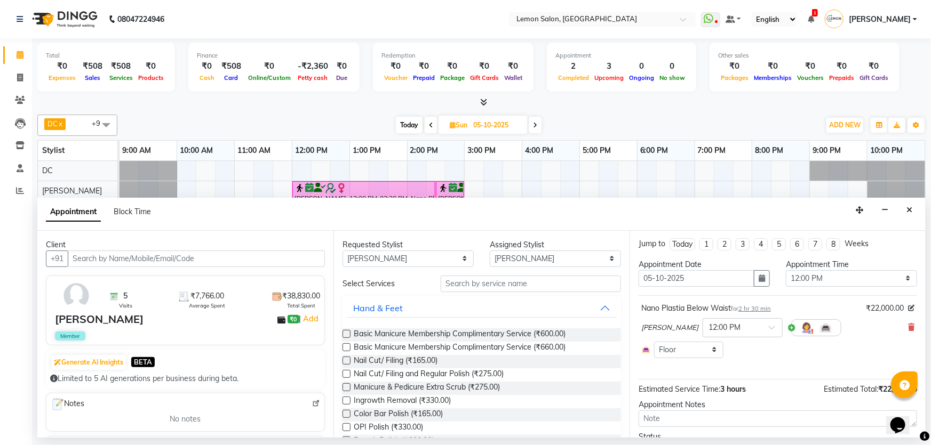
scroll to position [0, 0]
click at [477, 280] on input "text" at bounding box center [531, 284] width 180 height 17
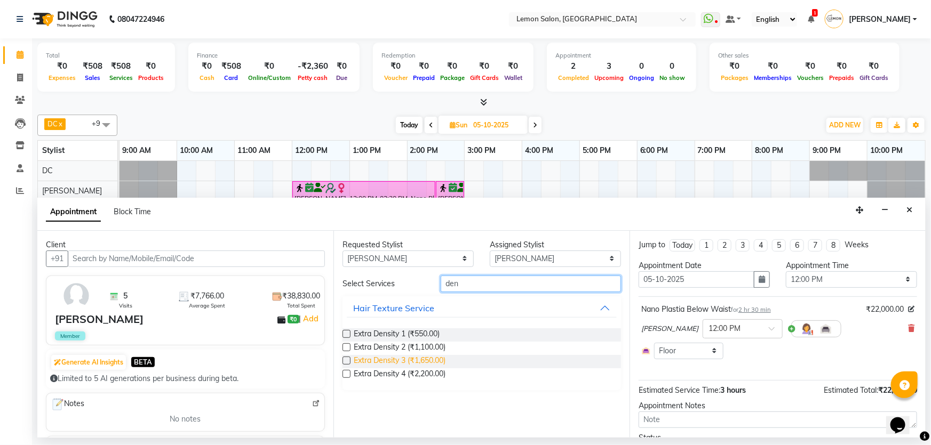
type input "den"
click at [409, 358] on span "Extra Density 3 (₹1,650.00)" at bounding box center [400, 361] width 92 height 13
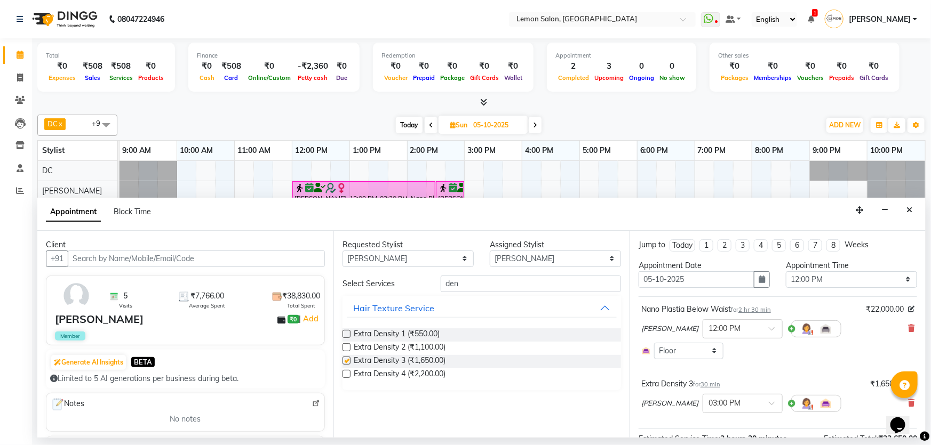
checkbox input "false"
click at [823, 273] on select "Select 10:00 AM 10:15 AM 10:30 AM 10:45 AM 11:00 AM 11:15 AM 11:30 AM 11:45 AM …" at bounding box center [851, 280] width 131 height 17
click at [786, 272] on select "Select 10:00 AM 10:15 AM 10:30 AM 10:45 AM 11:00 AM 11:15 AM 11:30 AM 11:45 AM …" at bounding box center [851, 280] width 131 height 17
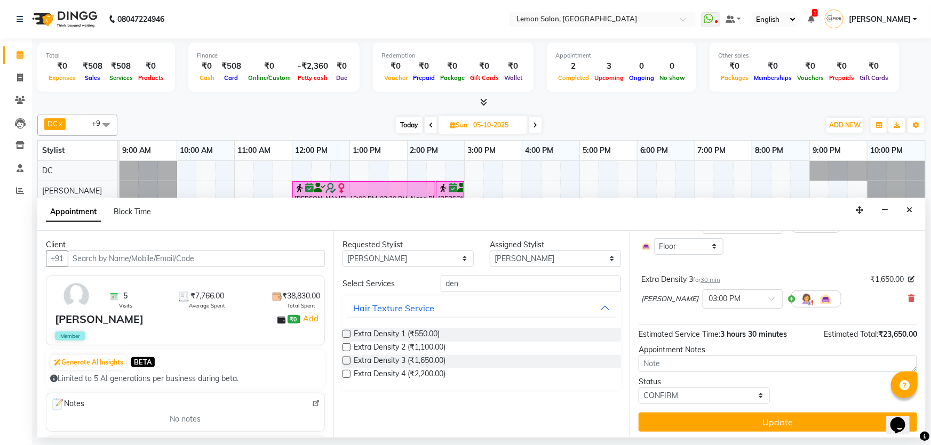
scroll to position [107, 0]
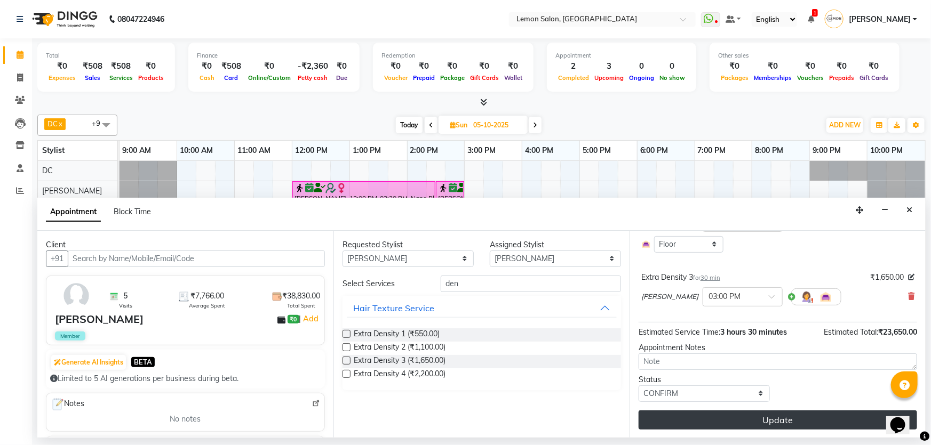
click at [799, 420] on button "Update" at bounding box center [778, 420] width 278 height 19
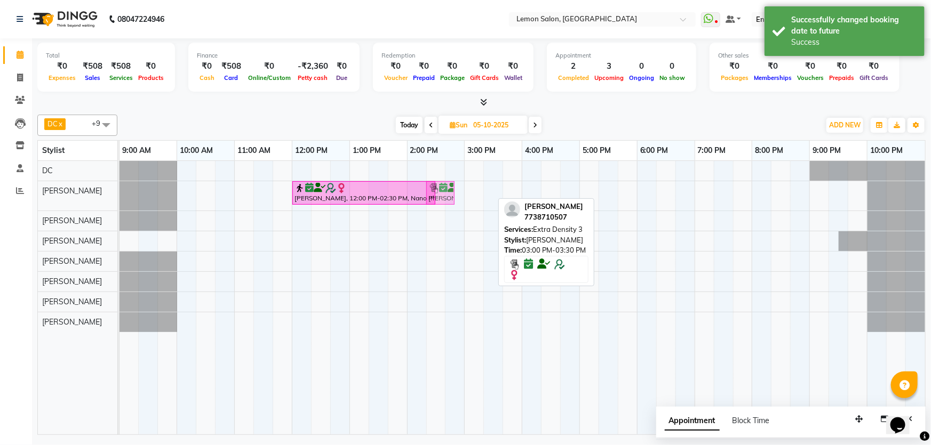
drag, startPoint x: 469, startPoint y: 183, endPoint x: 441, endPoint y: 188, distance: 29.2
click at [119, 188] on div "Mickey Mistry, 12:00 PM-02:30 PM, Nano Plastia Below Waist Mickey Mistry, 03:00…" at bounding box center [119, 195] width 0 height 29
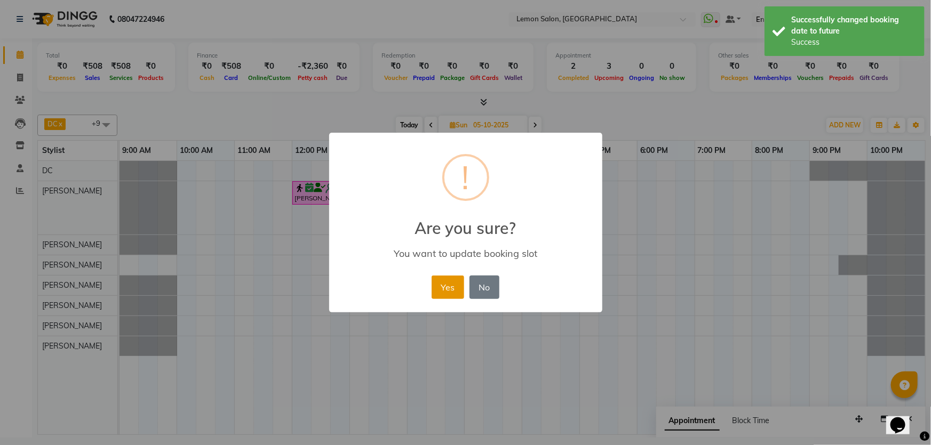
click at [436, 294] on div "Yes No No" at bounding box center [465, 287] width 73 height 29
click at [444, 291] on button "Yes" at bounding box center [448, 287] width 33 height 23
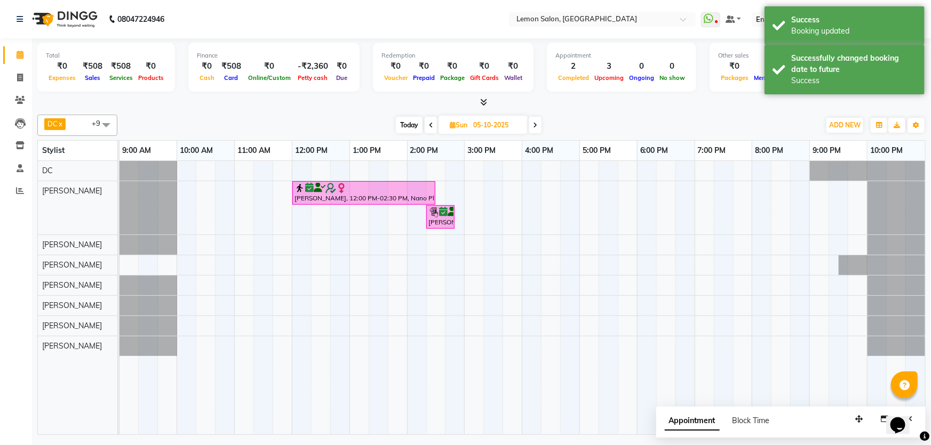
click at [398, 127] on span "Today" at bounding box center [409, 125] width 27 height 17
type input "02-10-2025"
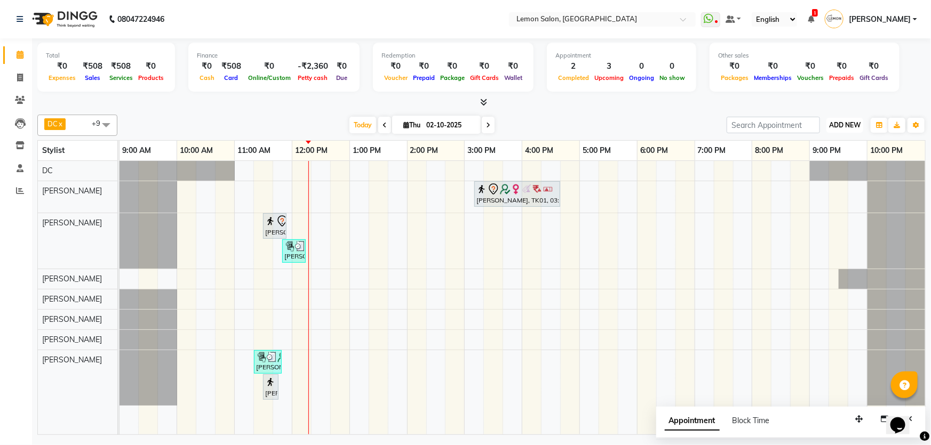
click at [843, 124] on span "ADD NEW" at bounding box center [844, 125] width 31 height 8
click at [828, 183] on link "Add Attendance" at bounding box center [821, 187] width 84 height 14
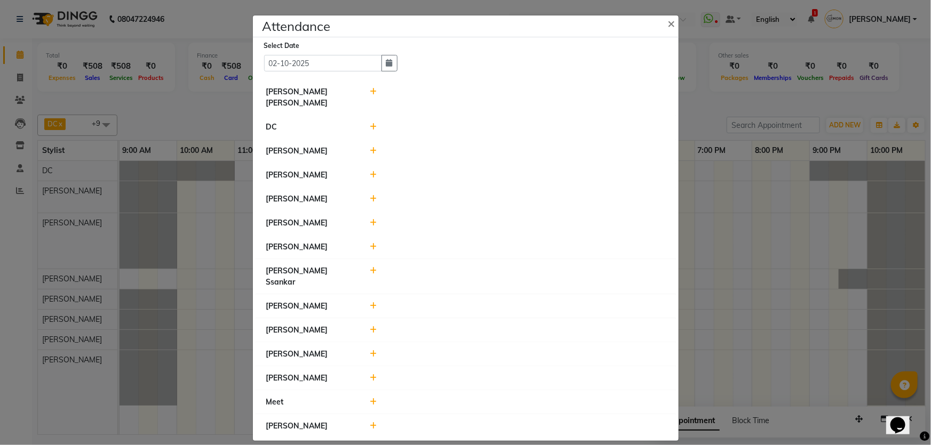
click at [371, 326] on icon at bounding box center [373, 329] width 7 height 7
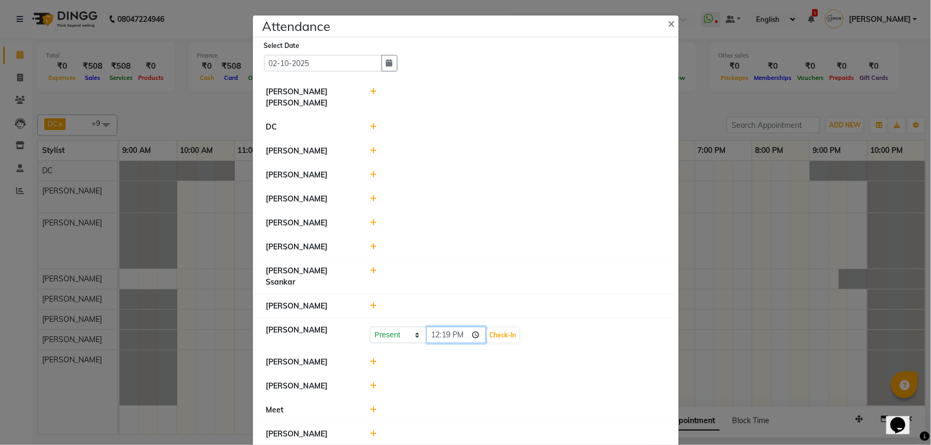
click at [437, 327] on input "12:19" at bounding box center [456, 335] width 60 height 17
type input "09:48"
click at [512, 328] on button "Check-In" at bounding box center [503, 335] width 32 height 15
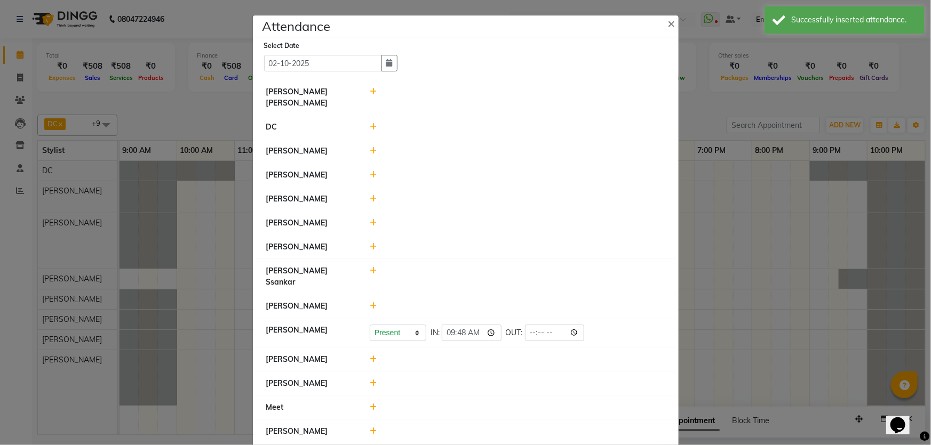
click at [373, 302] on icon at bounding box center [373, 305] width 7 height 7
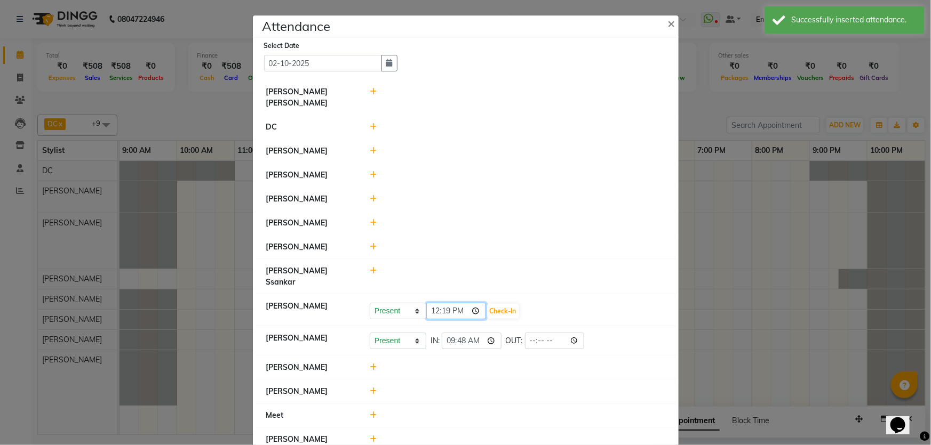
click at [431, 303] on input "12:19" at bounding box center [456, 311] width 60 height 17
type input "10:07"
click at [515, 304] on button "Check-In" at bounding box center [503, 311] width 32 height 15
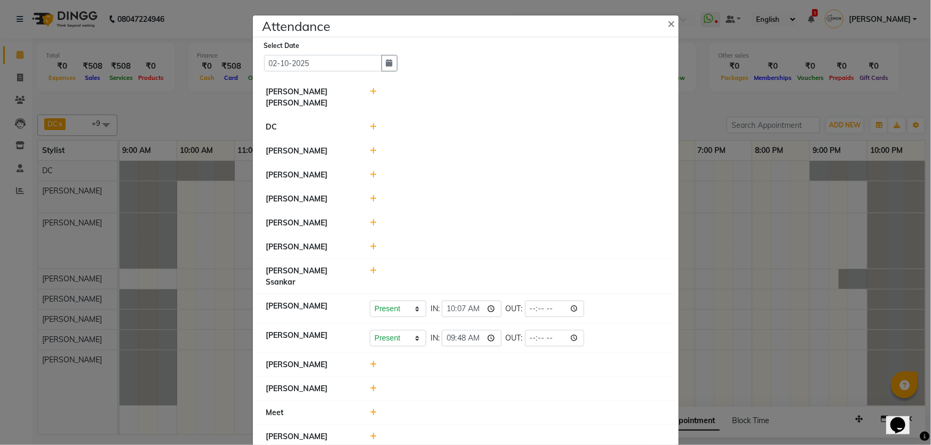
click at [372, 195] on icon at bounding box center [373, 198] width 7 height 7
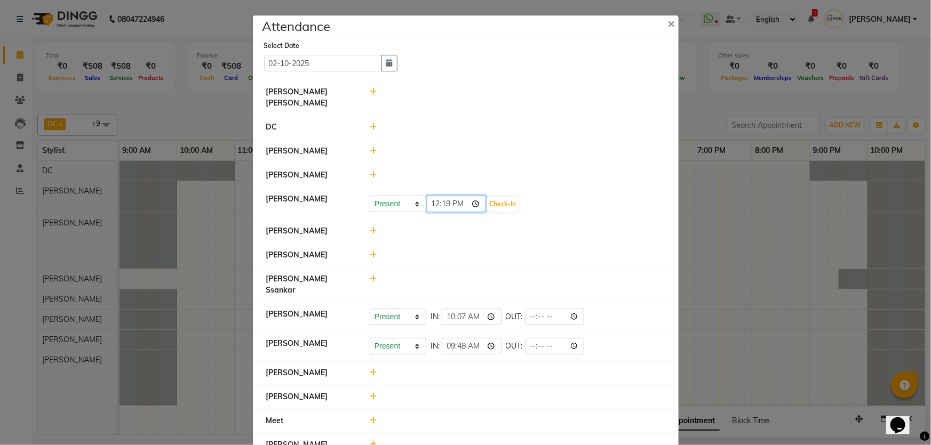
click at [429, 196] on input "12:19" at bounding box center [456, 204] width 60 height 17
type input "10:05"
click at [501, 197] on button "Check-In" at bounding box center [503, 204] width 32 height 15
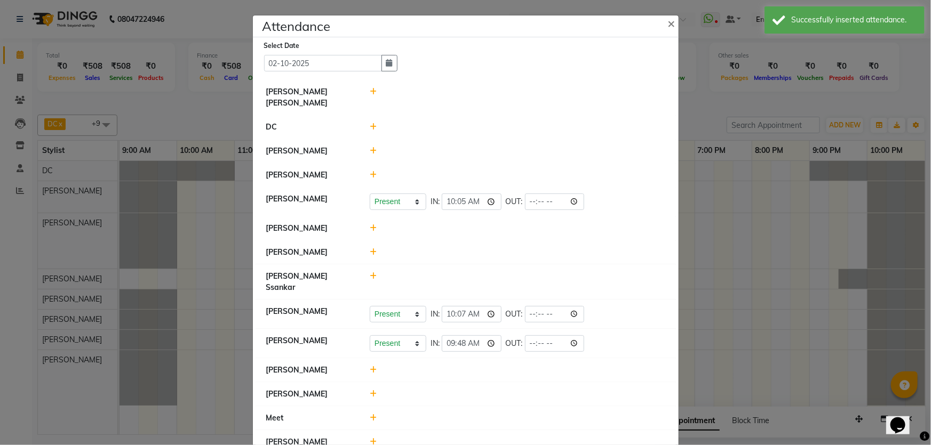
click at [372, 438] on icon at bounding box center [373, 441] width 7 height 7
click at [426, 439] on input "12:19" at bounding box center [456, 447] width 60 height 17
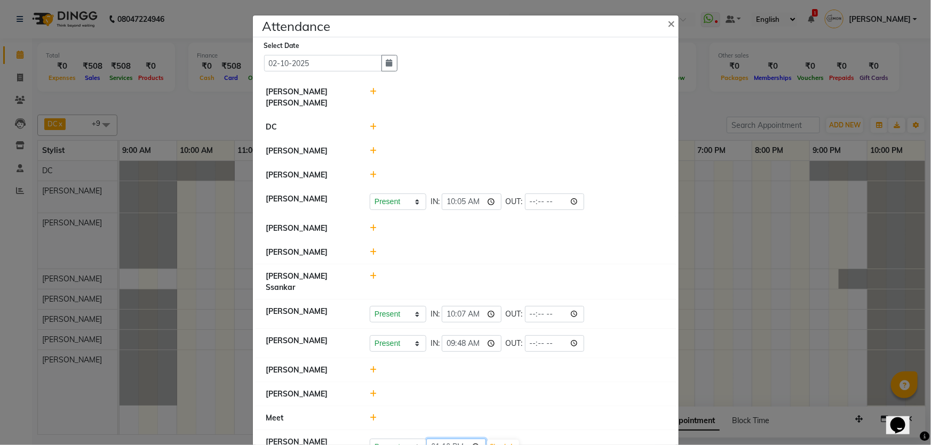
click at [432, 439] on input "13:10" at bounding box center [456, 447] width 60 height 17
type input "11:04"
click at [491, 437] on div "Present Absent Late Half Day Weekly Off 11:04 Check-In" at bounding box center [518, 446] width 312 height 19
click at [505, 440] on button "Check-In" at bounding box center [503, 447] width 32 height 15
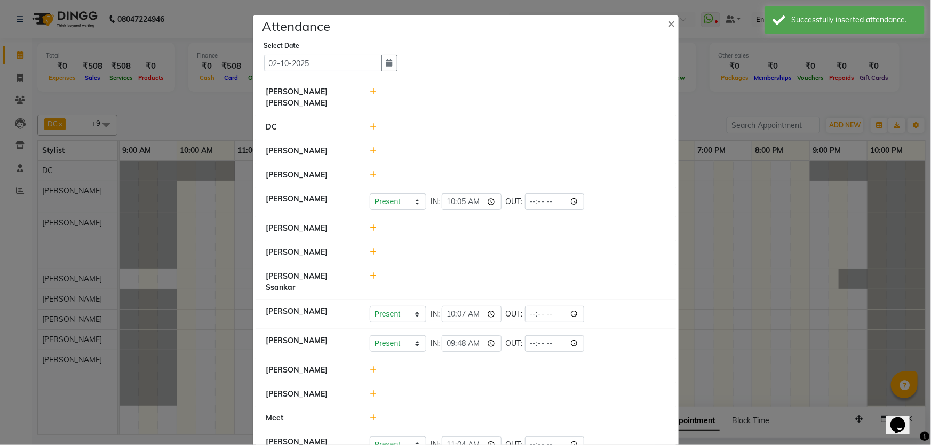
click at [369, 413] on div at bounding box center [518, 418] width 312 height 11
click at [368, 413] on div at bounding box center [518, 418] width 312 height 11
click at [370, 414] on icon at bounding box center [373, 417] width 7 height 7
click at [405, 415] on select "Present Absent Late Half Day Weekly Off" at bounding box center [398, 423] width 57 height 17
select select "A"
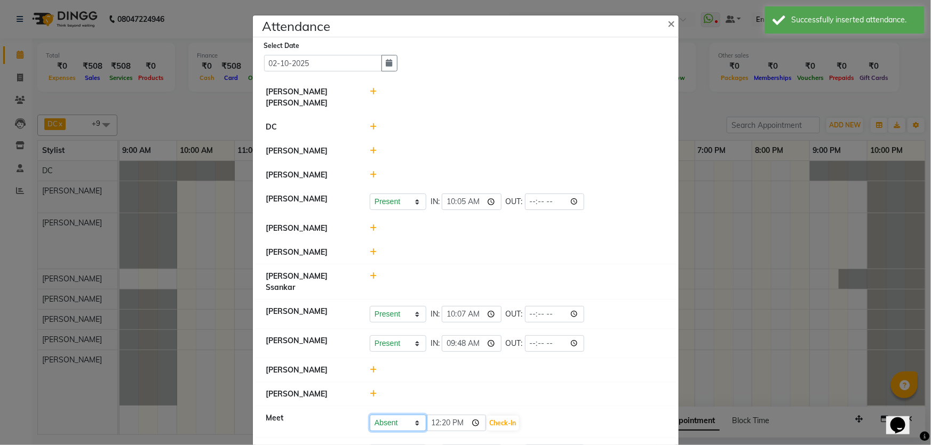
click at [370, 415] on select "Present Absent Late Half Day Weekly Off" at bounding box center [398, 423] width 57 height 17
click at [432, 416] on button "Save" at bounding box center [437, 423] width 21 height 15
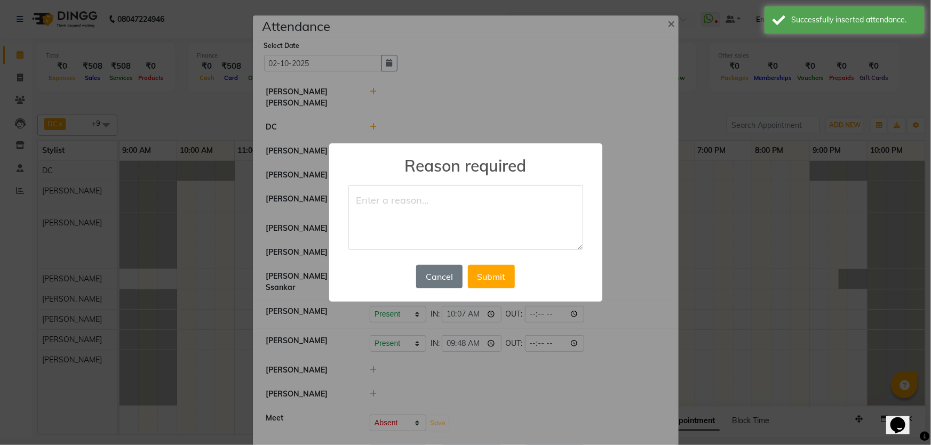
click at [392, 234] on textarea at bounding box center [465, 217] width 235 height 65
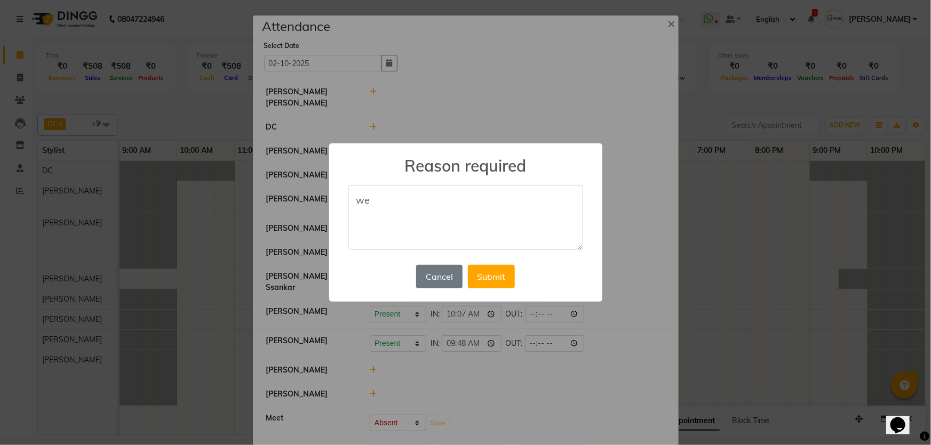
type textarea "w"
type textarea "n"
click at [493, 285] on button "Submit" at bounding box center [491, 276] width 47 height 23
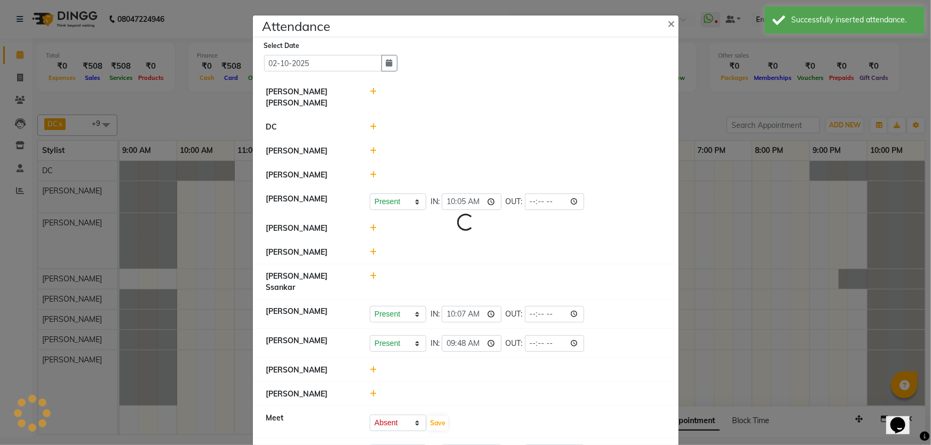
select select "A"
click at [370, 249] on icon at bounding box center [373, 252] width 7 height 7
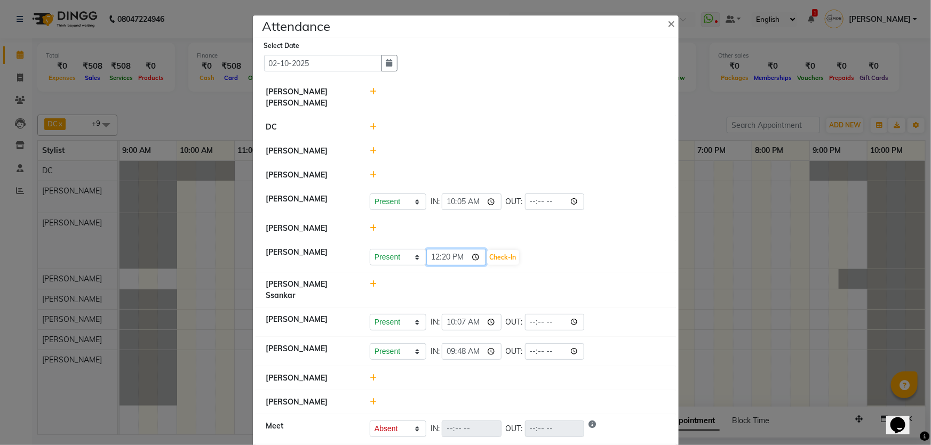
click at [444, 249] on input "12:20" at bounding box center [456, 257] width 60 height 17
type input "12:17"
click at [503, 250] on button "Check-In" at bounding box center [503, 257] width 32 height 15
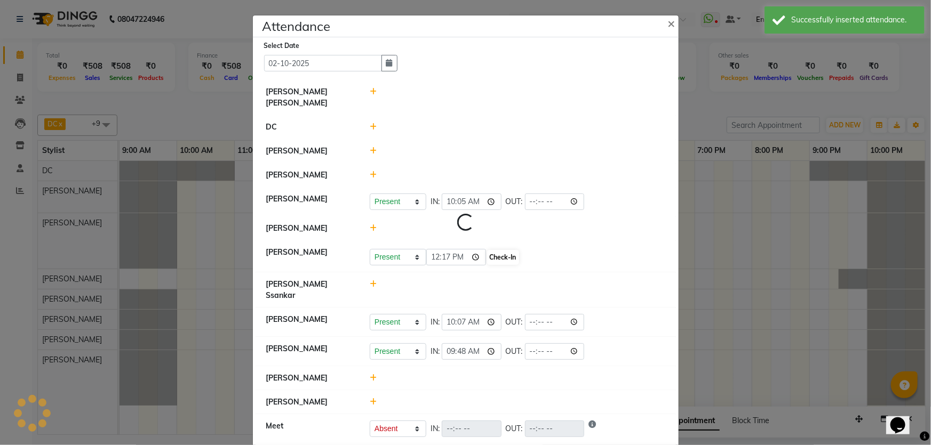
select select "A"
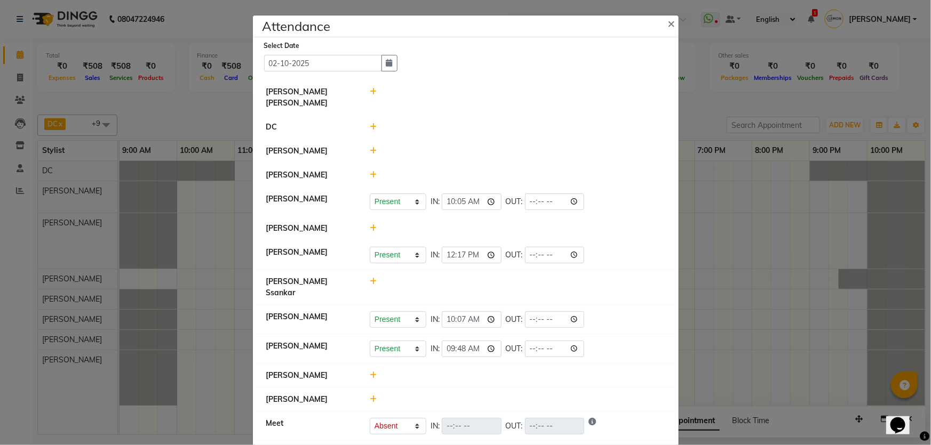
click at [365, 89] on div at bounding box center [518, 97] width 312 height 22
click at [374, 96] on div at bounding box center [518, 97] width 312 height 22
click at [364, 92] on div at bounding box center [518, 97] width 312 height 22
click at [370, 94] on icon at bounding box center [373, 91] width 7 height 7
click at [393, 100] on select "Present Absent Late Half Day Weekly Off" at bounding box center [398, 97] width 57 height 17
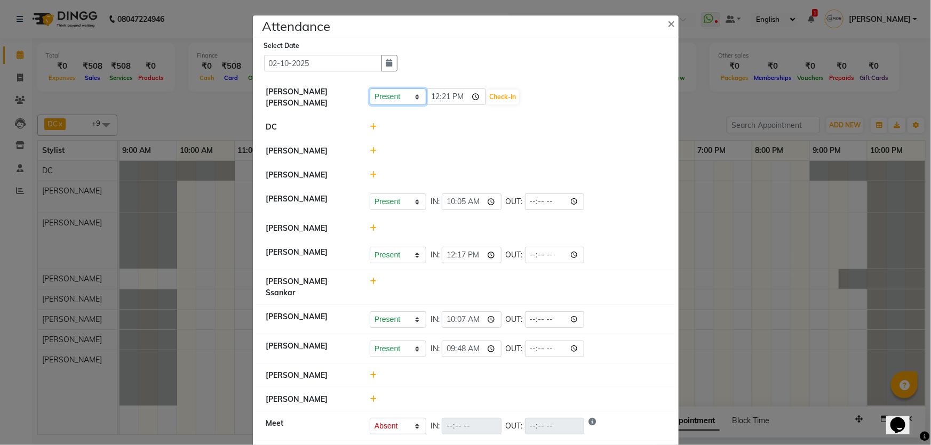
select select "W"
click at [370, 89] on select "Present Absent Late Half Day Weekly Off" at bounding box center [398, 97] width 57 height 17
click at [434, 99] on button "Save" at bounding box center [437, 97] width 21 height 15
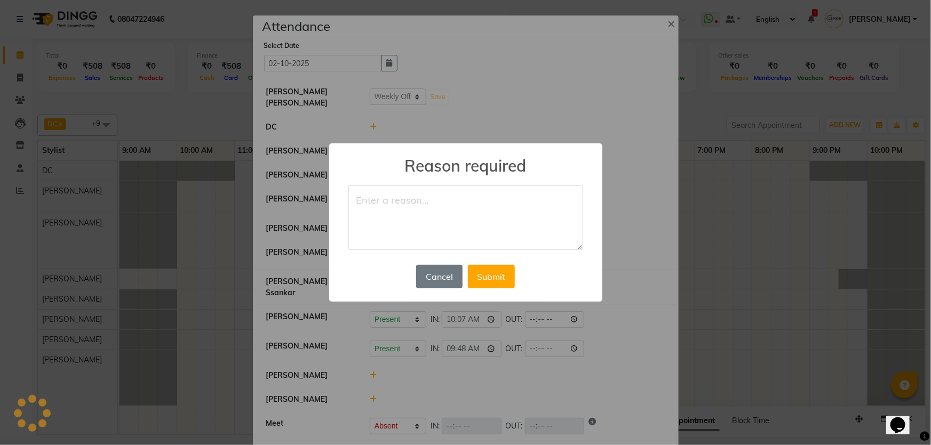
click at [373, 212] on textarea at bounding box center [465, 217] width 235 height 65
type textarea "n"
click at [503, 279] on button "Submit" at bounding box center [491, 276] width 47 height 23
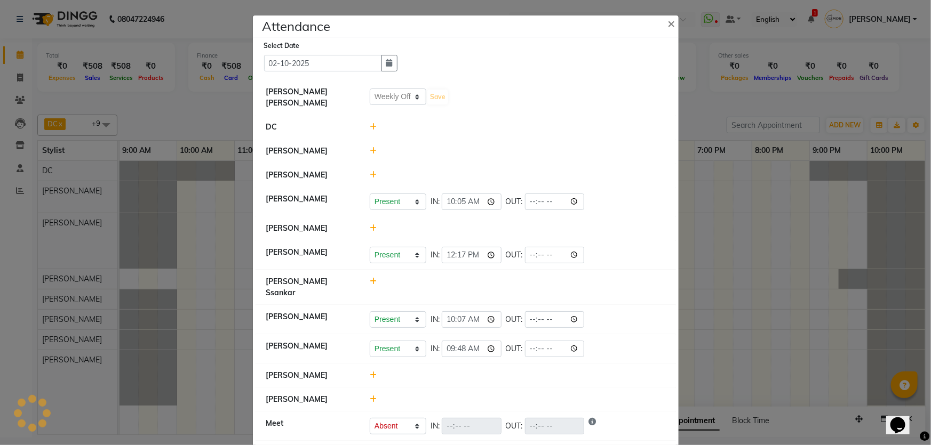
select select "W"
select select "A"
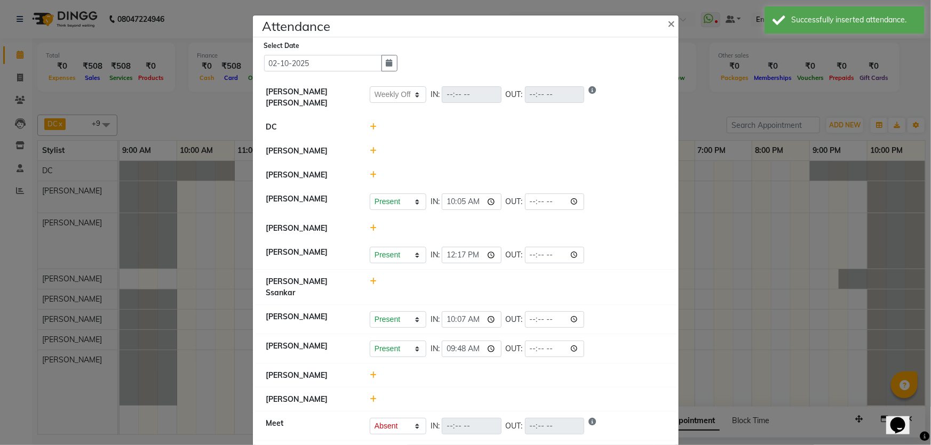
click at [370, 171] on icon at bounding box center [373, 174] width 7 height 7
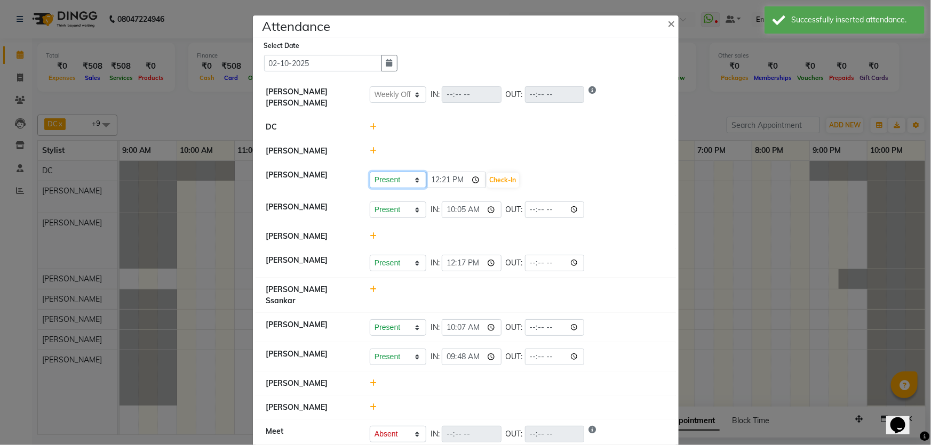
click at [393, 176] on select "Present Absent Late Half Day Weekly Off" at bounding box center [398, 180] width 57 height 17
click at [540, 147] on div at bounding box center [518, 151] width 312 height 11
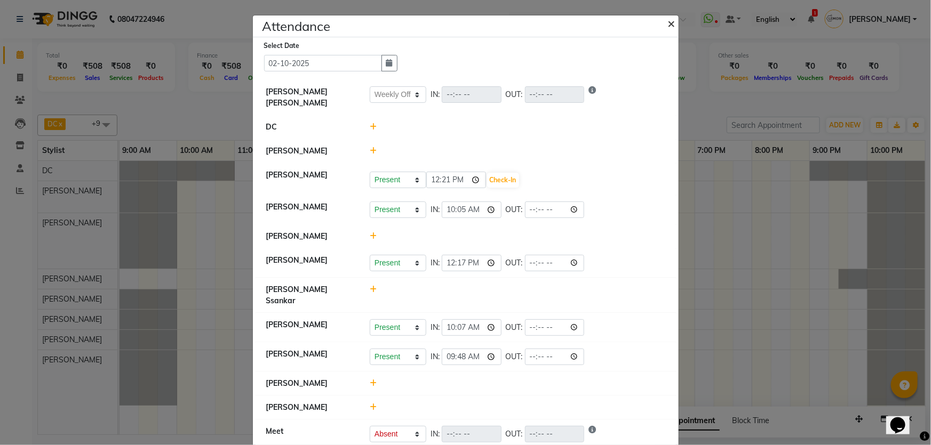
click at [672, 30] on button "×" at bounding box center [672, 23] width 27 height 30
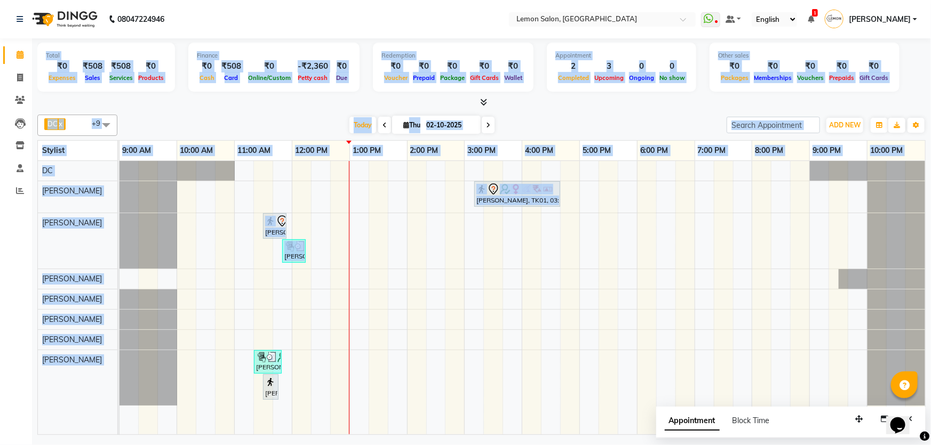
drag, startPoint x: 45, startPoint y: 54, endPoint x: 124, endPoint y: 316, distance: 273.6
click at [124, 316] on div "Total ₹0 Expenses ₹508 Sales ₹508 Services ₹0 Products Finance ₹0 Cash ₹508 Car…" at bounding box center [481, 238] width 899 height 400
click at [217, 109] on div "Total ₹0 Expenses ₹508 Sales ₹508 Services ₹0 Products Finance ₹0 Cash ₹508 Car…" at bounding box center [481, 238] width 899 height 400
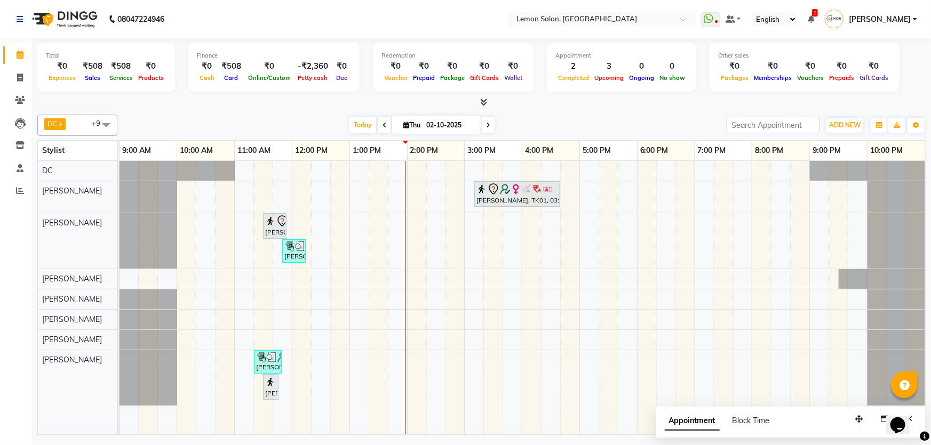
click at [483, 127] on span at bounding box center [488, 125] width 13 height 17
type input "03-10-2025"
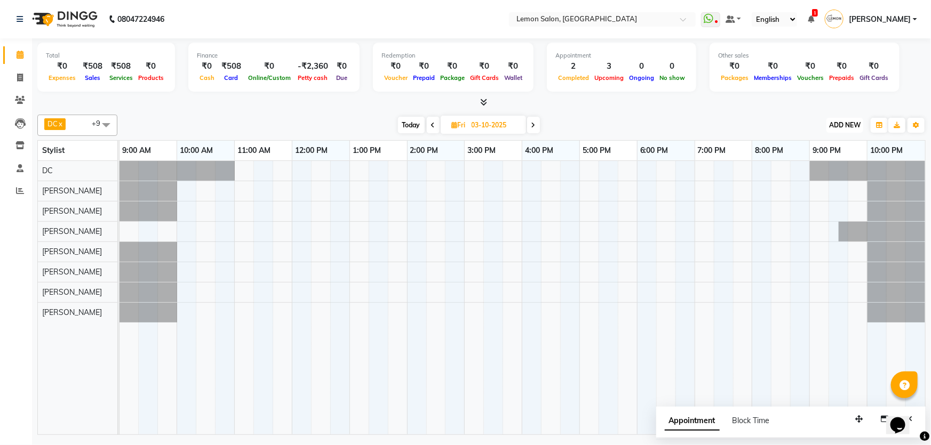
click at [851, 122] on span "ADD NEW" at bounding box center [844, 125] width 31 height 8
click at [826, 139] on button "Add Appointment" at bounding box center [821, 145] width 84 height 14
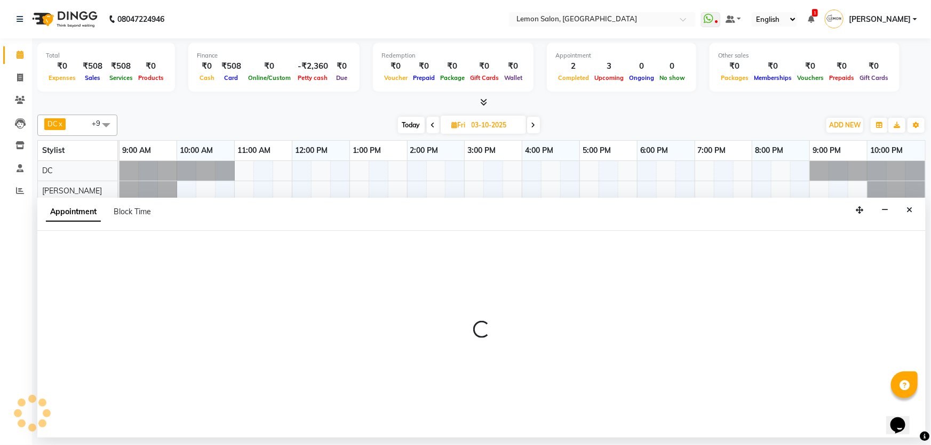
select select "tentative"
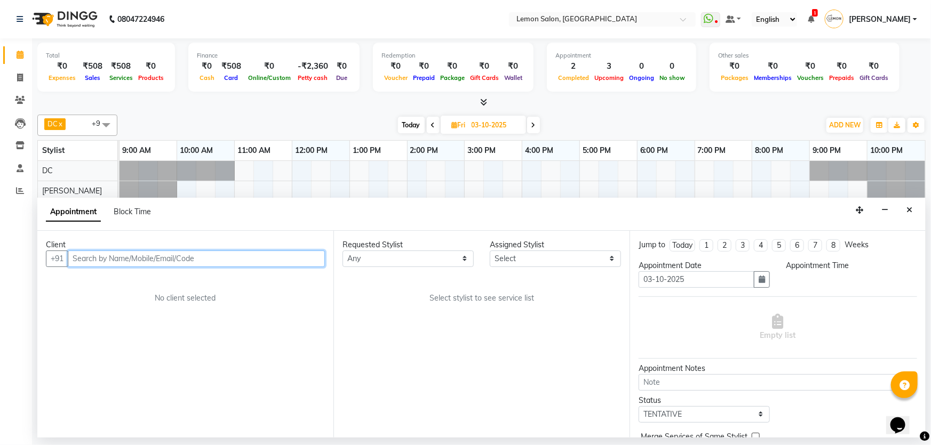
select select "600"
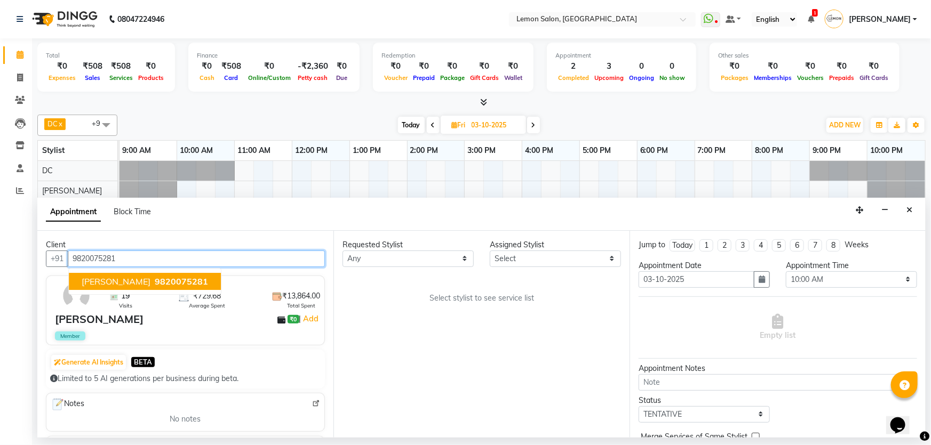
click at [153, 280] on ngb-highlight "9820075281" at bounding box center [180, 281] width 55 height 11
type input "9820075281"
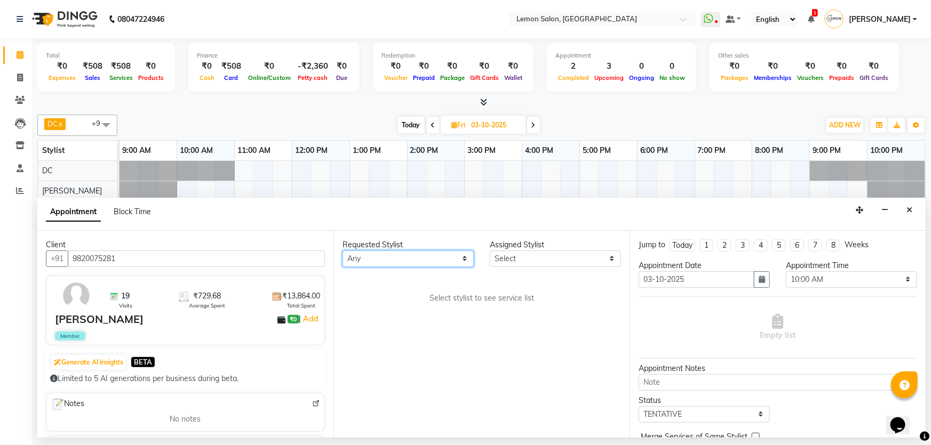
click at [377, 256] on select "Any Adnan Shaikh Anamta Sayyed Apoorva Ssankar Arshad Shaikh DC Imran shaikh Ja…" at bounding box center [407, 259] width 131 height 17
select select "68714"
click at [342, 251] on select "Any Adnan Shaikh Anamta Sayyed Apoorva Ssankar Arshad Shaikh DC Imran shaikh Ja…" at bounding box center [407, 259] width 131 height 17
select select "68714"
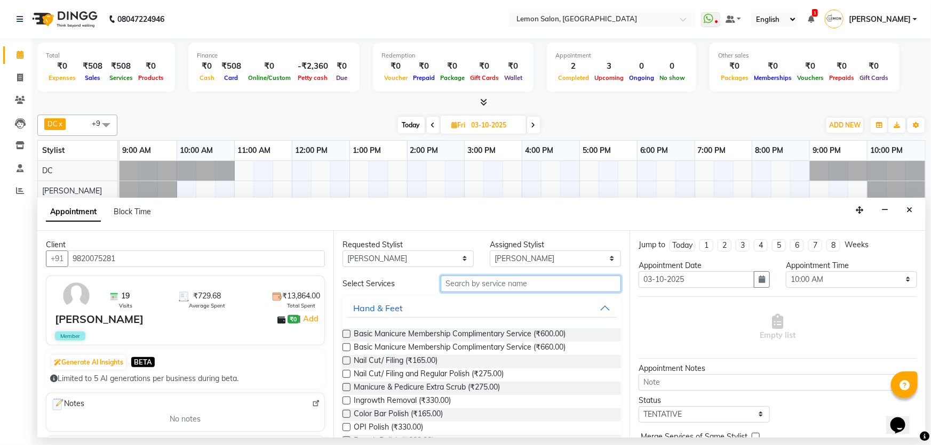
click at [497, 287] on input "text" at bounding box center [531, 284] width 180 height 17
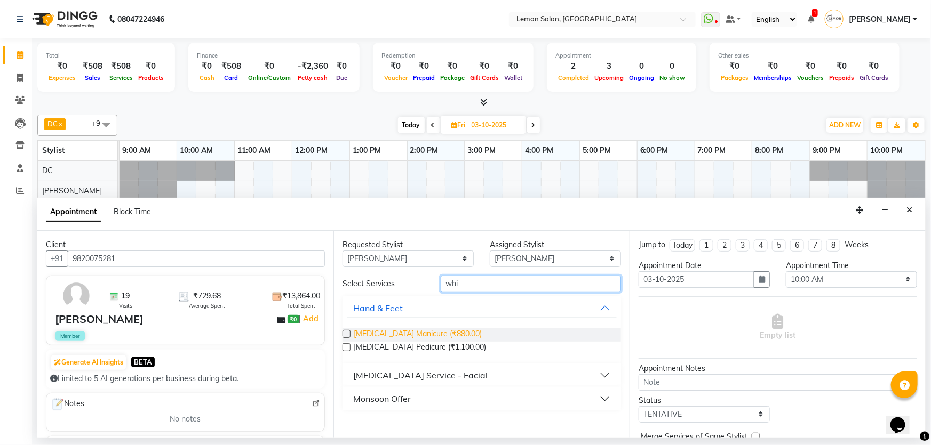
type input "whi"
click at [448, 332] on span "Whitening Manicure (₹880.00)" at bounding box center [418, 335] width 128 height 13
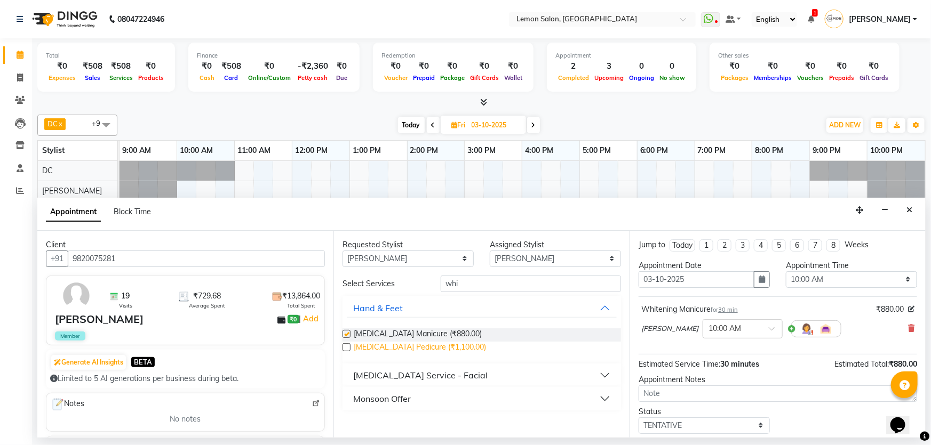
checkbox input "false"
click at [432, 349] on span "Whitening Pedicure (₹1,100.00)" at bounding box center [420, 348] width 132 height 13
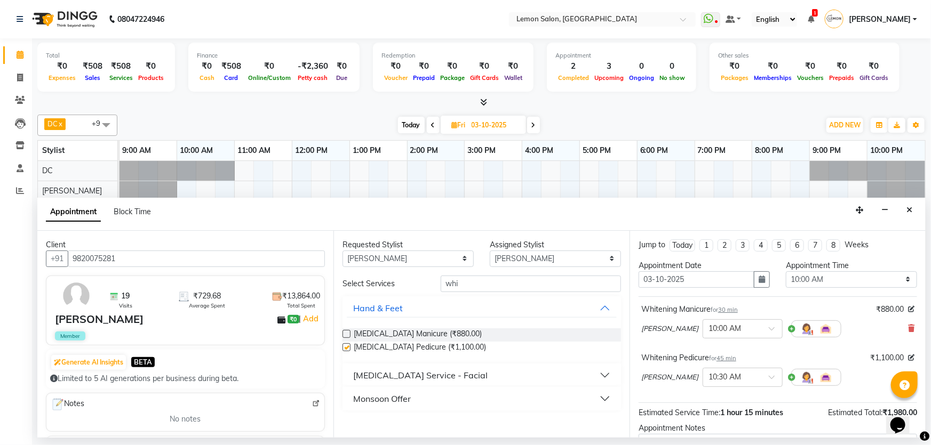
checkbox input "false"
click at [874, 283] on select "Select 10:00 AM 10:15 AM 10:30 AM 10:45 AM 11:00 AM 11:15 AM 11:30 AM 11:45 AM …" at bounding box center [851, 280] width 131 height 17
select select "960"
click at [786, 272] on select "Select 10:00 AM 10:15 AM 10:30 AM 10:45 AM 11:00 AM 11:15 AM 11:30 AM 11:45 AM …" at bounding box center [851, 280] width 131 height 17
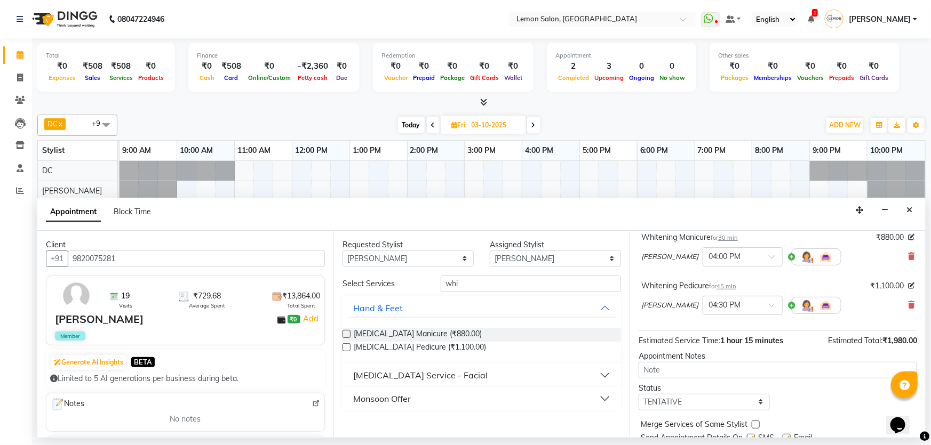
scroll to position [111, 0]
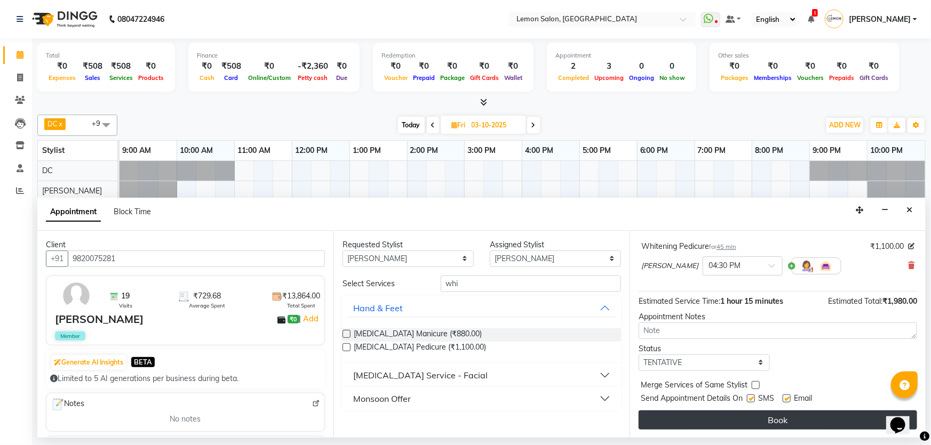
click at [727, 420] on button "Book" at bounding box center [778, 420] width 278 height 19
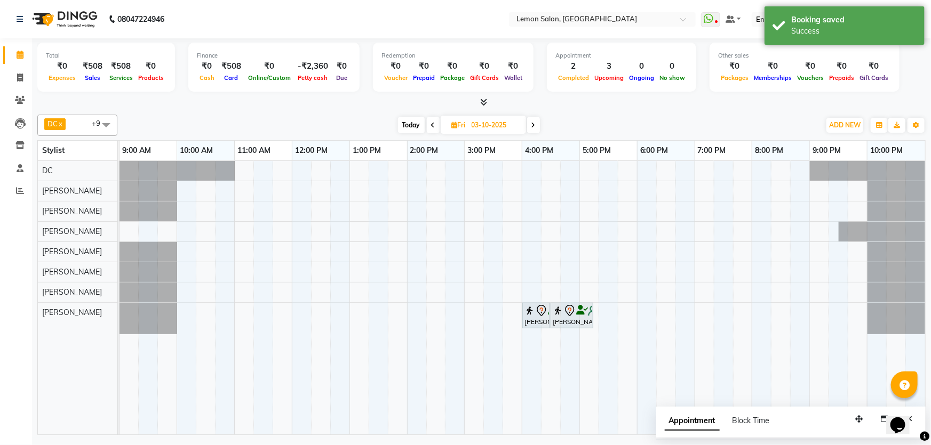
click at [410, 122] on span "Today" at bounding box center [411, 125] width 27 height 17
type input "02-10-2025"
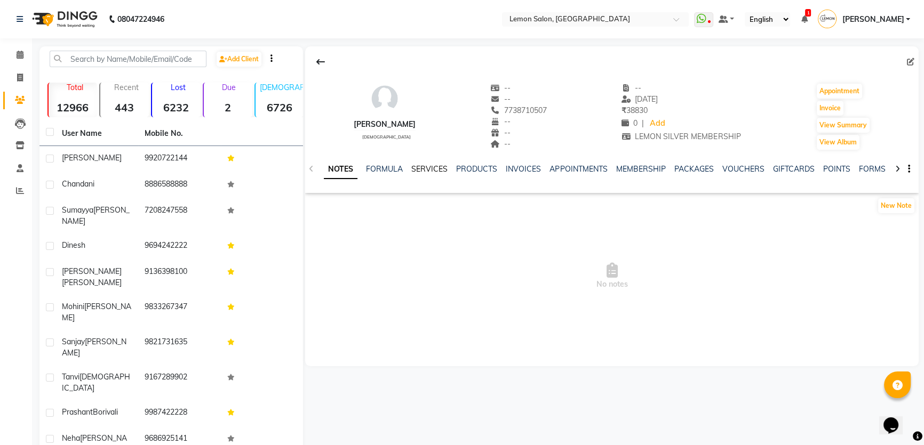
click at [425, 167] on link "SERVICES" at bounding box center [429, 169] width 36 height 10
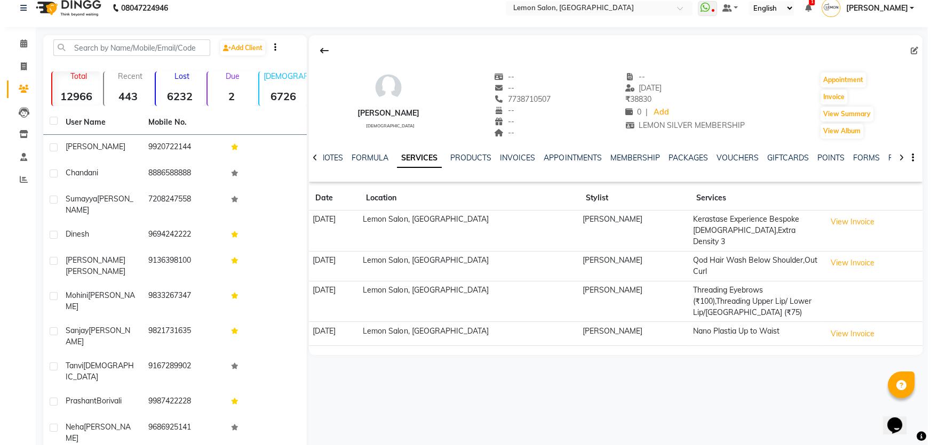
scroll to position [16, 0]
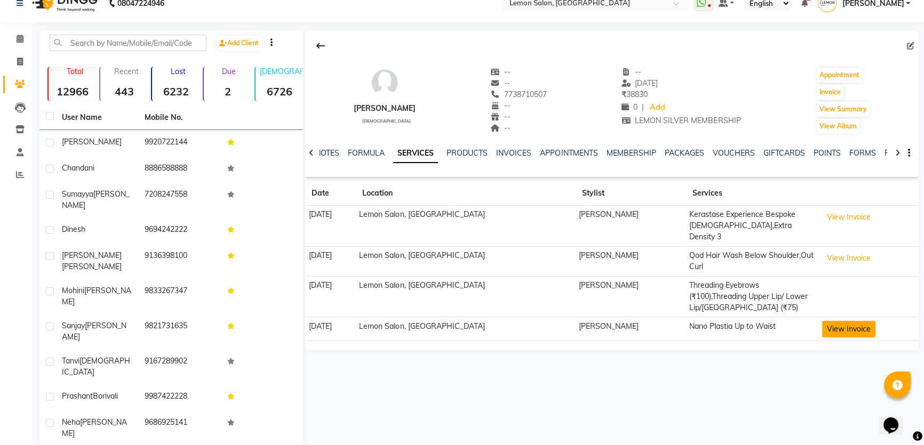
click at [835, 321] on button "View Invoice" at bounding box center [848, 329] width 53 height 17
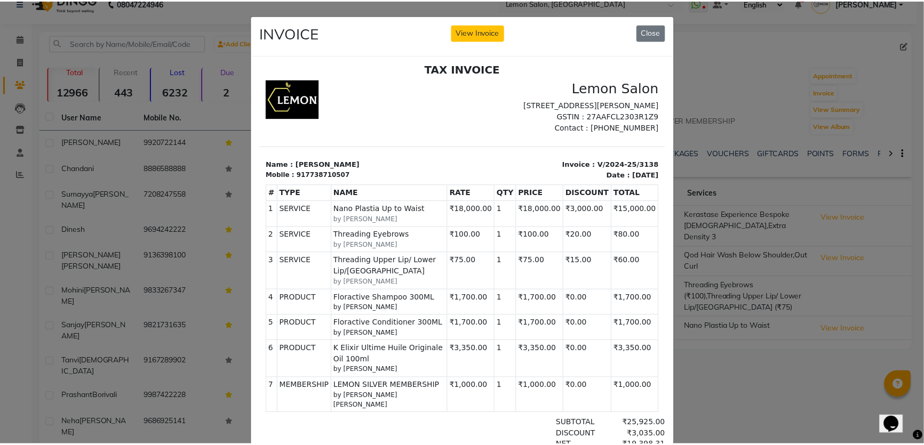
scroll to position [8, 0]
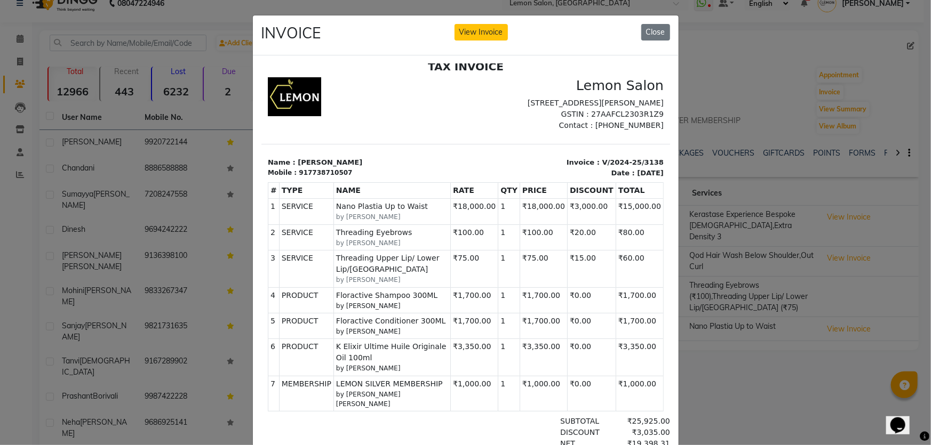
click at [404, 221] on small "by Pratik Nai" at bounding box center [392, 217] width 112 height 10
click at [665, 31] on button "Close" at bounding box center [655, 32] width 29 height 17
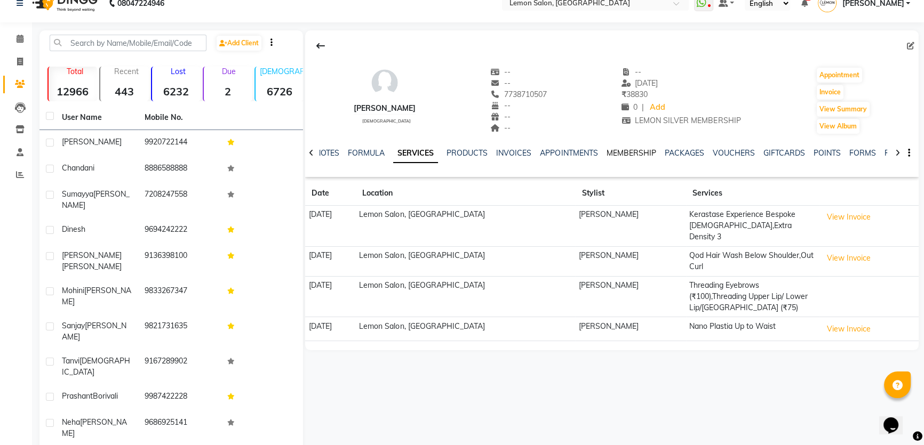
click at [624, 152] on link "MEMBERSHIP" at bounding box center [631, 153] width 50 height 10
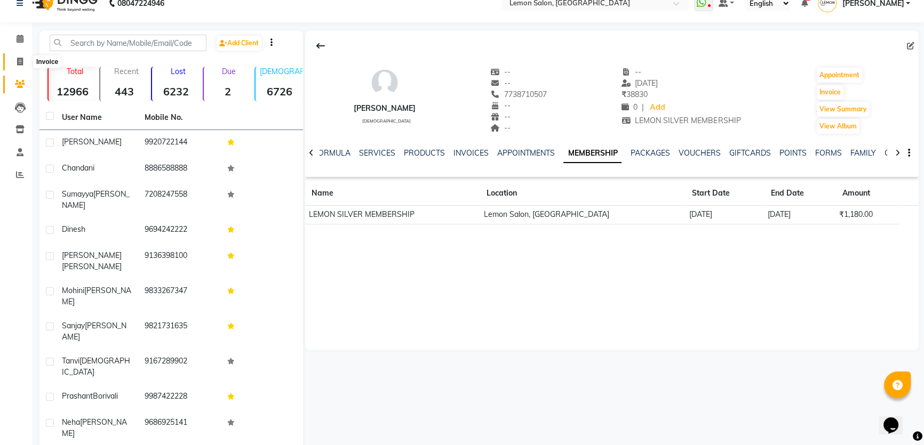
click at [22, 61] on icon at bounding box center [20, 62] width 6 height 8
select select "service"
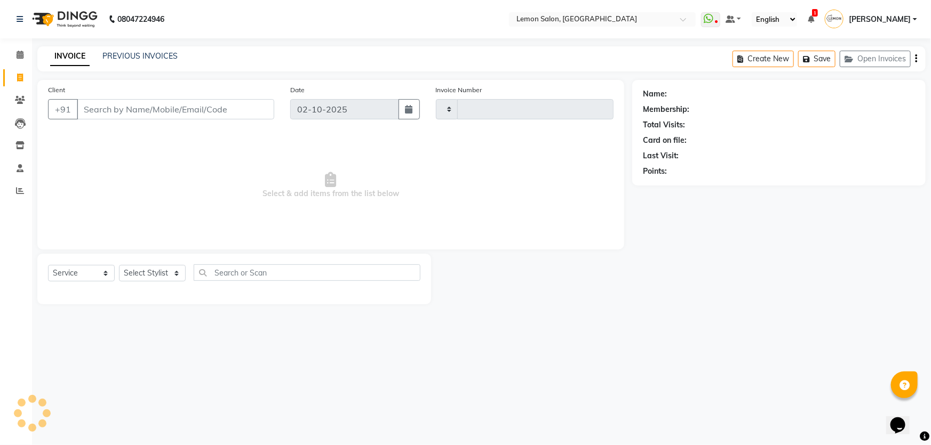
type input "2105"
select select "568"
click at [81, 273] on select "Select Service Product Membership Package Voucher Prepaid Gift Card" at bounding box center [81, 273] width 67 height 17
click at [48, 265] on select "Select Service Product Membership Package Voucher Prepaid Gift Card" at bounding box center [81, 273] width 67 height 17
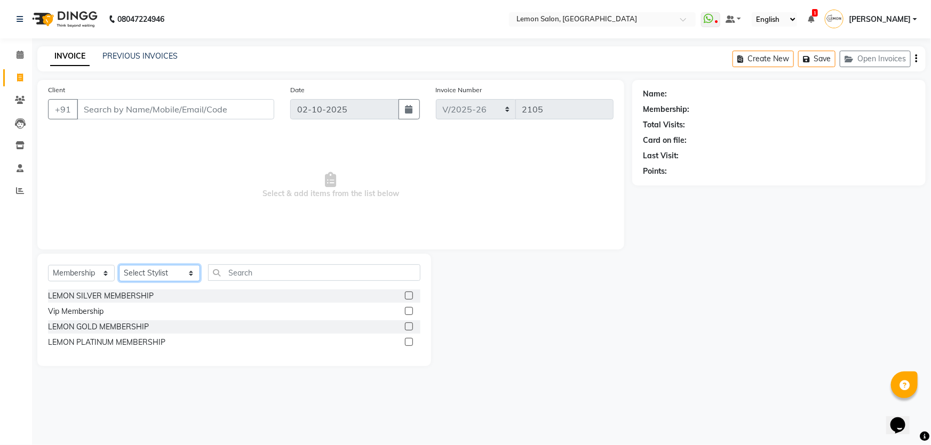
click at [130, 274] on select "Select Stylist Adnan Shaikh Anamta Sayyed Apoorva Ssankar Arshad Shaikh DC Imra…" at bounding box center [159, 273] width 81 height 17
click at [74, 265] on div "Select Service Product Membership Package Voucher Prepaid Gift Card Select Styl…" at bounding box center [234, 310] width 394 height 113
click at [73, 269] on select "Select Service Product Membership Package Voucher Prepaid Gift Card" at bounding box center [81, 273] width 67 height 17
select select "service"
click at [48, 265] on select "Select Service Product Membership Package Voucher Prepaid Gift Card" at bounding box center [81, 273] width 67 height 17
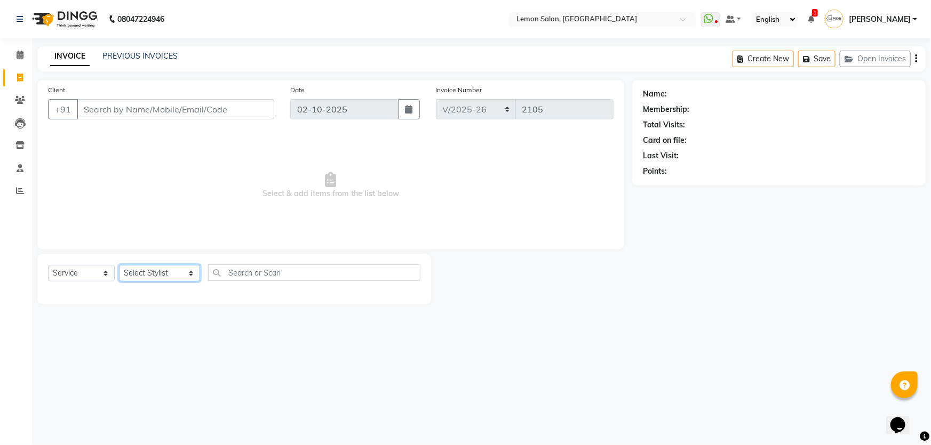
click at [123, 274] on select "Select Stylist Adnan Shaikh Anamta Sayyed Apoorva Ssankar Arshad Shaikh DC Imra…" at bounding box center [159, 273] width 81 height 17
select select "70796"
click at [119, 265] on select "Select Stylist Adnan Shaikh Anamta Sayyed Apoorva Ssankar Arshad Shaikh DC Imra…" at bounding box center [159, 273] width 81 height 17
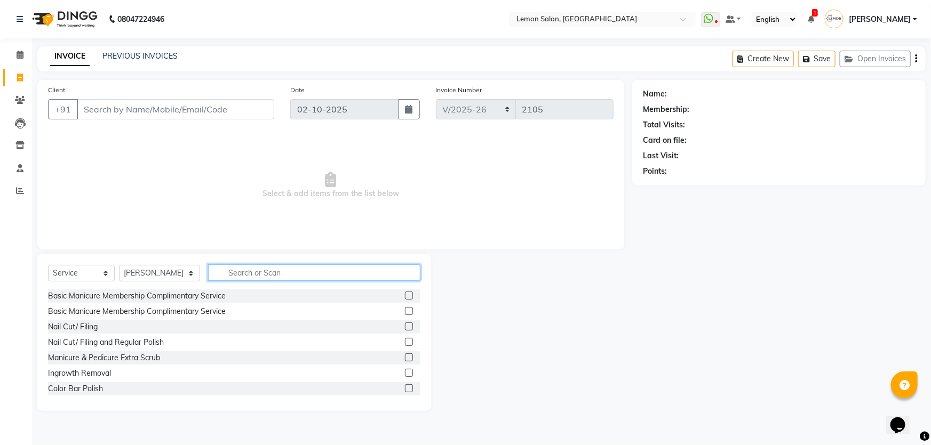
click at [245, 276] on input "text" at bounding box center [314, 273] width 213 height 17
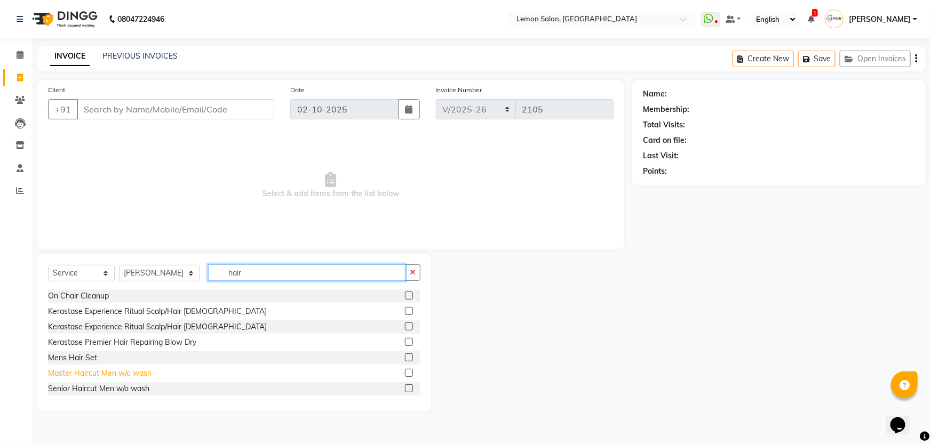
type input "hair"
click at [86, 376] on div "Master Haircut Men w/o wash" at bounding box center [99, 373] width 103 height 11
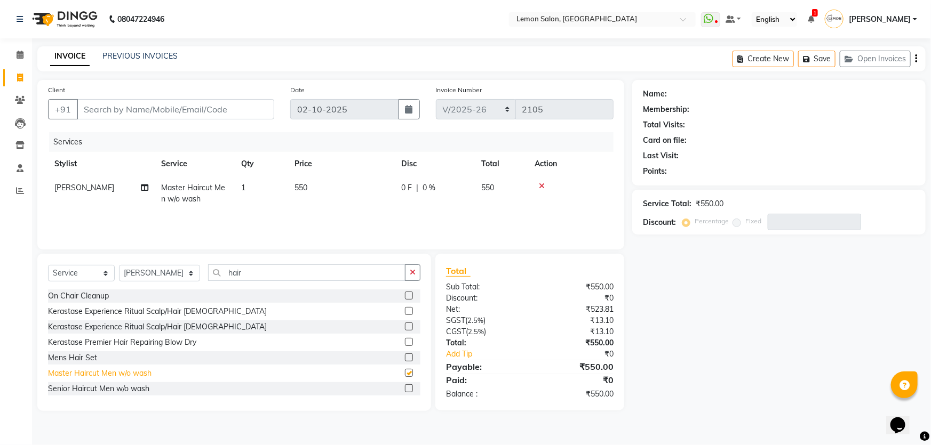
checkbox input "false"
click at [168, 101] on input "Client" at bounding box center [175, 109] width 197 height 20
type input "9"
type input "0"
type input "9137919527"
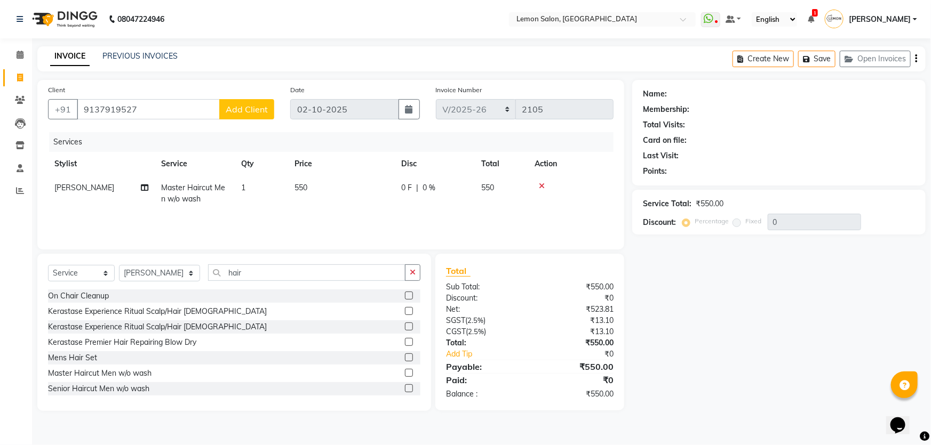
click at [231, 119] on div "Client +91 9137919527 Add Client" at bounding box center [161, 106] width 242 height 44
click at [269, 104] on button "Add Client" at bounding box center [246, 109] width 55 height 20
select select "22"
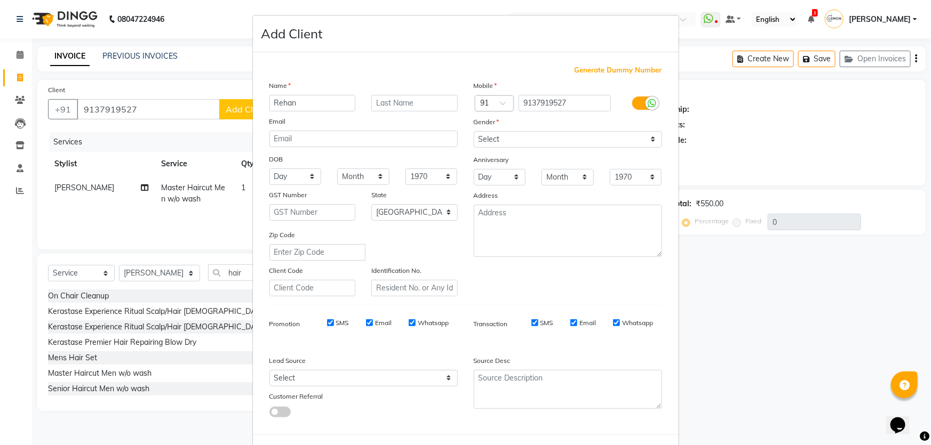
type input "Rehan"
click at [566, 136] on select "Select Male Female Other Prefer Not To Say" at bounding box center [568, 139] width 188 height 17
select select "male"
click at [474, 131] on select "Select Male Female Other Prefer Not To Say" at bounding box center [568, 139] width 188 height 17
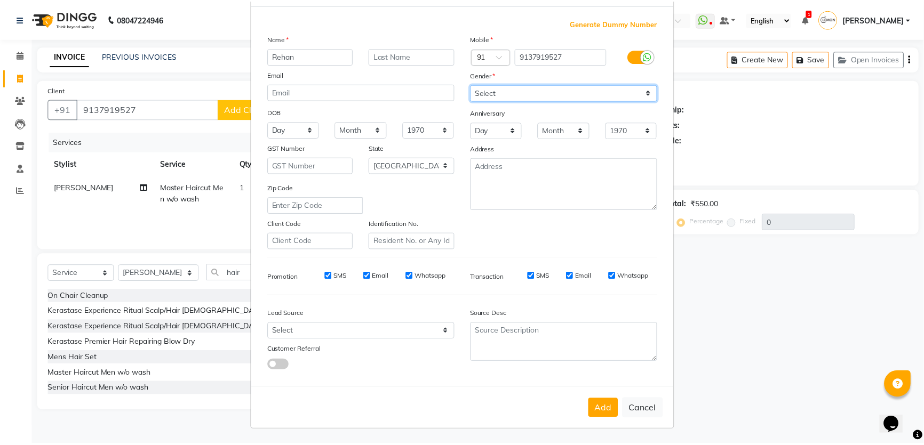
scroll to position [50, 0]
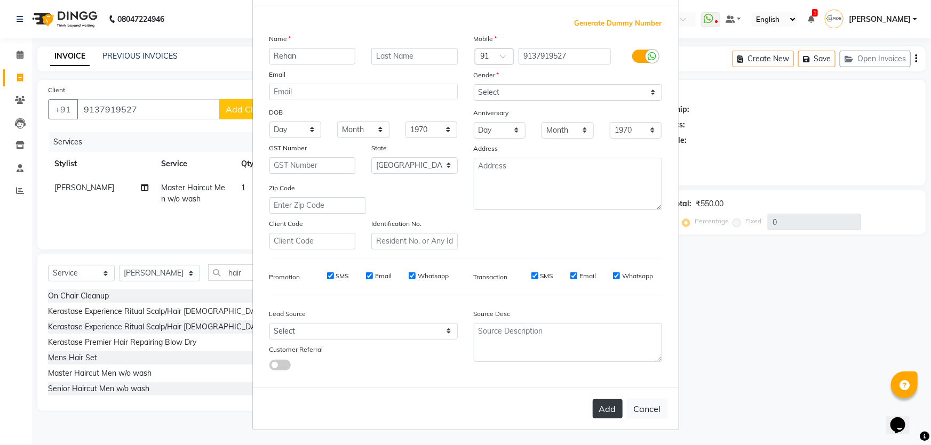
click at [602, 414] on button "Add" at bounding box center [608, 409] width 30 height 19
select select
select select "null"
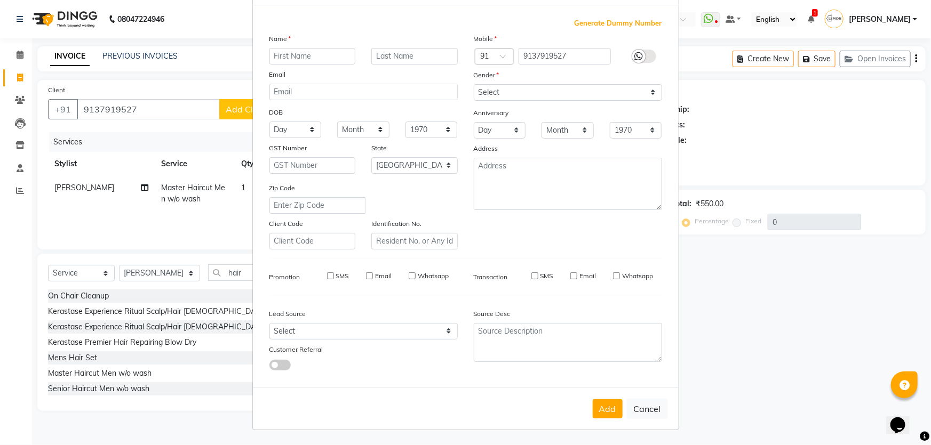
select select
checkbox input "false"
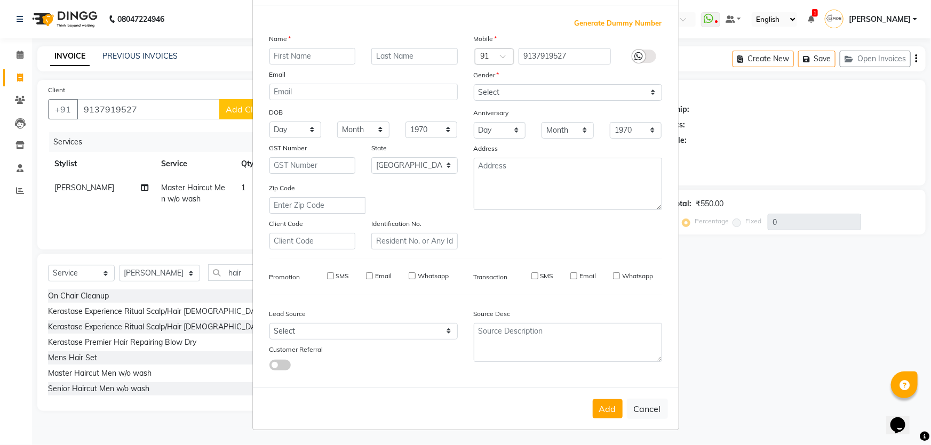
checkbox input "false"
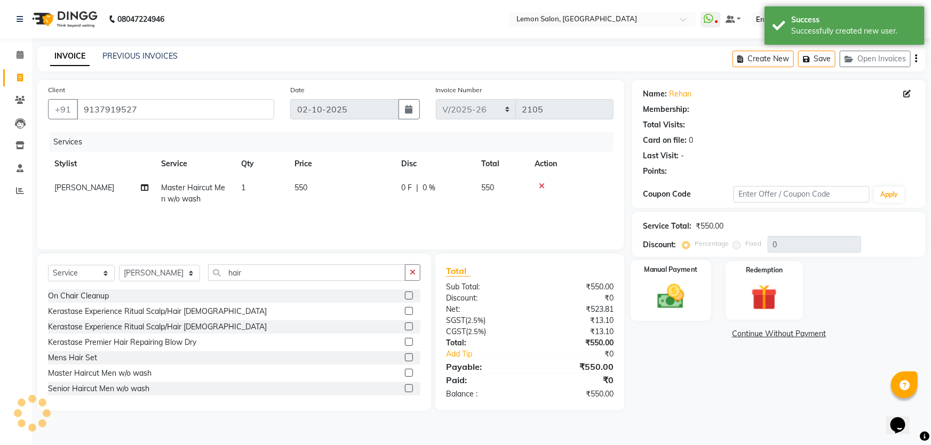
click at [673, 312] on img at bounding box center [671, 296] width 44 height 31
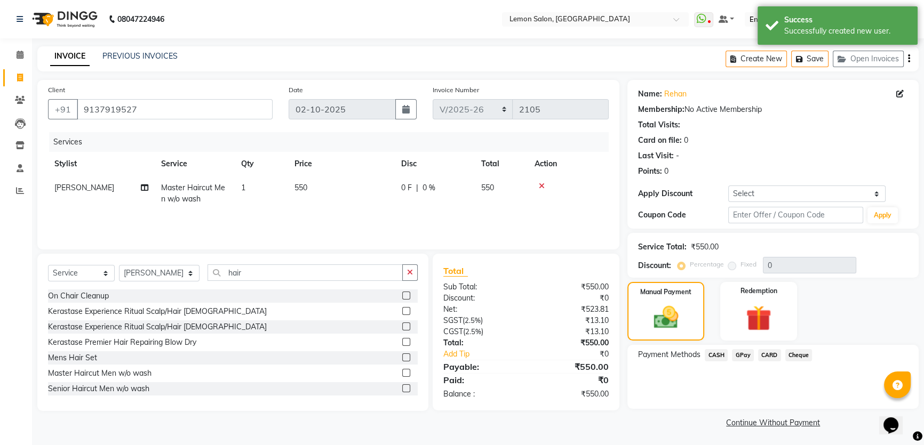
click at [715, 357] on span "CASH" at bounding box center [716, 355] width 23 height 12
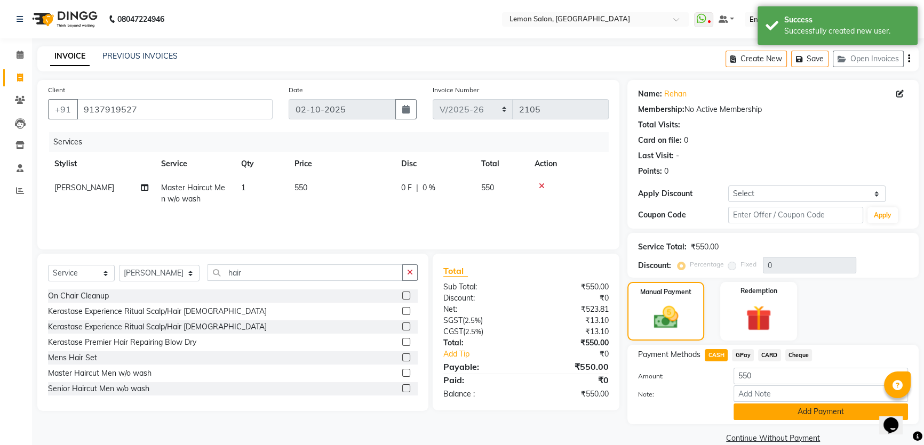
click at [767, 413] on button "Add Payment" at bounding box center [820, 412] width 174 height 17
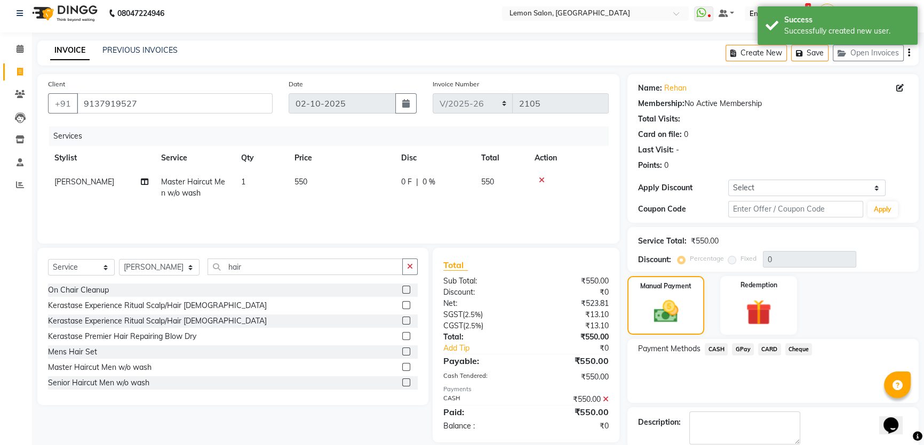
scroll to position [61, 0]
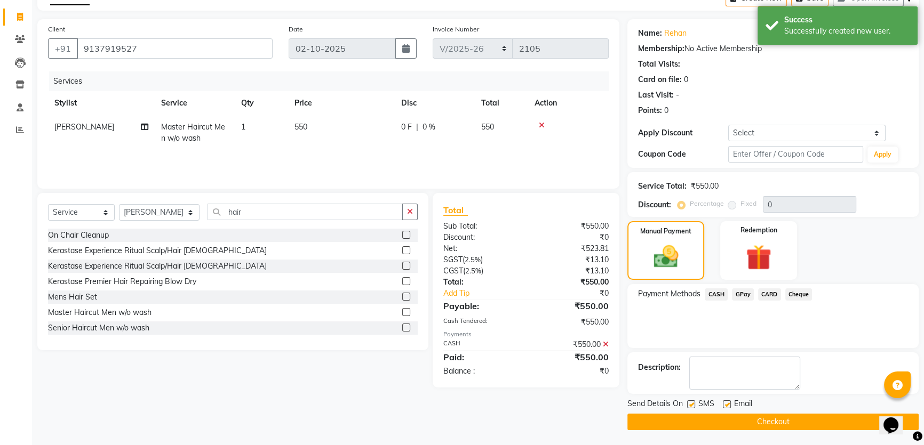
click at [691, 406] on label at bounding box center [691, 405] width 8 height 8
click at [691, 406] on input "checkbox" at bounding box center [690, 405] width 7 height 7
checkbox input "false"
click at [720, 403] on div "SMS" at bounding box center [705, 404] width 36 height 13
click at [725, 403] on label at bounding box center [727, 405] width 8 height 8
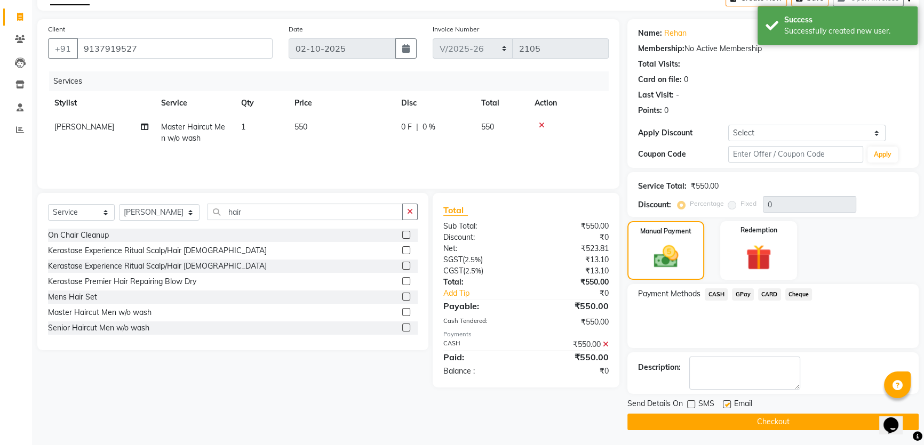
click at [725, 403] on input "checkbox" at bounding box center [726, 405] width 7 height 7
checkbox input "false"
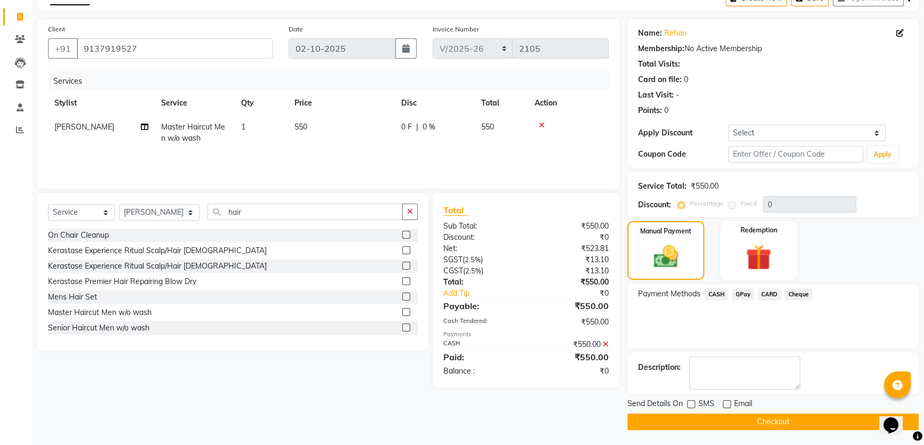
click at [715, 424] on button "Checkout" at bounding box center [772, 422] width 291 height 17
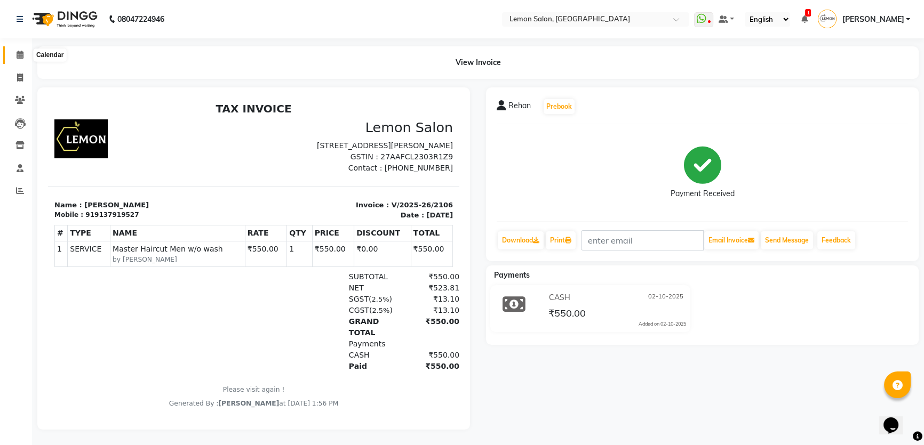
click at [11, 50] on span at bounding box center [20, 55] width 19 height 12
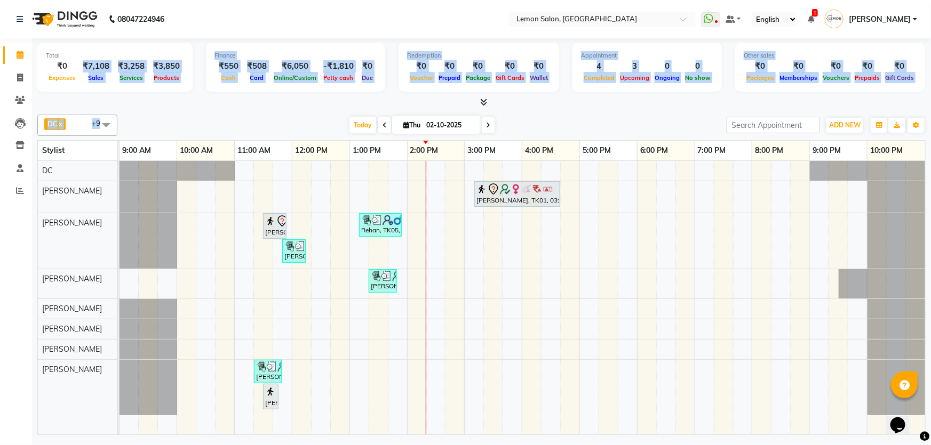
drag, startPoint x: 78, startPoint y: 62, endPoint x: 297, endPoint y: 119, distance: 225.7
click at [297, 119] on div "Total ₹0 Expenses ₹7,108 Sales ₹3,258 Services ₹3,850 Products Finance ₹550 Cas…" at bounding box center [481, 238] width 899 height 400
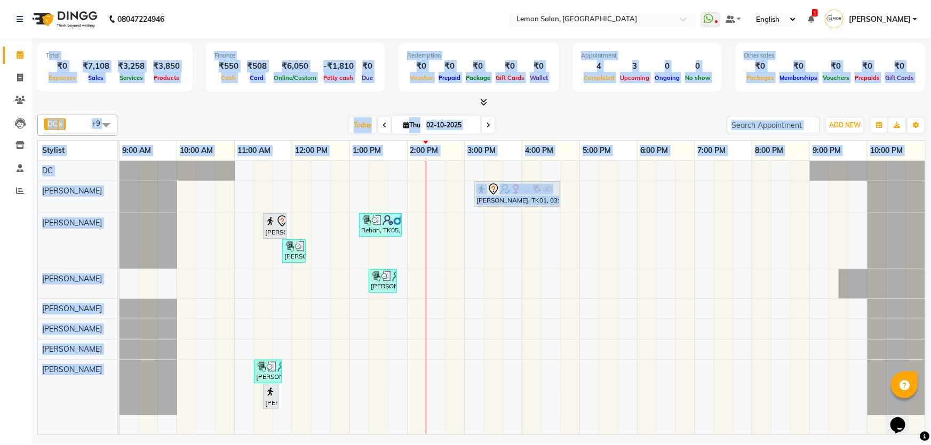
drag, startPoint x: 50, startPoint y: 45, endPoint x: 160, endPoint y: 201, distance: 191.4
click at [172, 240] on div "Total ₹0 Expenses ₹7,108 Sales ₹3,258 Services ₹3,850 Products Finance ₹550 Cas…" at bounding box center [481, 238] width 899 height 400
drag, startPoint x: 46, startPoint y: 54, endPoint x: 285, endPoint y: 267, distance: 320.8
click at [285, 267] on div "Total ₹0 Expenses ₹7,108 Sales ₹3,258 Services ₹3,850 Products Finance ₹550 Cas…" at bounding box center [481, 238] width 899 height 400
click at [704, 79] on div "Appointment 4 Completed 3 Upcoming 0 Ongoing 0 No show" at bounding box center [646, 67] width 149 height 49
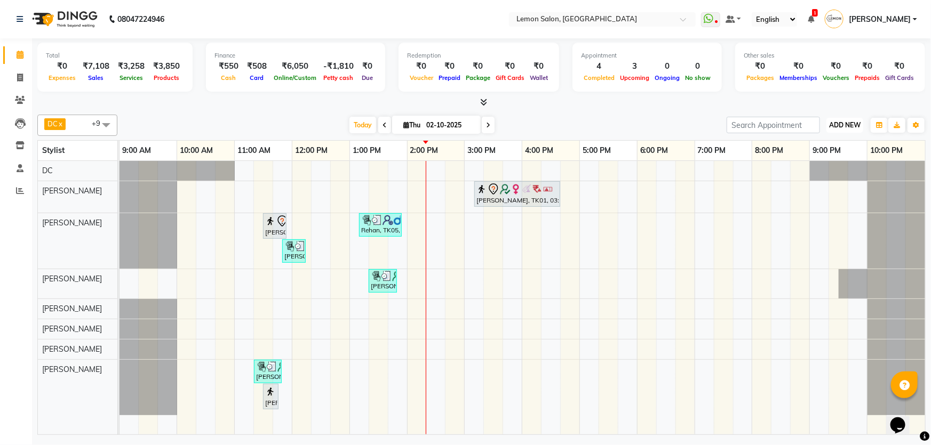
click at [848, 122] on span "ADD NEW" at bounding box center [844, 125] width 31 height 8
click at [809, 144] on button "Add Appointment" at bounding box center [821, 145] width 84 height 14
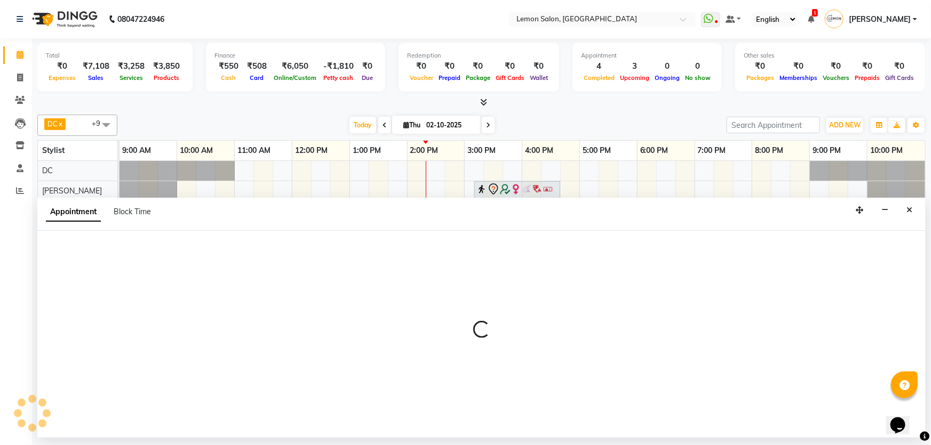
select select "tentative"
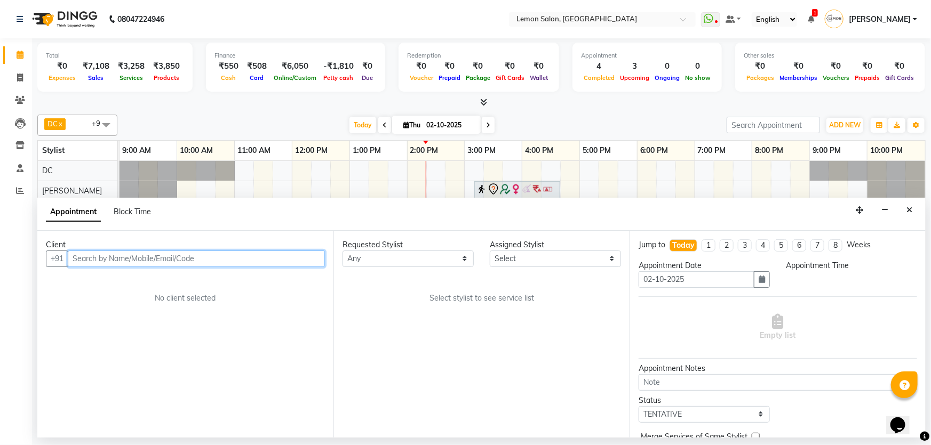
select select "600"
click at [103, 253] on input "text" at bounding box center [196, 259] width 257 height 17
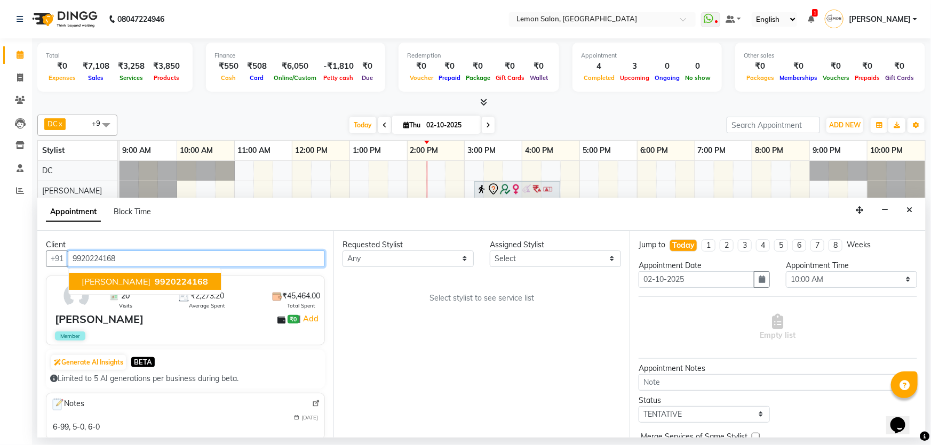
click at [121, 274] on button "Jainy Sinha 9920224168" at bounding box center [145, 281] width 152 height 17
type input "9920224168"
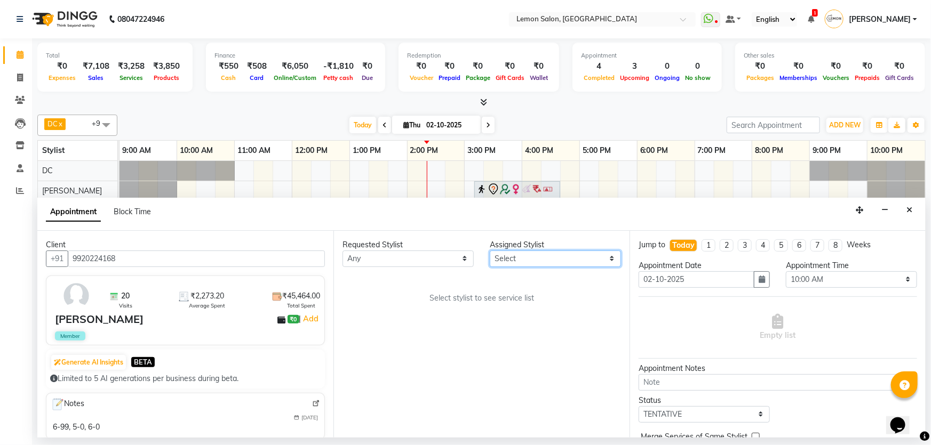
click at [522, 251] on select "Select Adnan Shaikh Anamta Sayyed Apoorva Ssankar Arshad Shaikh DC Imran shaikh…" at bounding box center [555, 259] width 131 height 17
select select "7891"
click at [490, 251] on select "Select Adnan Shaikh Anamta Sayyed Apoorva Ssankar Arshad Shaikh DC Imran shaikh…" at bounding box center [555, 259] width 131 height 17
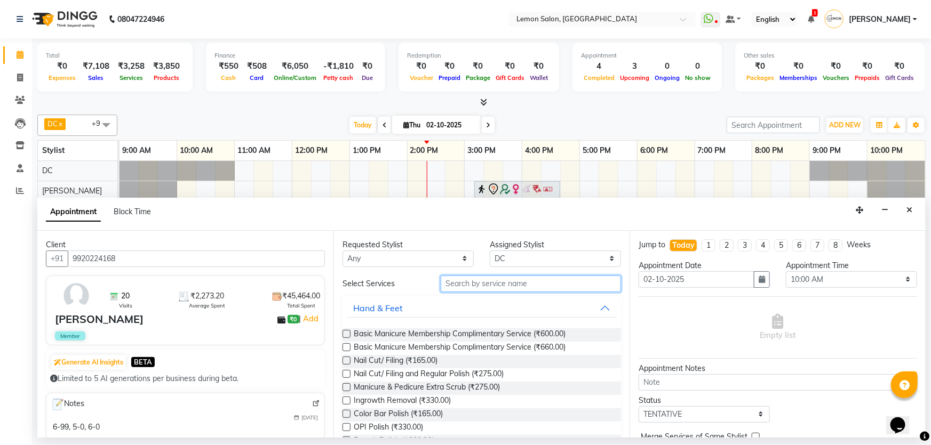
click at [477, 289] on input "text" at bounding box center [531, 284] width 180 height 17
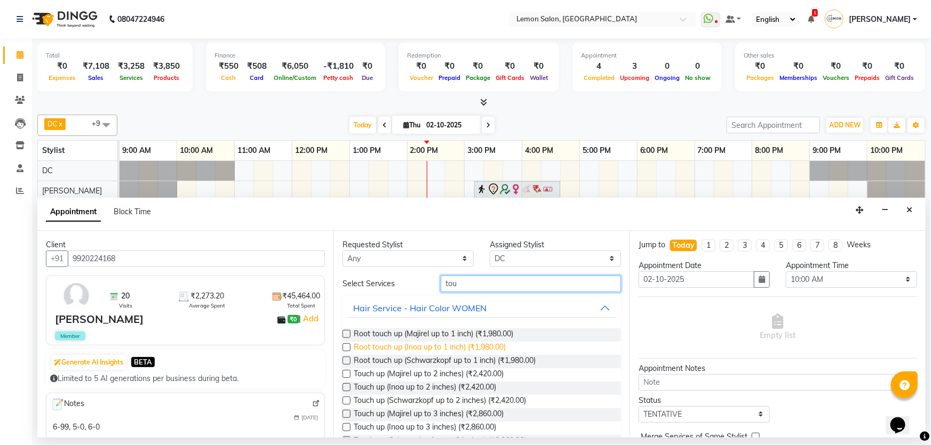
type input "tou"
click at [445, 342] on span "Root touch up (Inoa up to 1 inch) (₹1,980.00)" at bounding box center [430, 348] width 152 height 13
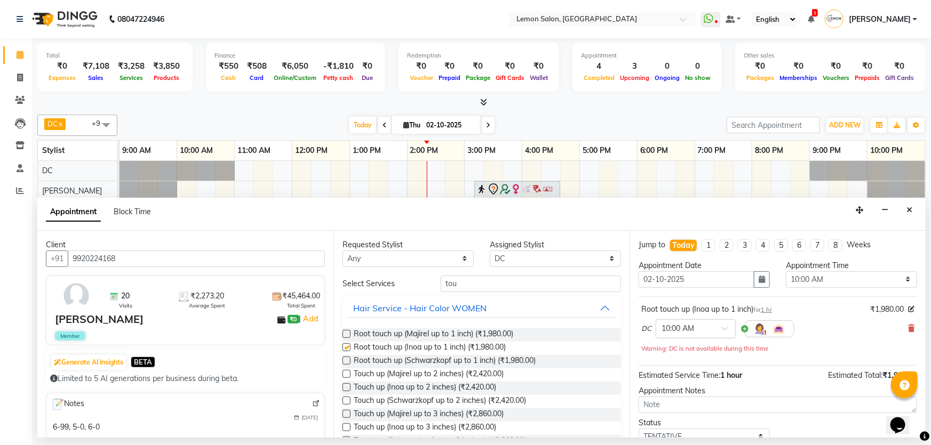
checkbox input "false"
click at [843, 281] on select "Select 10:00 AM 10:15 AM 10:30 AM 10:45 AM 11:00 AM 11:15 AM 11:30 AM 11:45 AM …" at bounding box center [851, 280] width 131 height 17
select select "1095"
click at [786, 272] on select "Select 10:00 AM 10:15 AM 10:30 AM 10:45 AM 11:00 AM 11:15 AM 11:30 AM 11:45 AM …" at bounding box center [851, 280] width 131 height 17
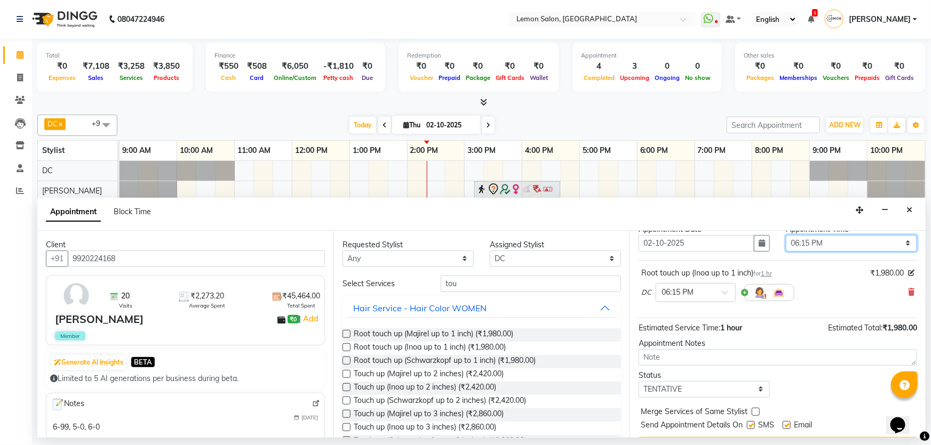
scroll to position [63, 0]
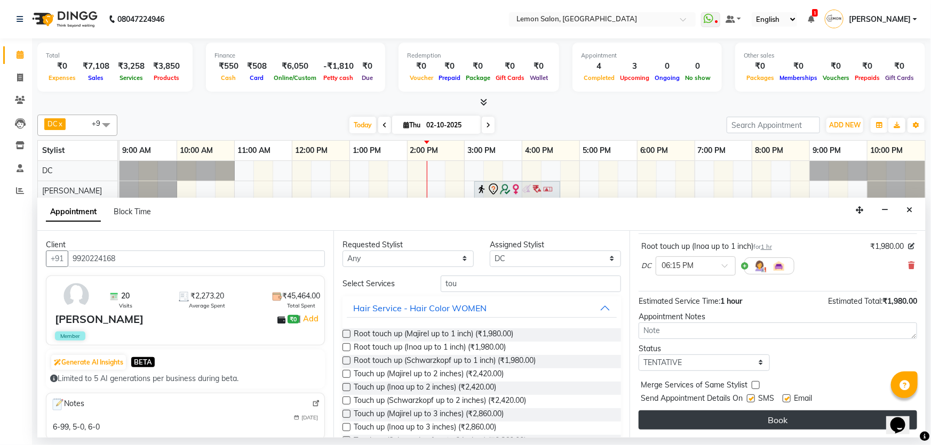
click at [782, 415] on button "Book" at bounding box center [778, 420] width 278 height 19
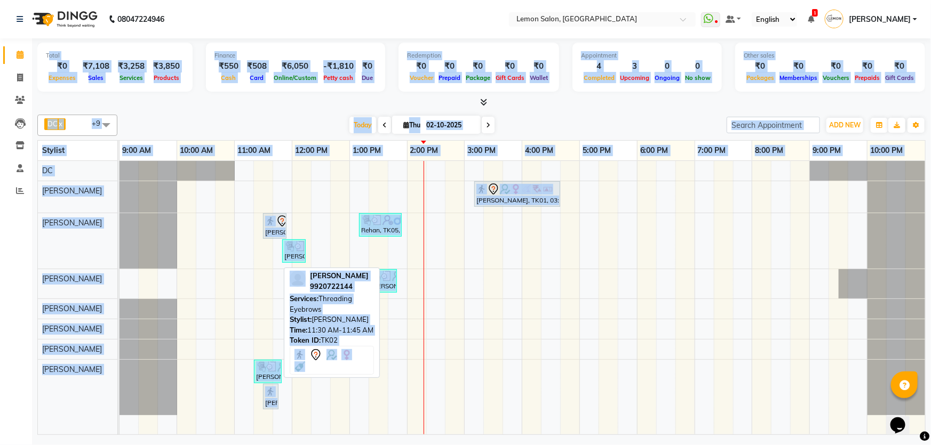
drag, startPoint x: 48, startPoint y: 48, endPoint x: 274, endPoint y: 408, distance: 424.8
click at [274, 408] on div "Total ₹0 Expenses ₹7,108 Sales ₹3,258 Services ₹3,850 Products Finance ₹550 Cas…" at bounding box center [481, 238] width 899 height 400
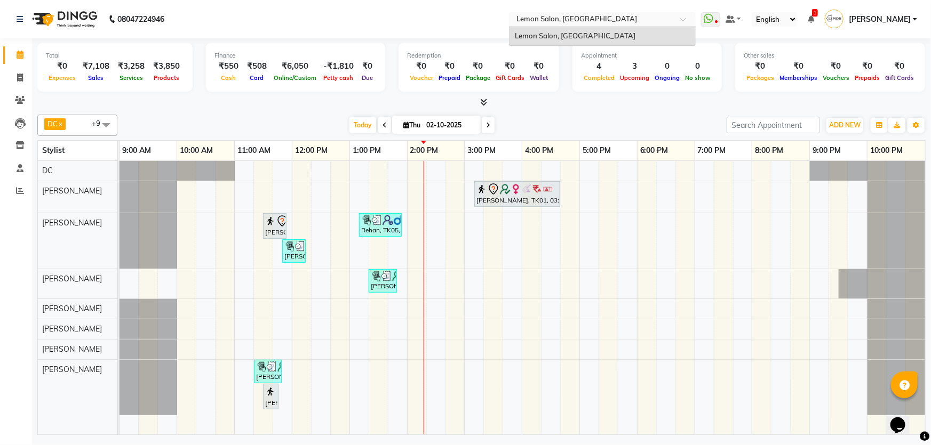
click at [589, 14] on div "Select Location × [GEOGRAPHIC_DATA]" at bounding box center [602, 19] width 187 height 14
drag, startPoint x: 589, startPoint y: 17, endPoint x: 582, endPoint y: 48, distance: 31.8
click at [588, 25] on input "text" at bounding box center [591, 20] width 155 height 11
click at [581, 69] on div "4" at bounding box center [599, 66] width 36 height 12
drag, startPoint x: 592, startPoint y: 75, endPoint x: 599, endPoint y: 86, distance: 12.4
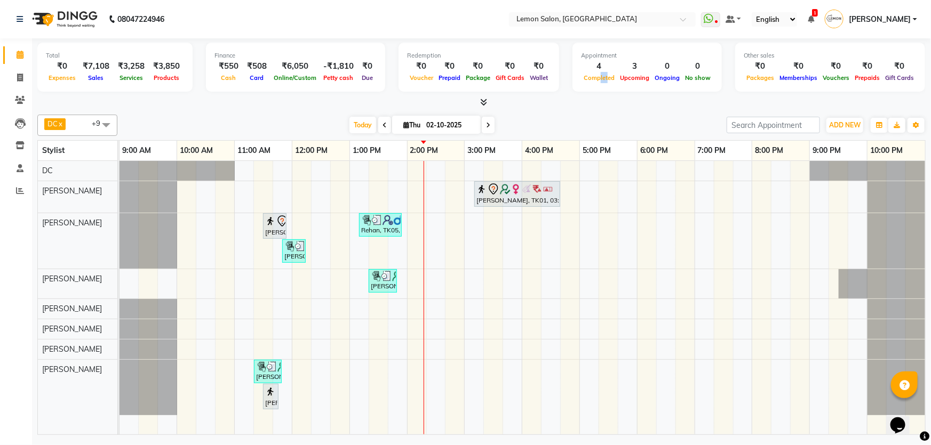
click at [599, 86] on div "Appointment 4 Completed 3 Upcoming 0 Ongoing 0 No show" at bounding box center [646, 67] width 149 height 49
click at [599, 85] on div "Appointment 4 Completed 3 Upcoming 0 Ongoing 0 No show" at bounding box center [646, 67] width 149 height 49
click at [597, 81] on div "Completed" at bounding box center [599, 77] width 36 height 11
click at [597, 81] on span "Completed" at bounding box center [599, 77] width 36 height 7
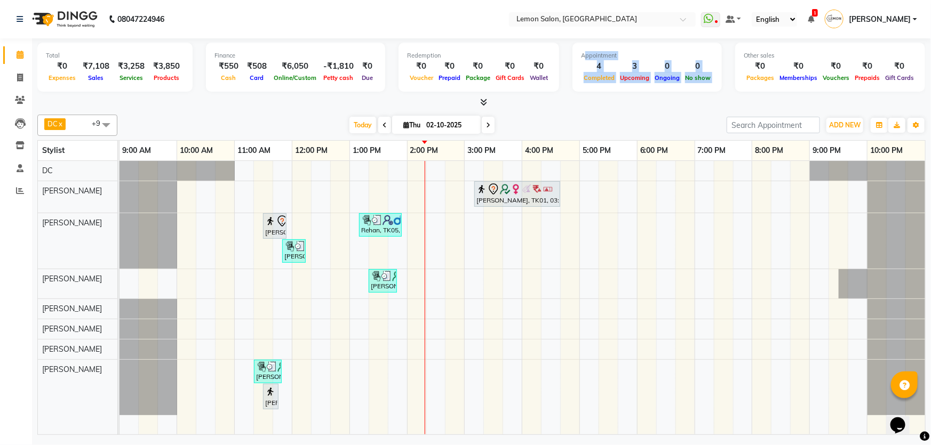
drag, startPoint x: 574, startPoint y: 57, endPoint x: 715, endPoint y: 81, distance: 143.0
click at [715, 81] on div "Total ₹0 Expenses ₹7,108 Sales ₹3,258 Services ₹3,850 Products Finance ₹550 Cas…" at bounding box center [481, 69] width 888 height 52
